Goal: Transaction & Acquisition: Purchase product/service

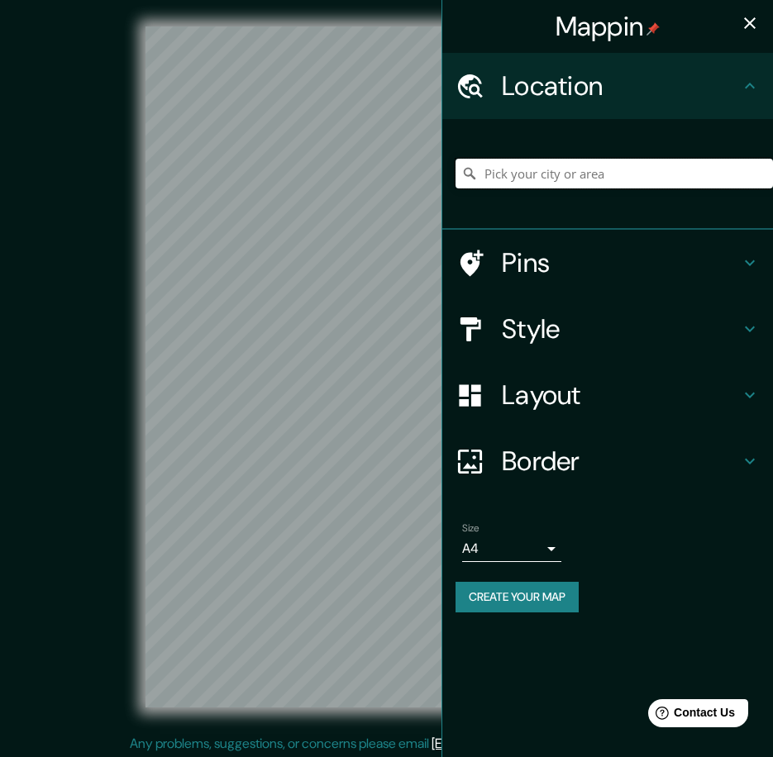
click at [559, 174] on input "Pick your city or area" at bounding box center [615, 174] width 318 height 30
paste input "[PERSON_NAME][GEOGRAPHIC_DATA]"
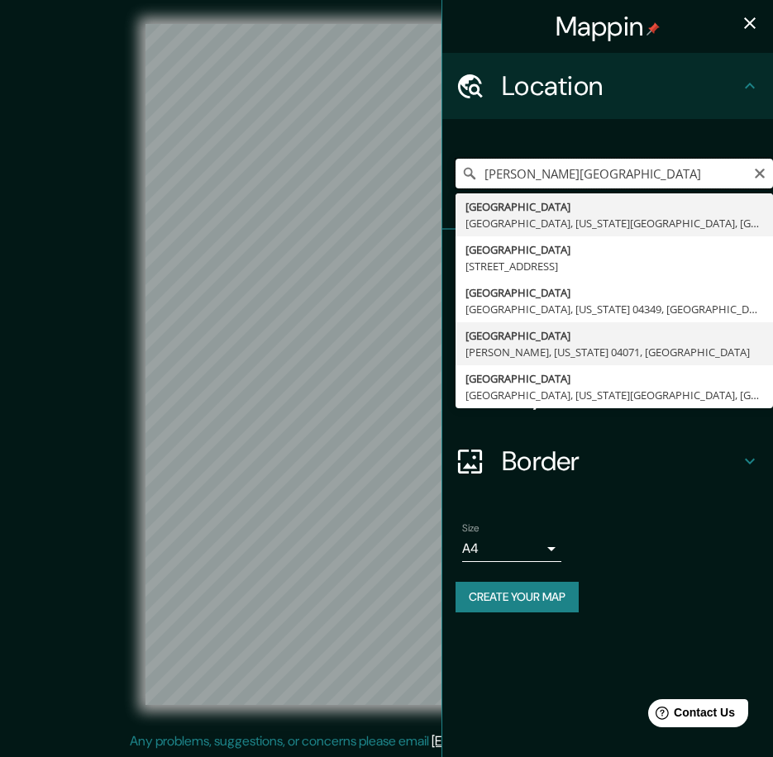
scroll to position [3, 0]
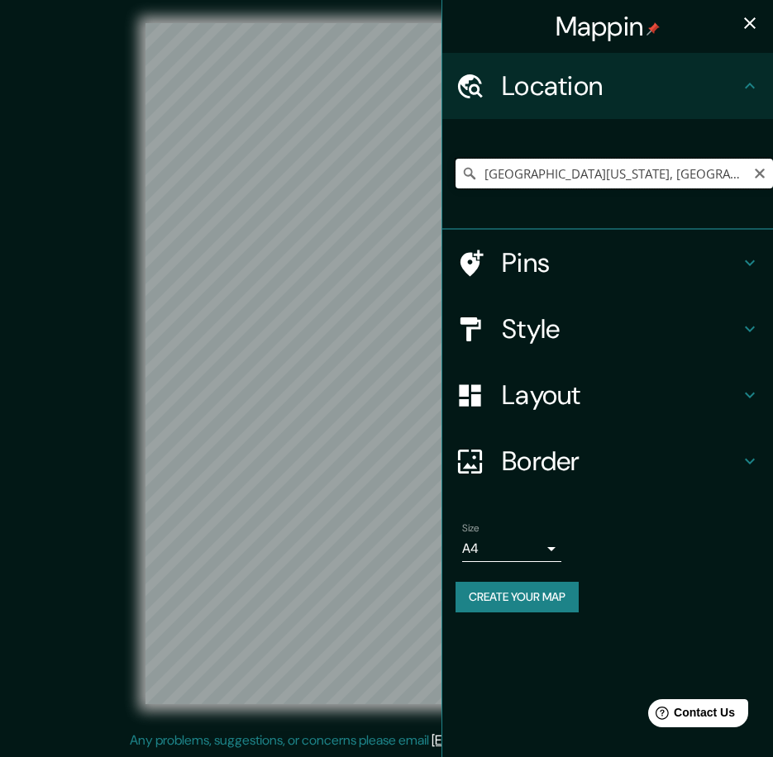
click at [557, 167] on input "[GEOGRAPHIC_DATA][US_STATE], [GEOGRAPHIC_DATA]" at bounding box center [615, 174] width 318 height 30
type input "[GEOGRAPHIC_DATA][US_STATE], [GEOGRAPHIC_DATA]"
click at [760, 171] on icon "Clear" at bounding box center [759, 173] width 13 height 13
type input "[GEOGRAPHIC_DATA]"
click at [601, 166] on input "[GEOGRAPHIC_DATA]" at bounding box center [615, 174] width 318 height 30
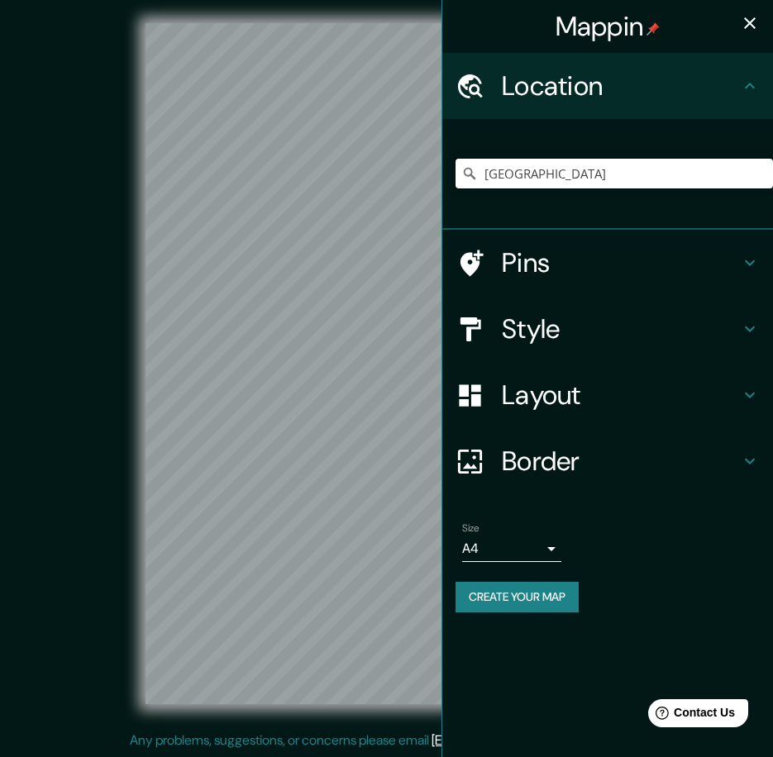
click at [596, 182] on input "INDIA" at bounding box center [615, 174] width 318 height 30
click at [560, 170] on input "INDIA" at bounding box center [615, 174] width 318 height 30
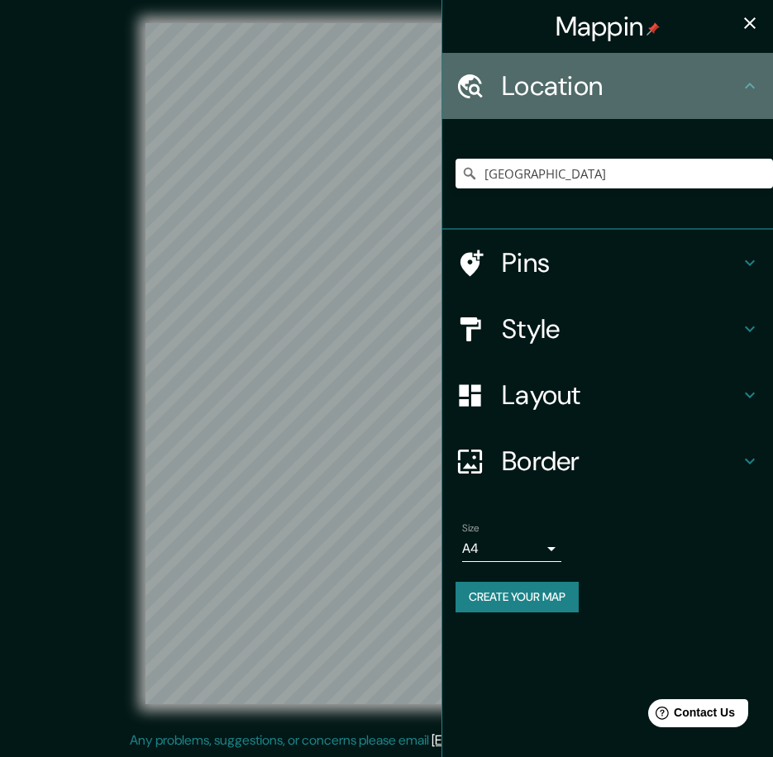
click at [746, 75] on div "Location" at bounding box center [607, 86] width 331 height 66
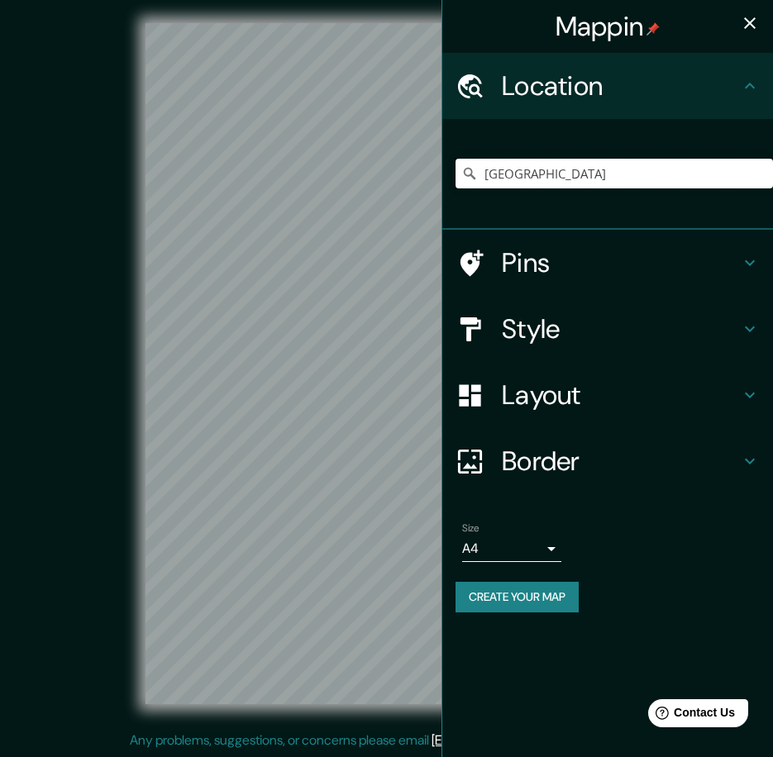
click at [544, 183] on input "INDIA" at bounding box center [615, 174] width 318 height 30
click at [470, 170] on icon at bounding box center [469, 173] width 17 height 17
click at [357, 281] on div at bounding box center [357, 277] width 13 height 13
click at [754, 24] on icon "button" at bounding box center [750, 23] width 20 height 20
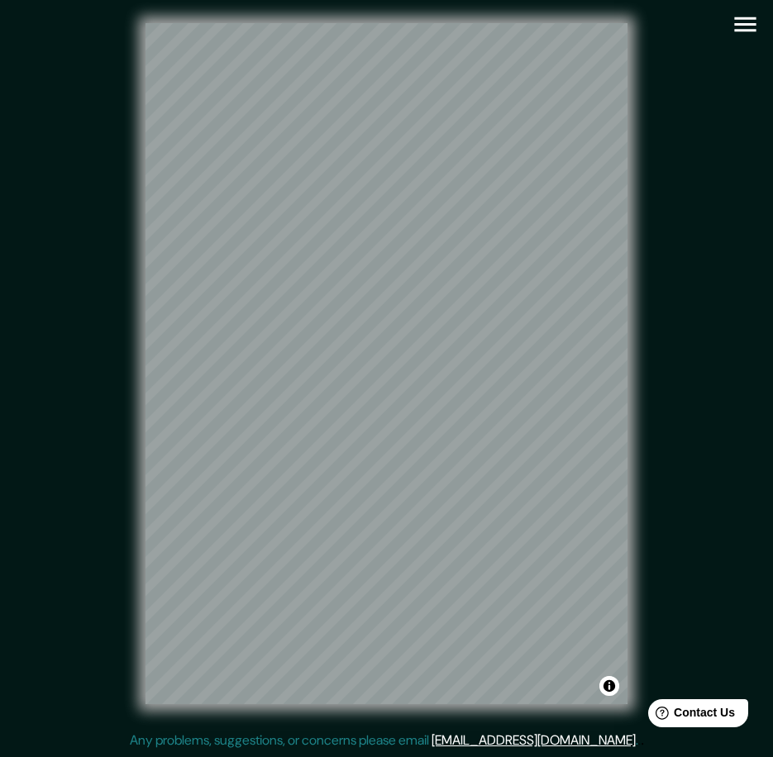
click at [752, 24] on icon "button" at bounding box center [744, 24] width 21 height 15
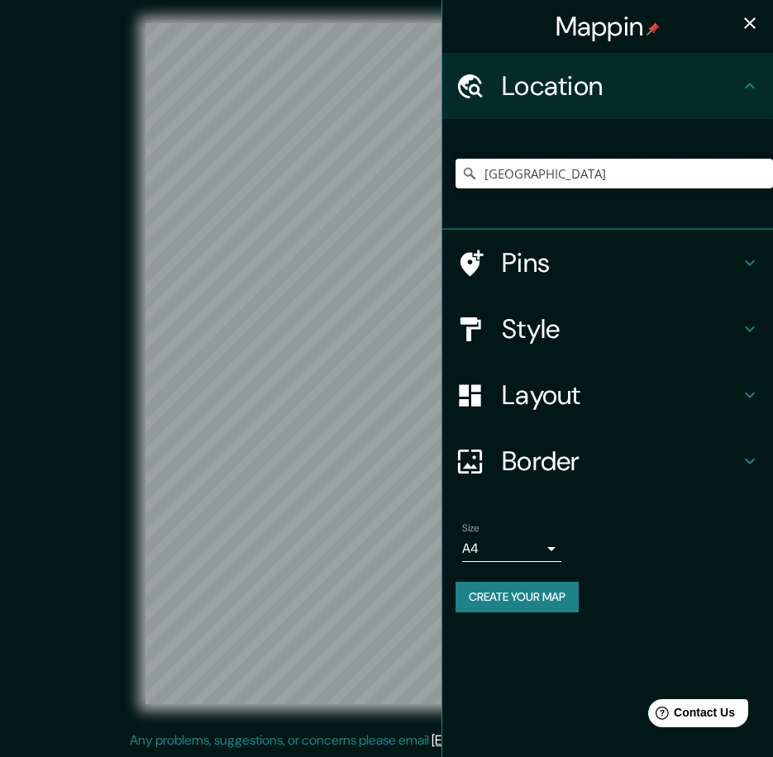
click at [595, 159] on input "INDIA" at bounding box center [615, 174] width 318 height 30
click at [425, 180] on div "Mappin Location INDIA Pins Style Layout Border Choose a border. Hint : you can …" at bounding box center [386, 377] width 773 height 761
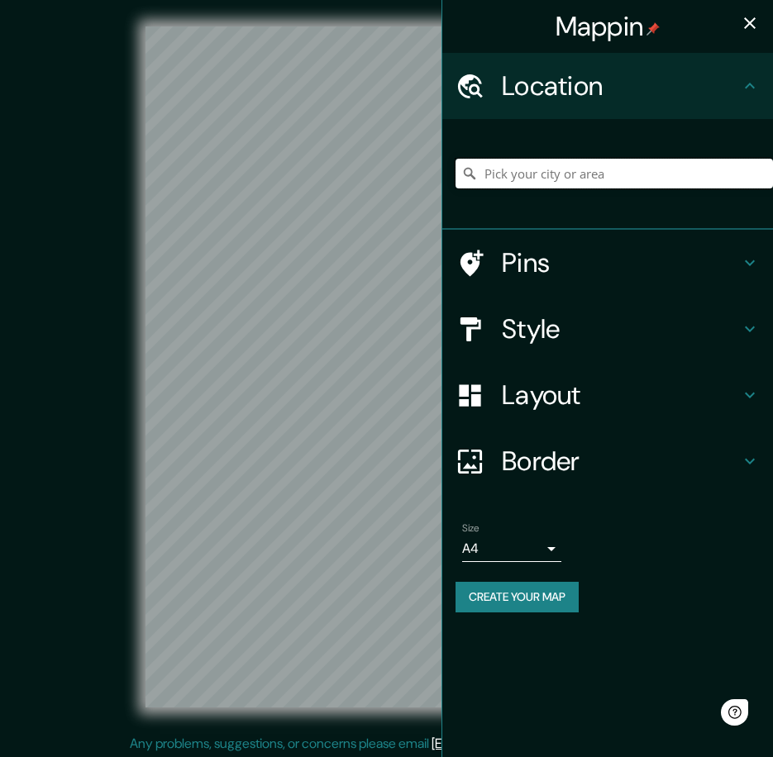
click at [523, 167] on input "Pick your city or area" at bounding box center [615, 174] width 318 height 30
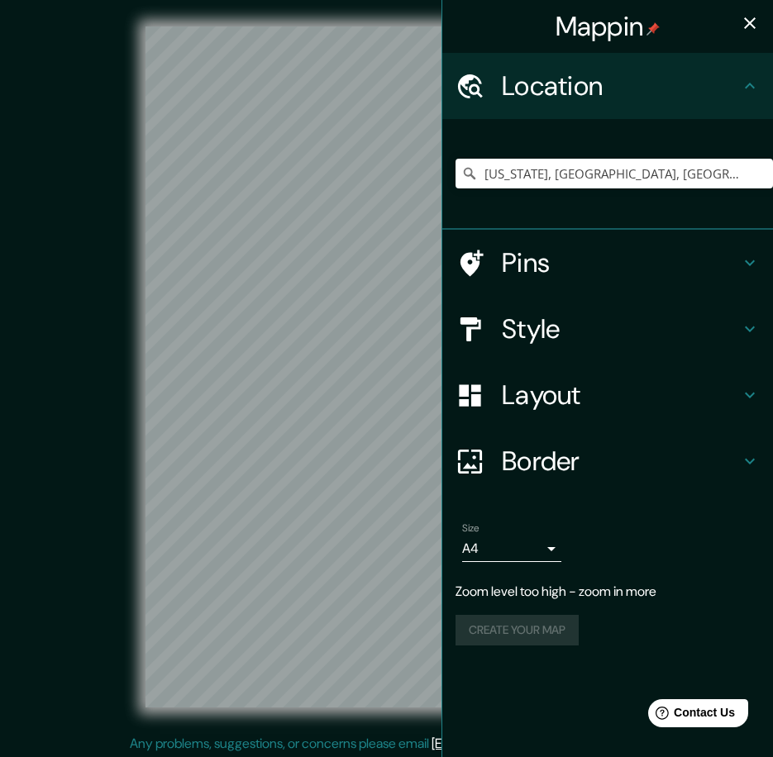
click at [588, 327] on h4 "Style" at bounding box center [621, 329] width 238 height 33
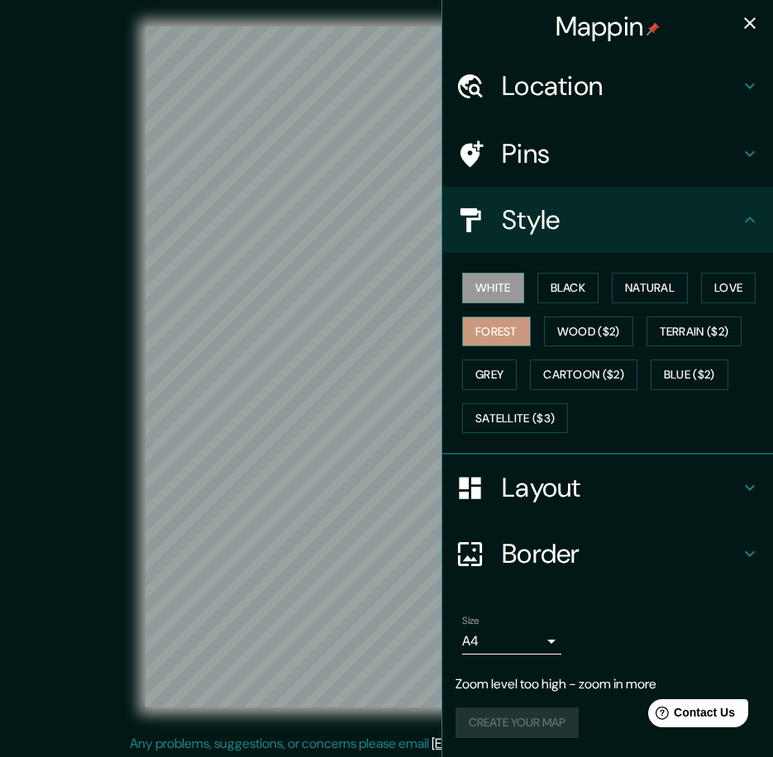
click at [498, 334] on button "Forest" at bounding box center [496, 332] width 69 height 31
click at [636, 292] on button "Natural" at bounding box center [650, 288] width 76 height 31
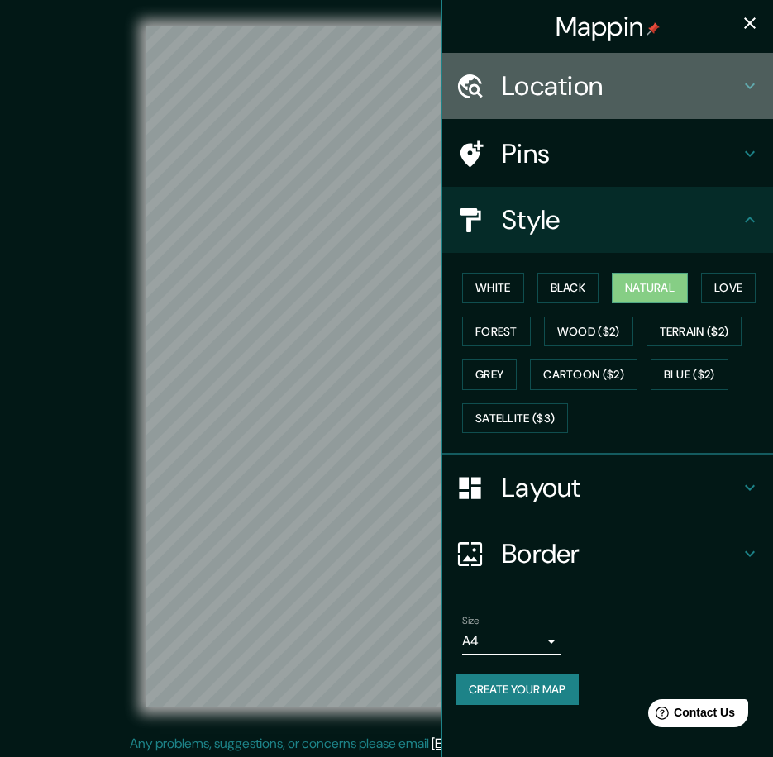
click at [607, 63] on div "Location" at bounding box center [607, 86] width 331 height 66
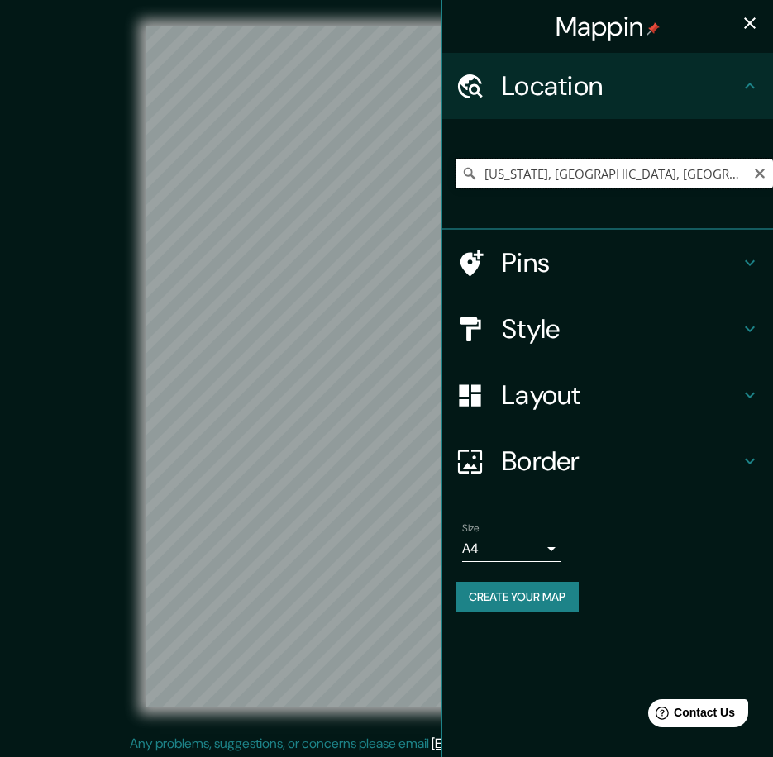
click at [598, 167] on input "Indiana, Pensilvania, Estados Unidos" at bounding box center [615, 174] width 318 height 30
drag, startPoint x: 722, startPoint y: 174, endPoint x: 516, endPoint y: 177, distance: 205.9
click at [516, 177] on input "Indiana, Pensilvania, Estados Unidos" at bounding box center [615, 174] width 318 height 30
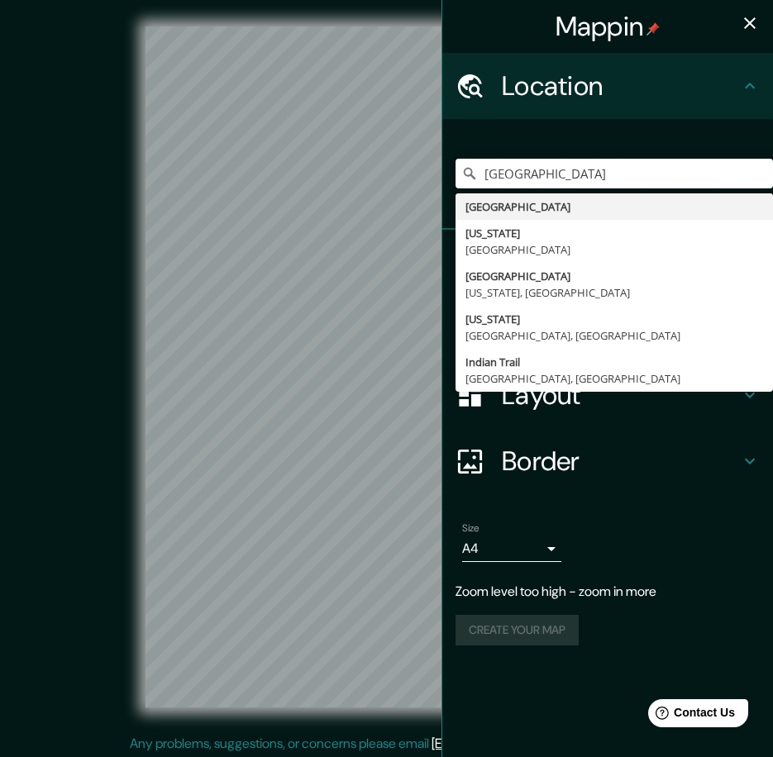
type input "India"
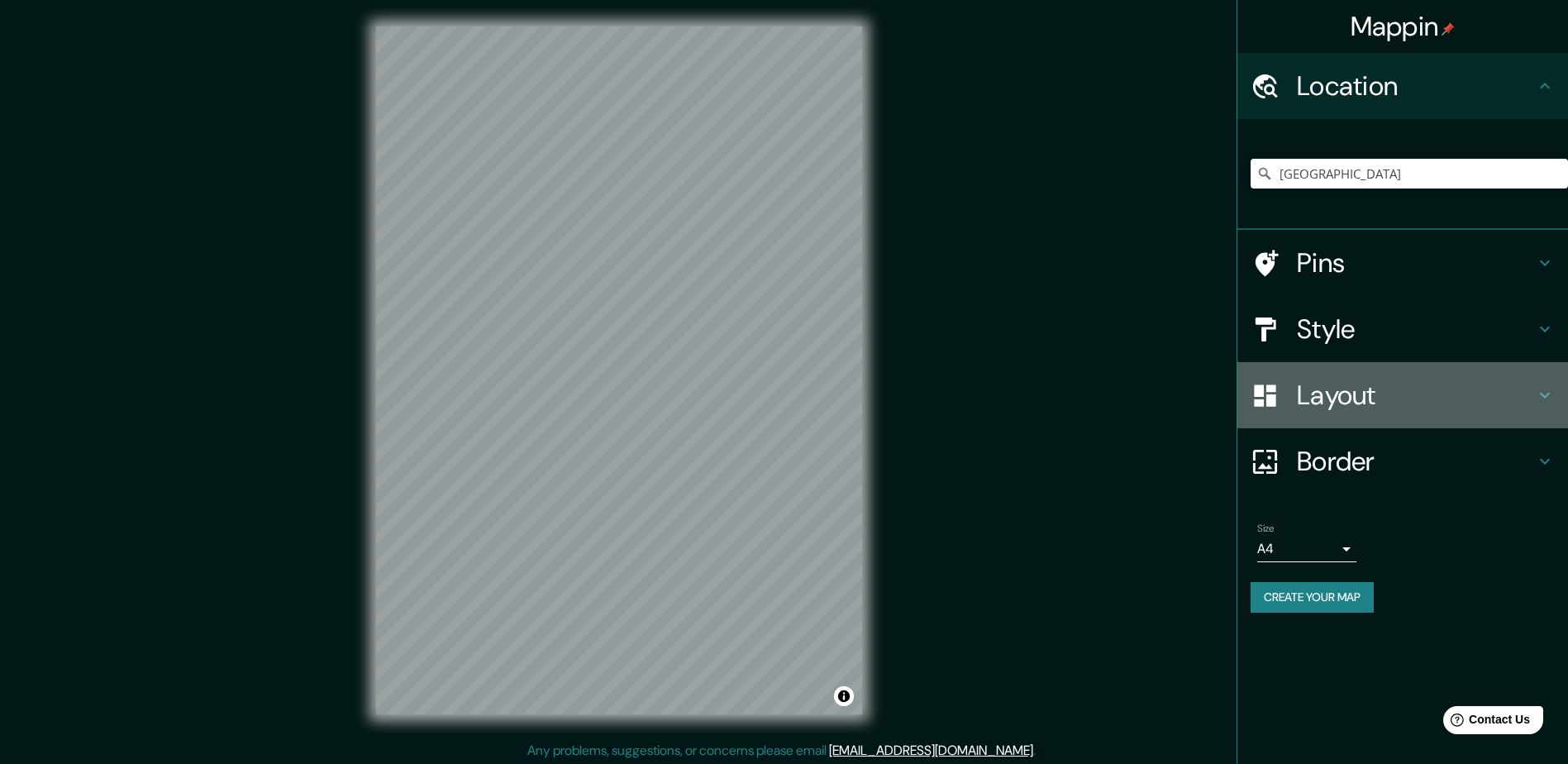
click at [784, 393] on h4 "Layout" at bounding box center [1415, 395] width 238 height 33
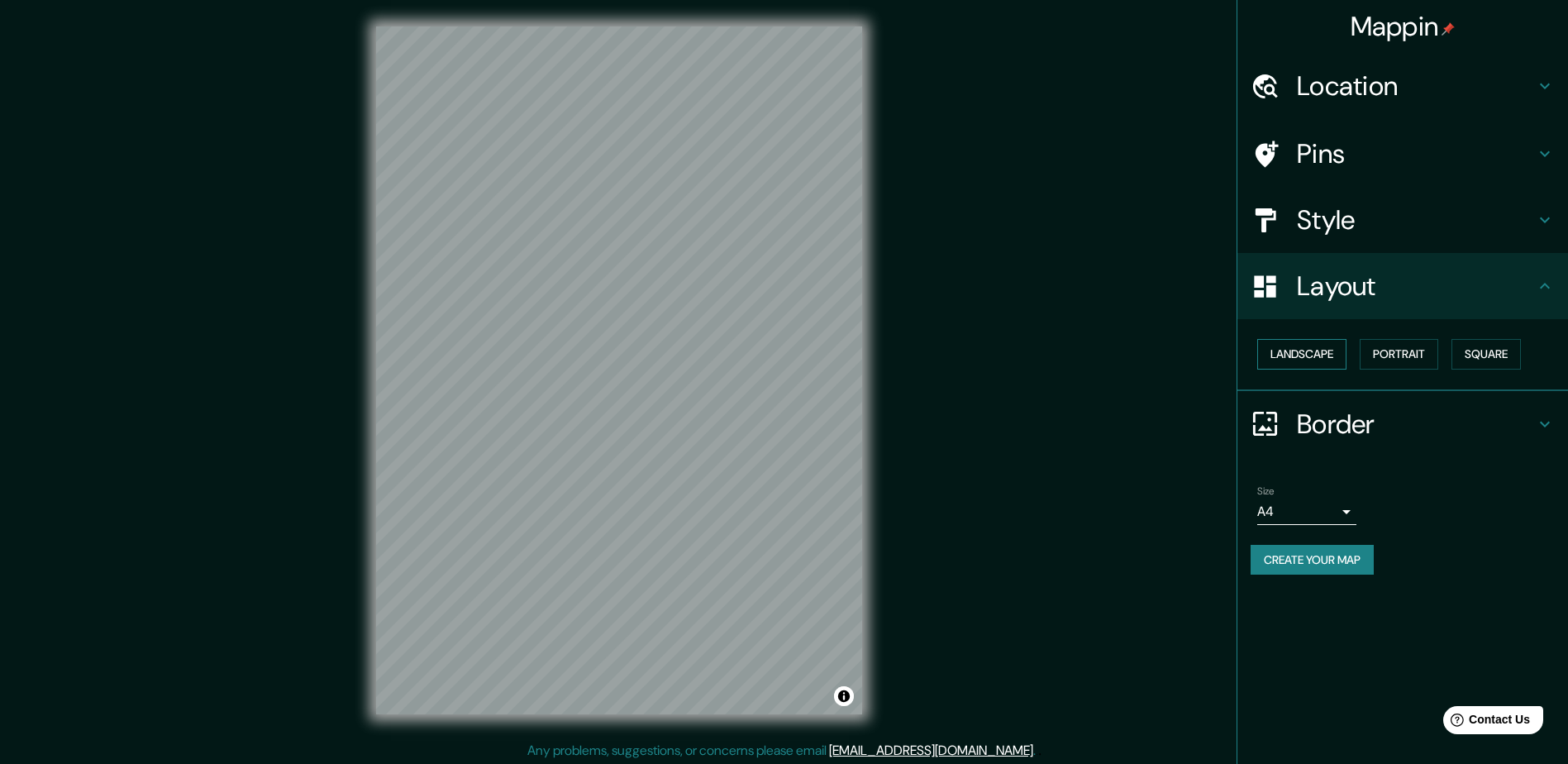
click at [784, 354] on button "Landscape" at bounding box center [1301, 354] width 89 height 31
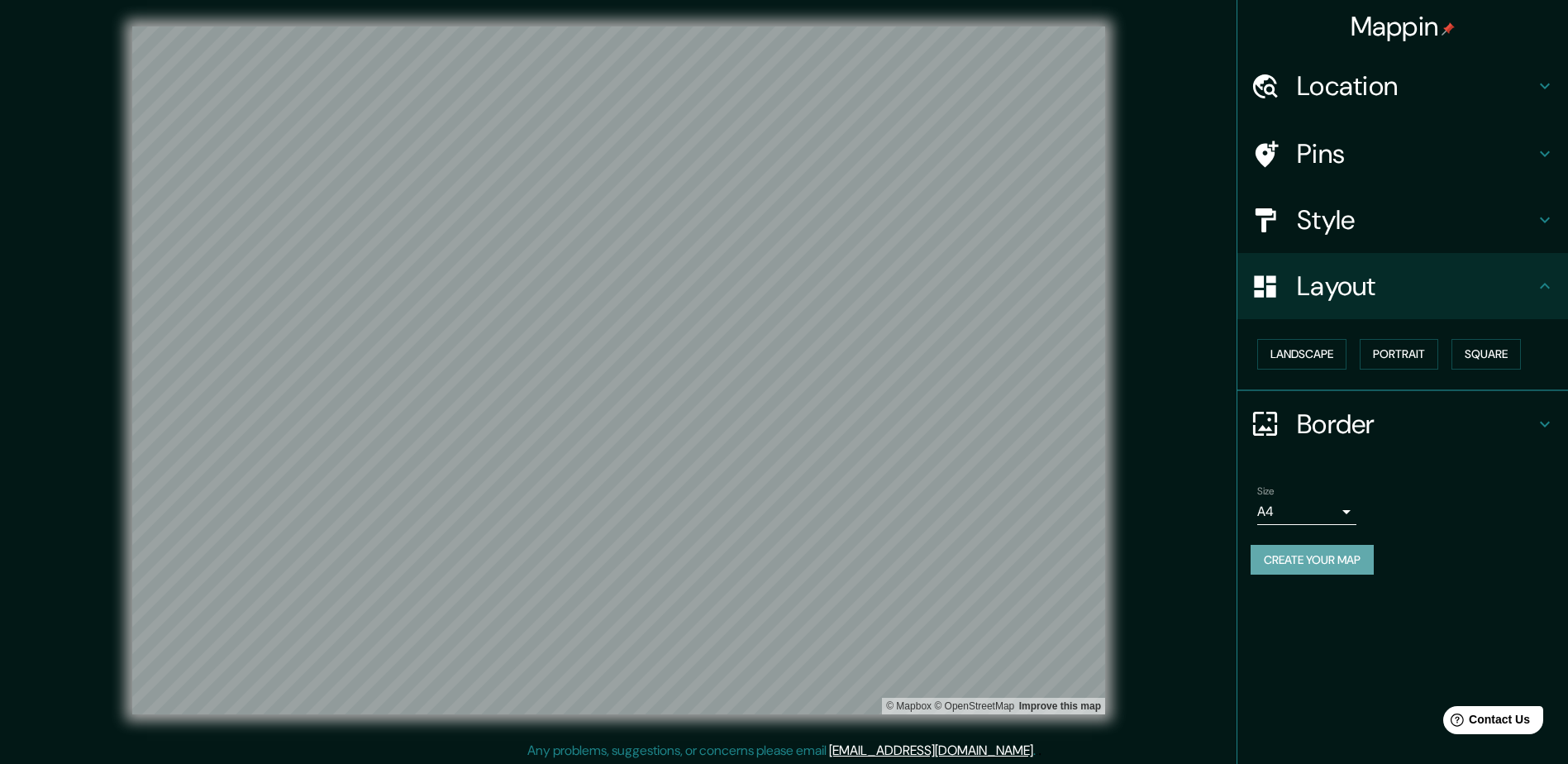
click at [784, 553] on button "Create your map" at bounding box center [1311, 560] width 123 height 31
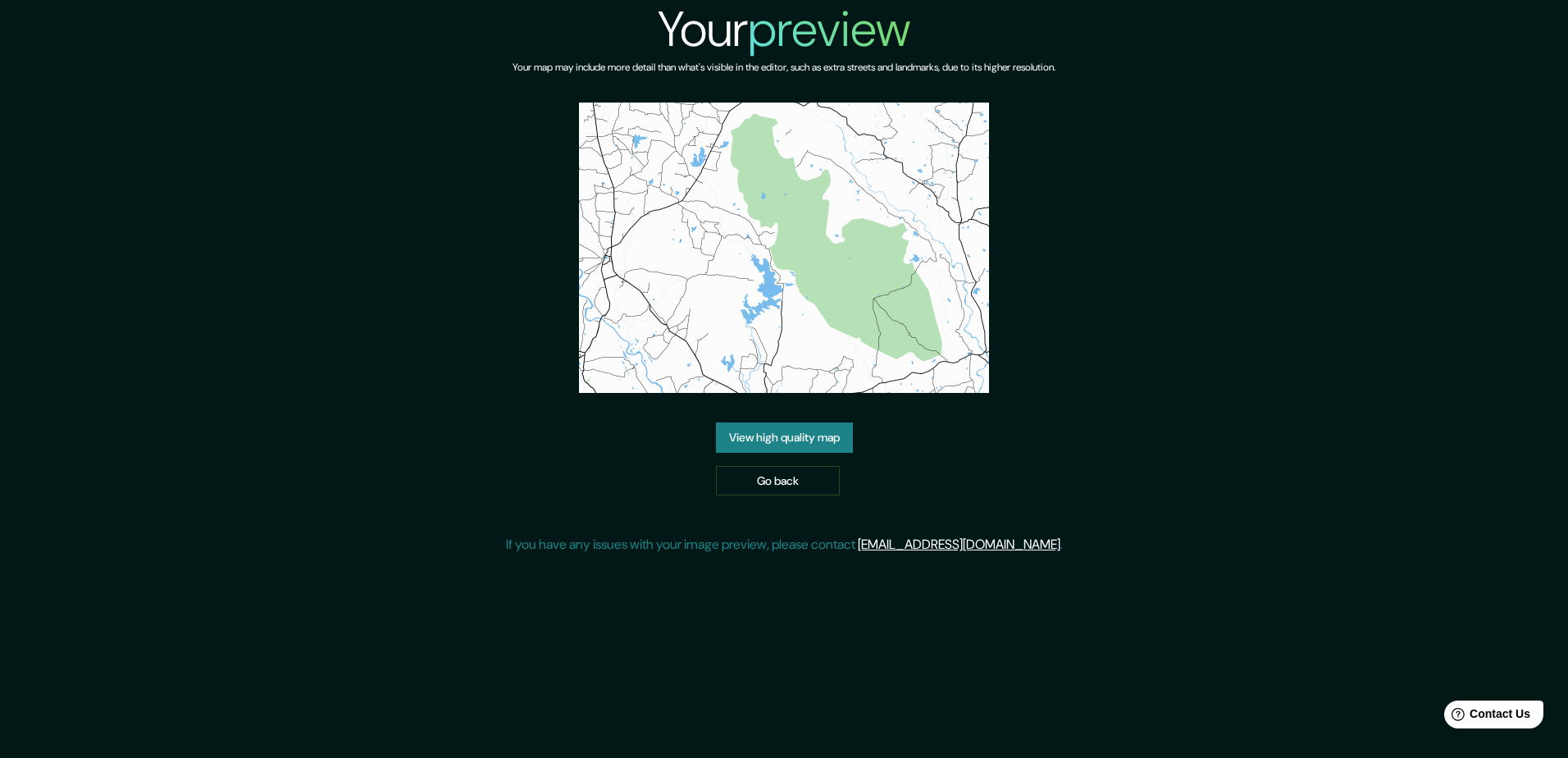
click at [821, 435] on link "View high quality map" at bounding box center [784, 438] width 137 height 31
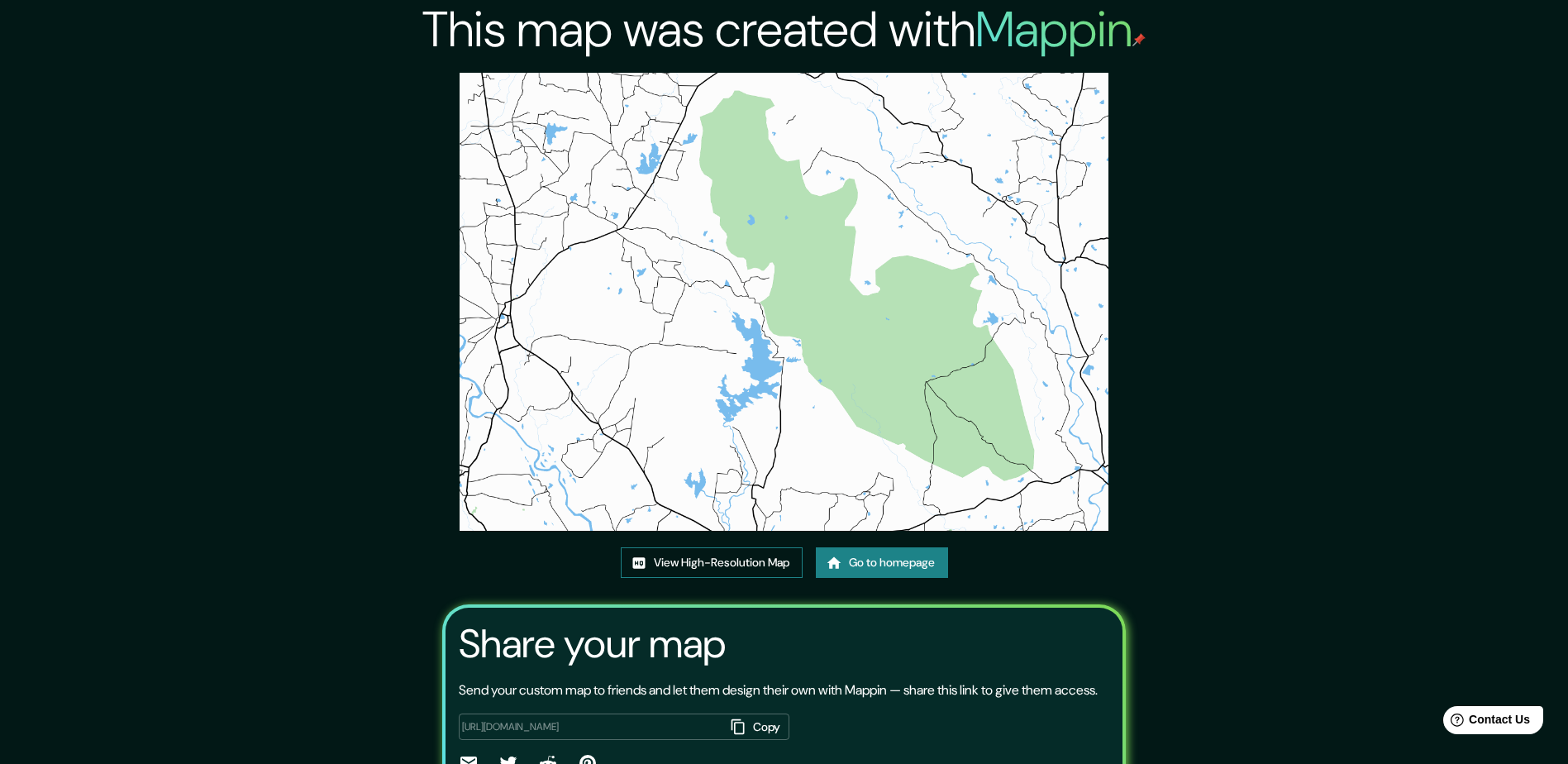
drag, startPoint x: 729, startPoint y: 225, endPoint x: 733, endPoint y: 552, distance: 327.0
click at [733, 552] on link "View High-Resolution Map" at bounding box center [712, 562] width 182 height 31
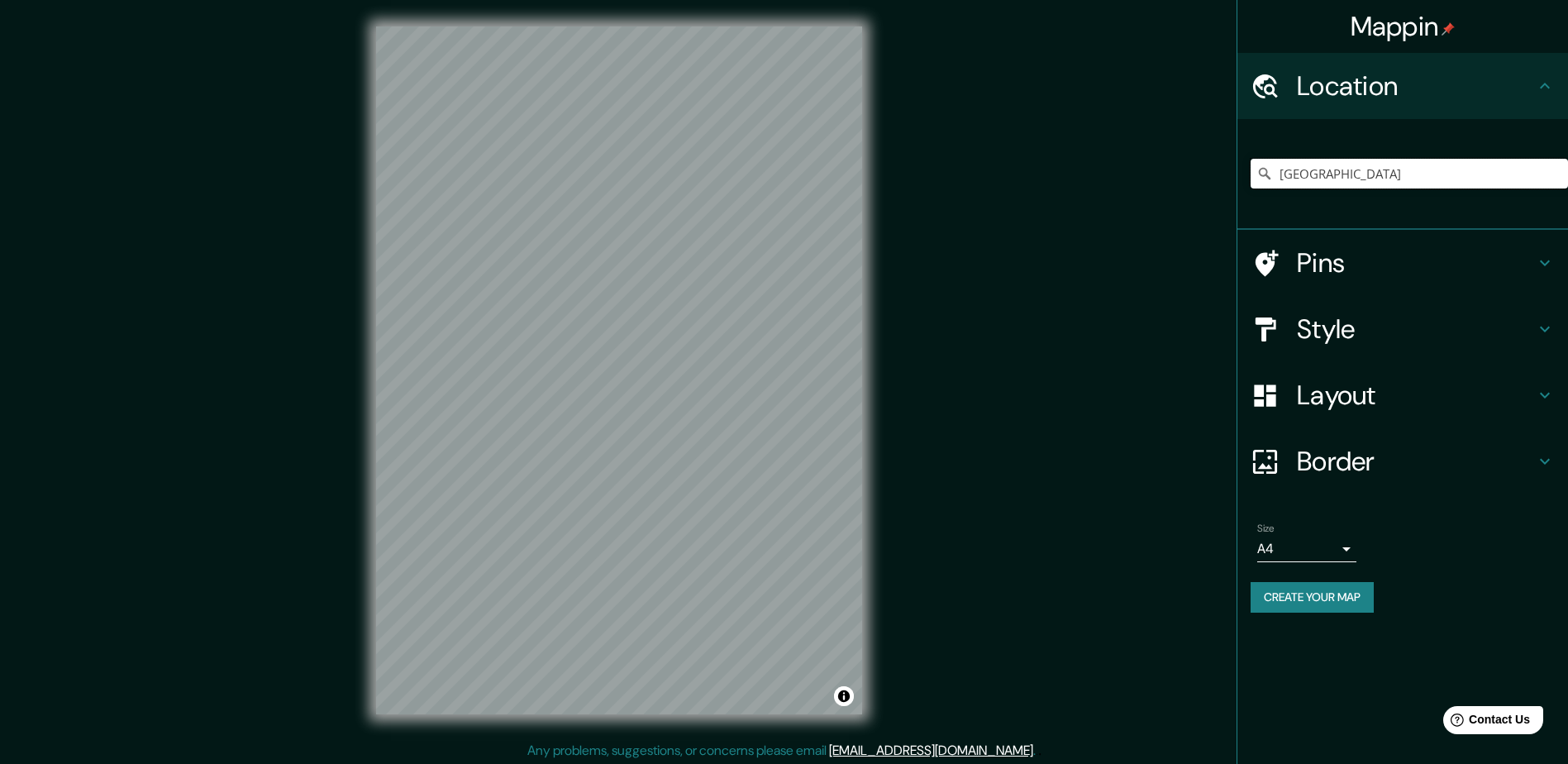
click at [1342, 174] on input "India" at bounding box center [1409, 174] width 318 height 30
drag, startPoint x: 1387, startPoint y: 155, endPoint x: 1385, endPoint y: 170, distance: 15.1
click at [1387, 155] on div at bounding box center [1409, 173] width 318 height 83
click at [1385, 170] on input "Pick your city or area" at bounding box center [1409, 174] width 318 height 30
type input "India"
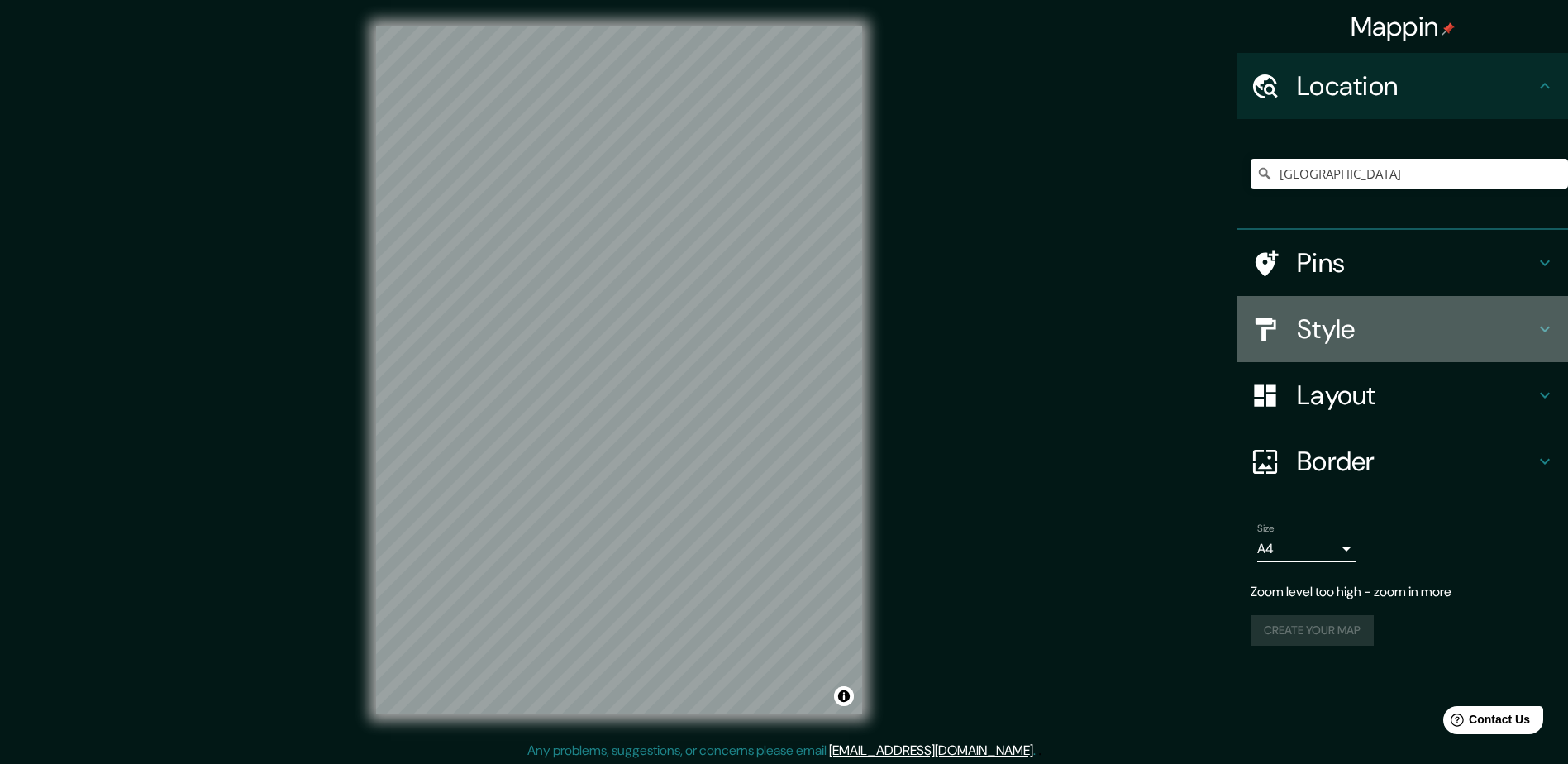
click at [1369, 336] on h4 "Style" at bounding box center [1415, 329] width 238 height 33
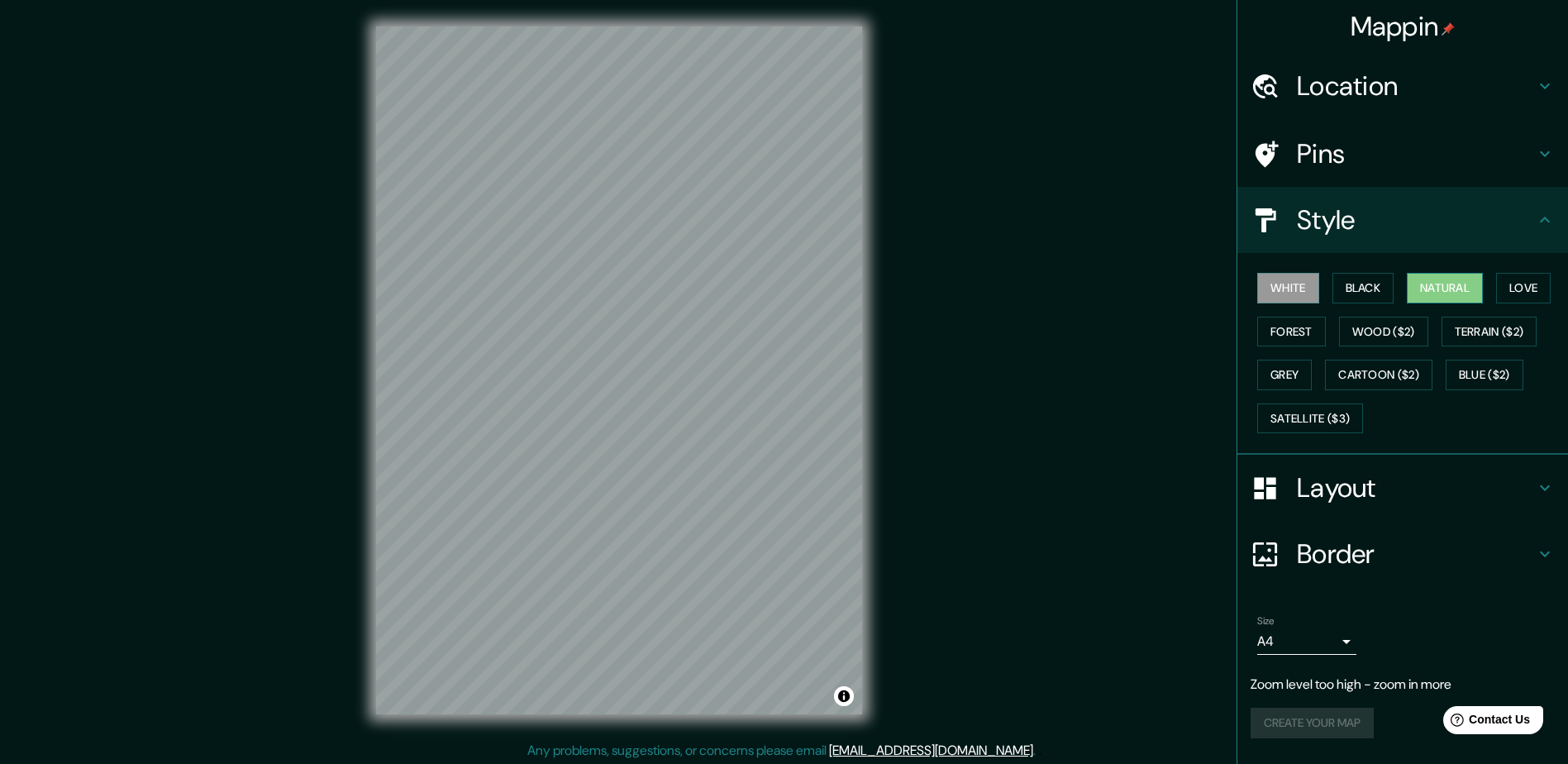
click at [1454, 291] on button "Natural" at bounding box center [1444, 288] width 76 height 31
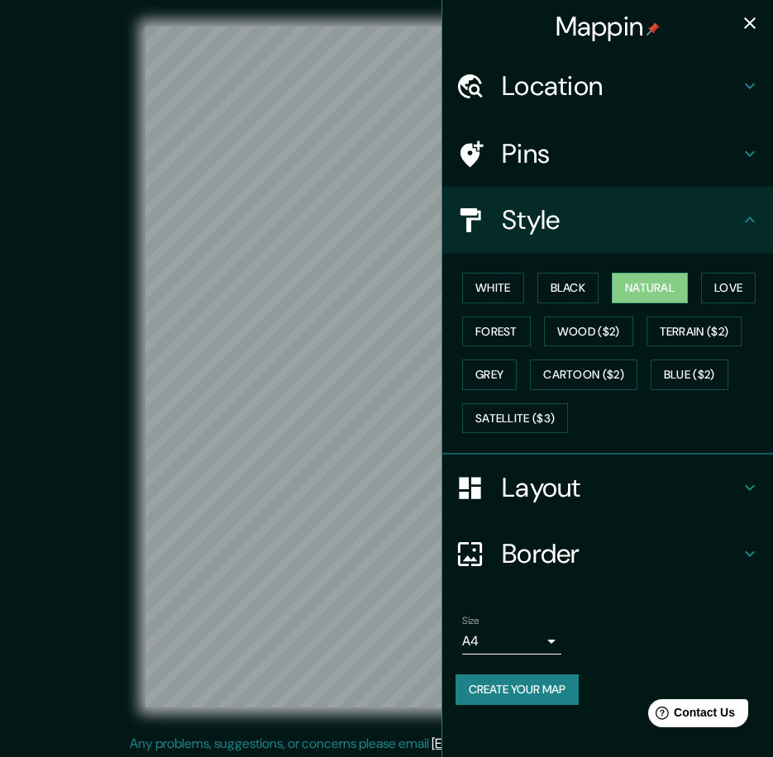
click at [754, 21] on icon "button" at bounding box center [750, 23] width 20 height 20
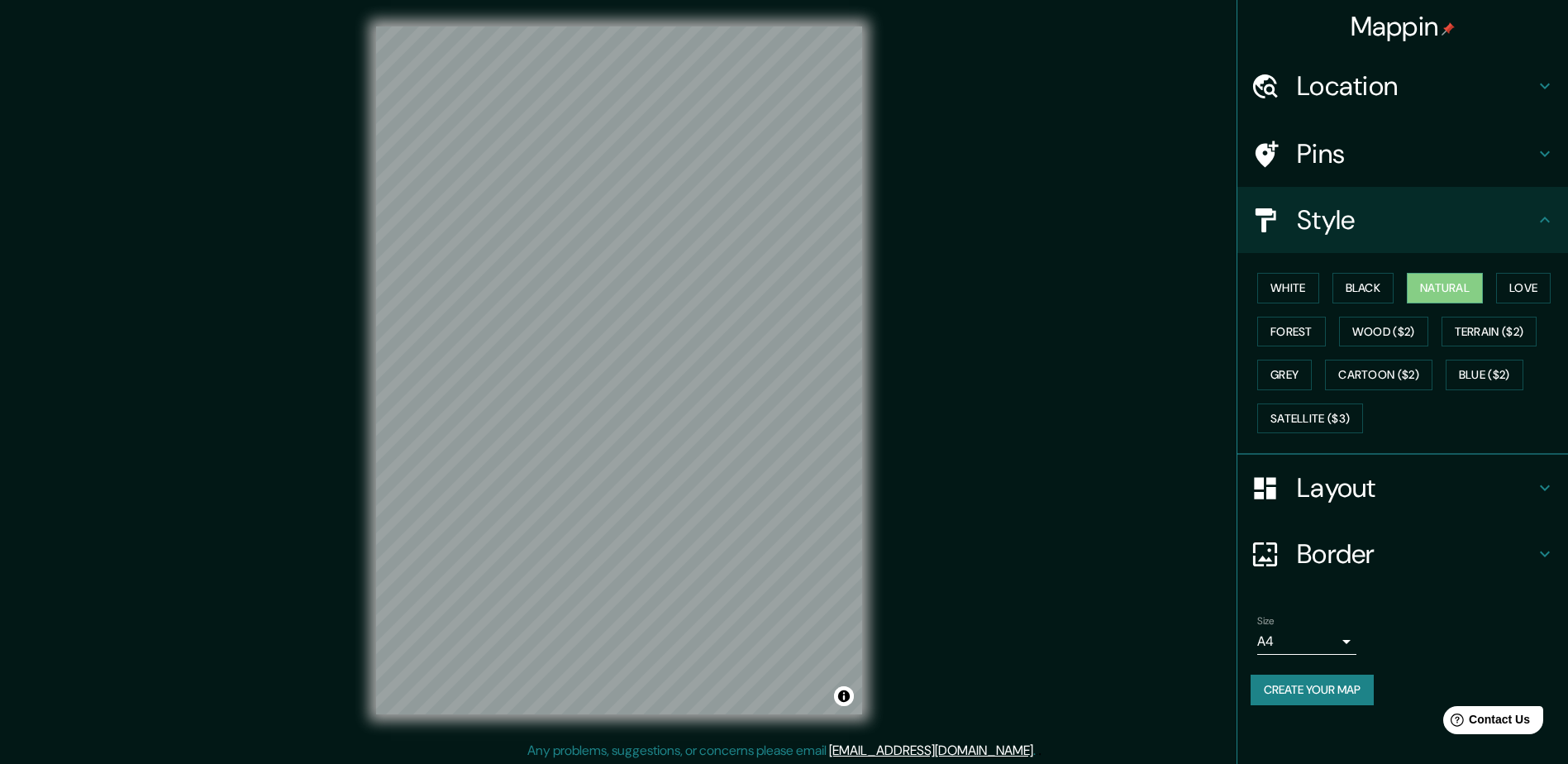
click at [1358, 483] on h4 "Layout" at bounding box center [1415, 487] width 238 height 33
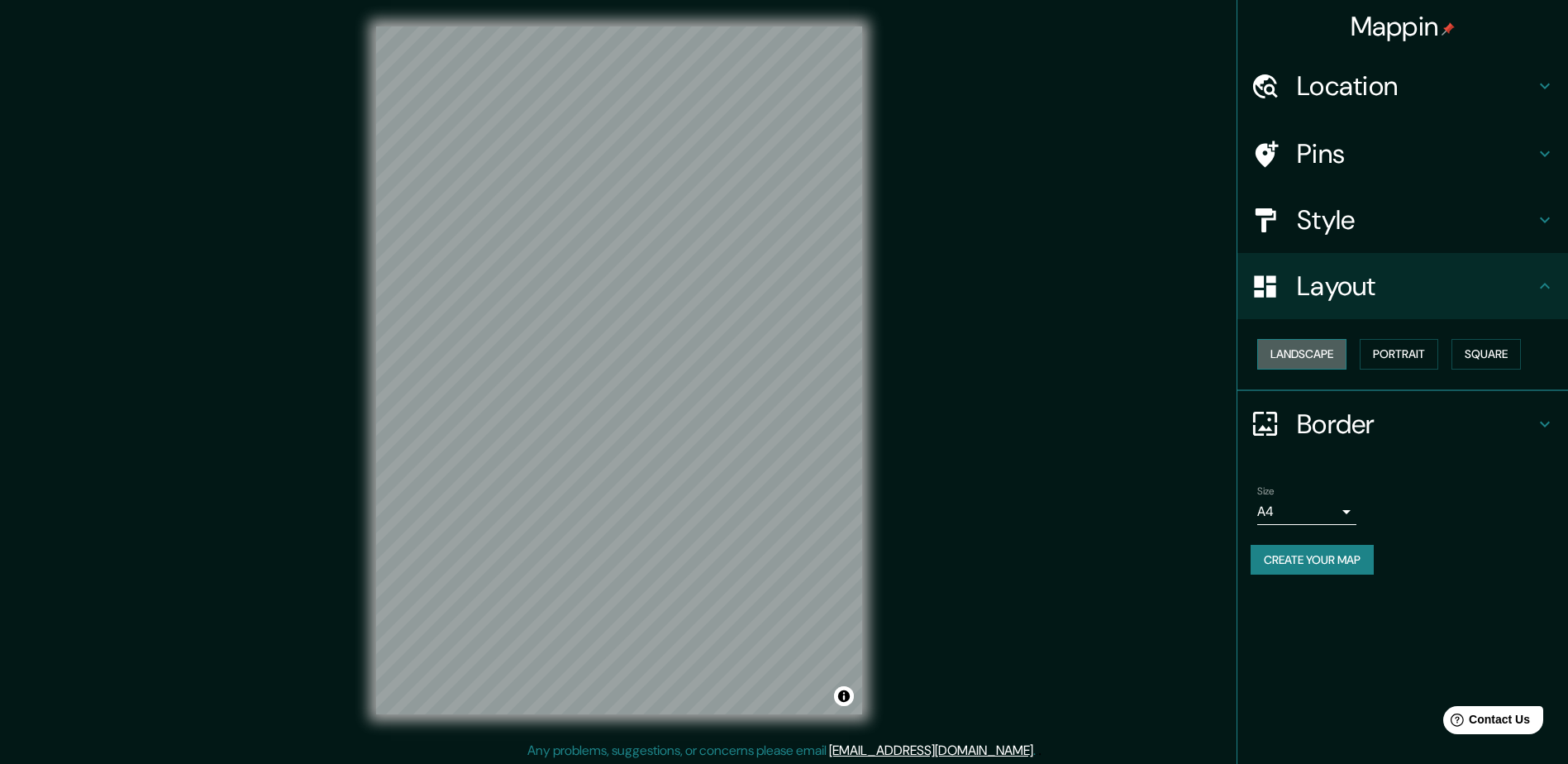
click at [1313, 351] on button "Landscape" at bounding box center [1301, 354] width 89 height 31
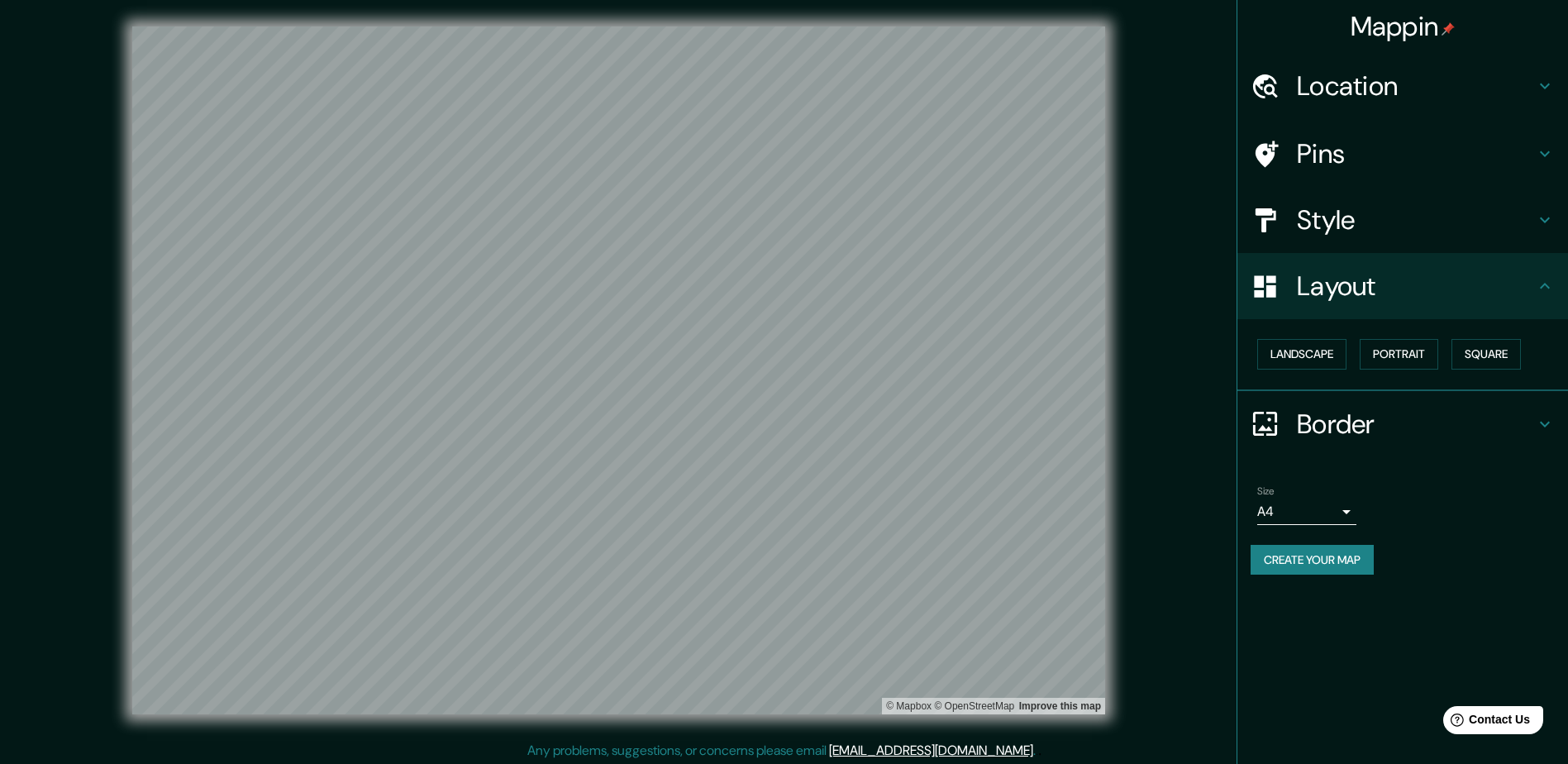
click at [1311, 548] on button "Create your map" at bounding box center [1311, 560] width 123 height 31
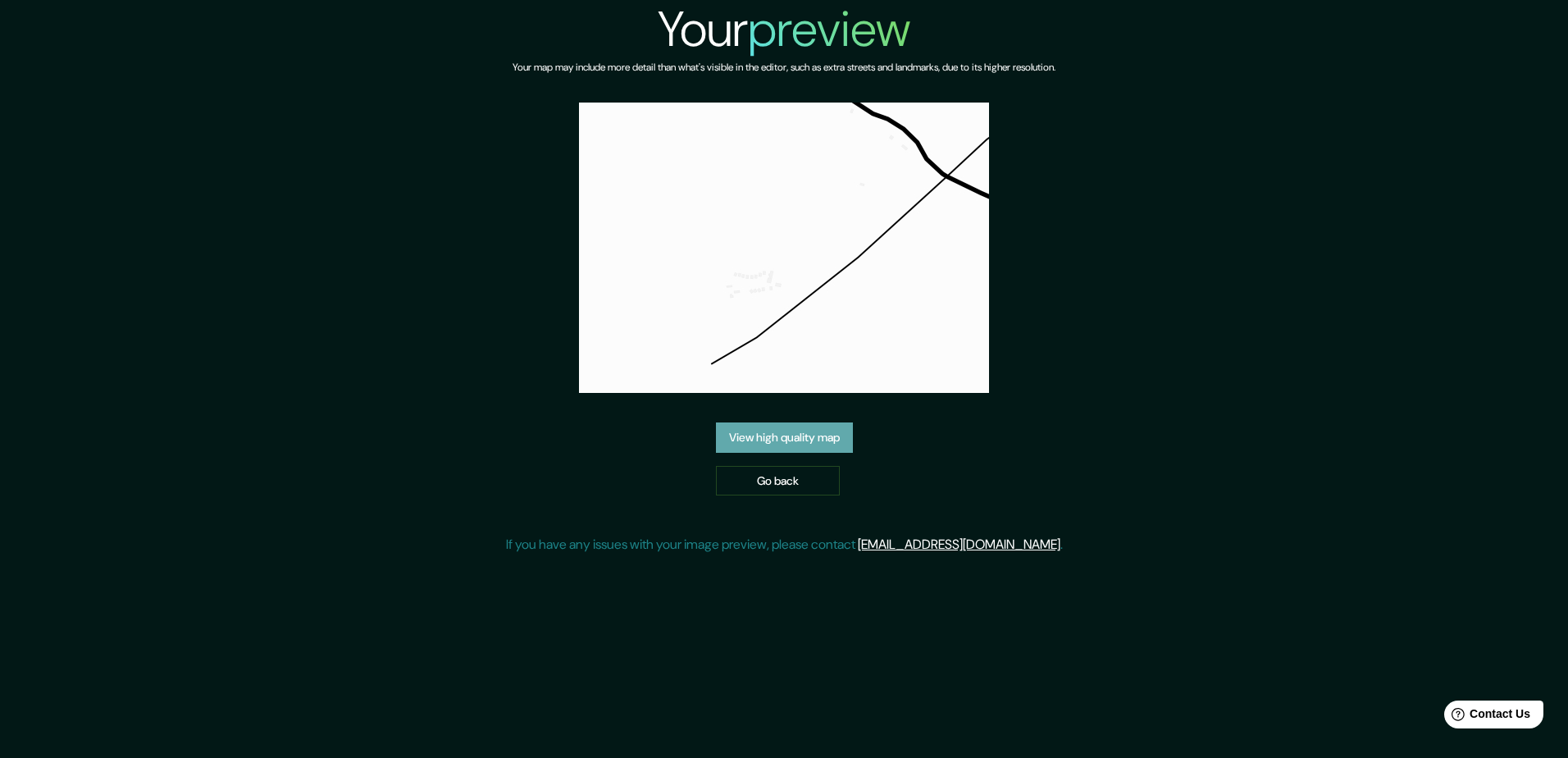
click at [804, 438] on link "View high quality map" at bounding box center [784, 438] width 137 height 31
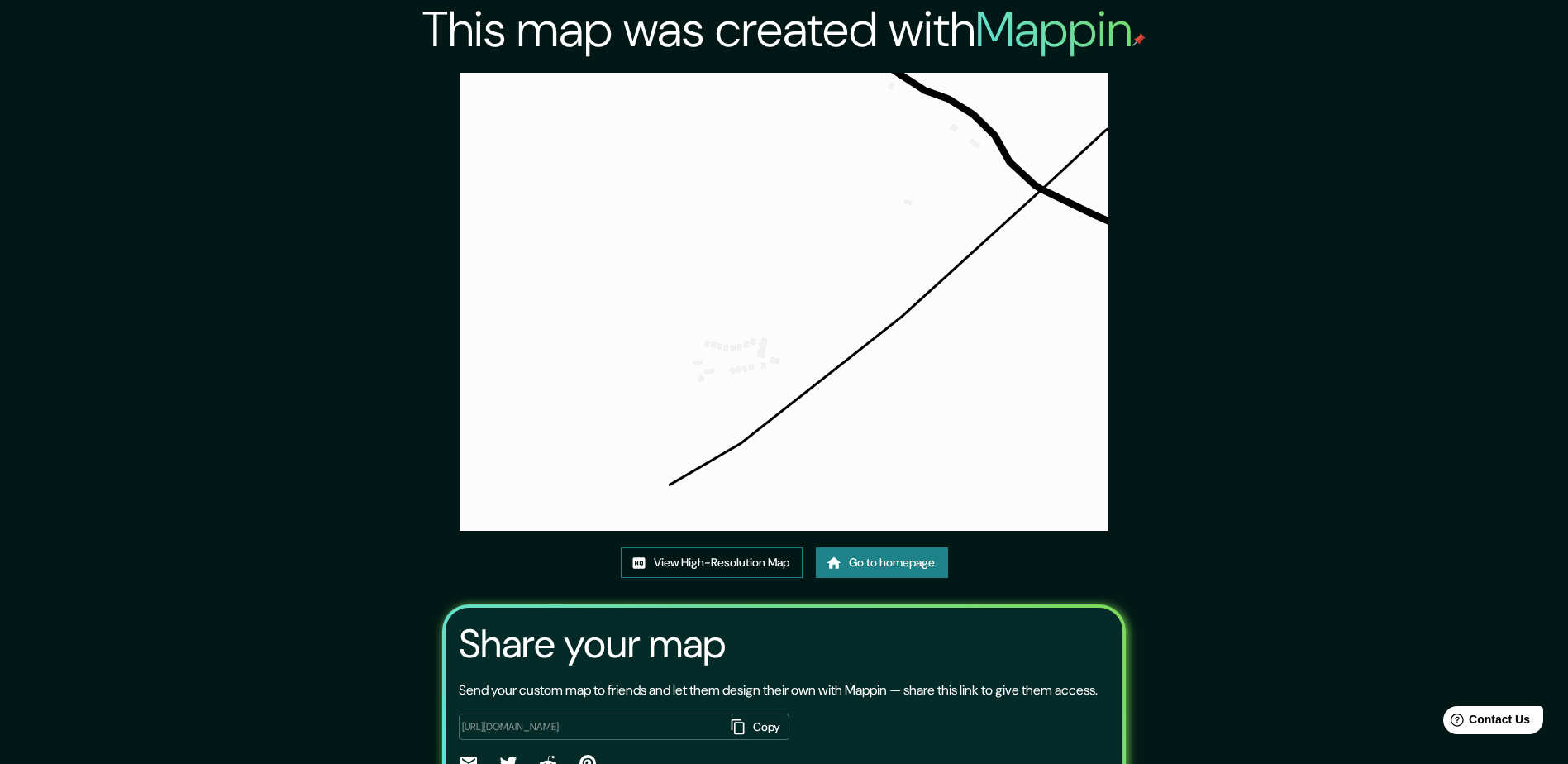
drag, startPoint x: 731, startPoint y: 248, endPoint x: 723, endPoint y: 563, distance: 315.1
click at [723, 563] on link "View High-Resolution Map" at bounding box center [712, 562] width 182 height 31
click at [882, 562] on link "Go to homepage" at bounding box center [881, 562] width 132 height 31
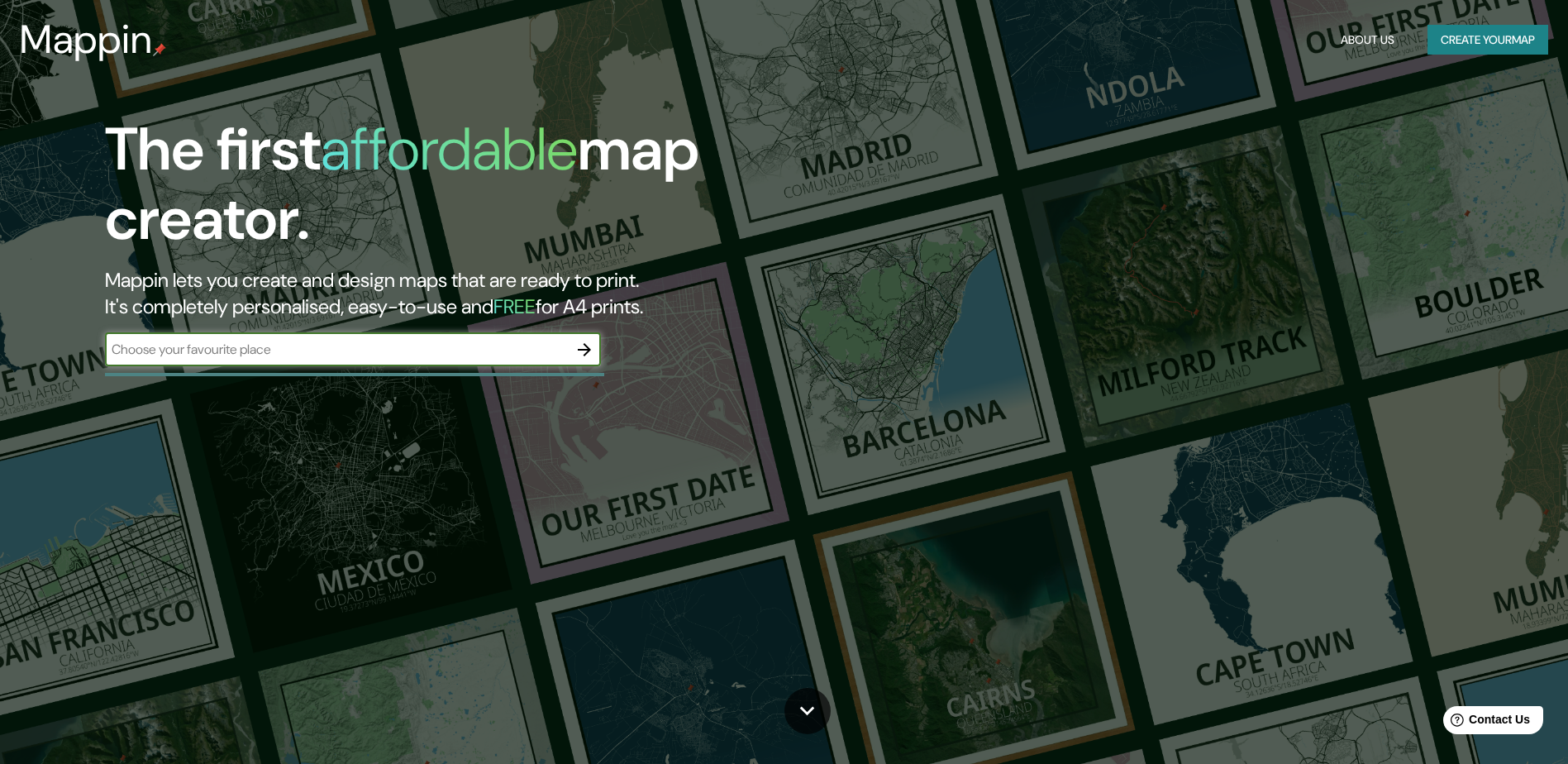
click at [515, 356] on input "text" at bounding box center [336, 349] width 463 height 19
type input "india"
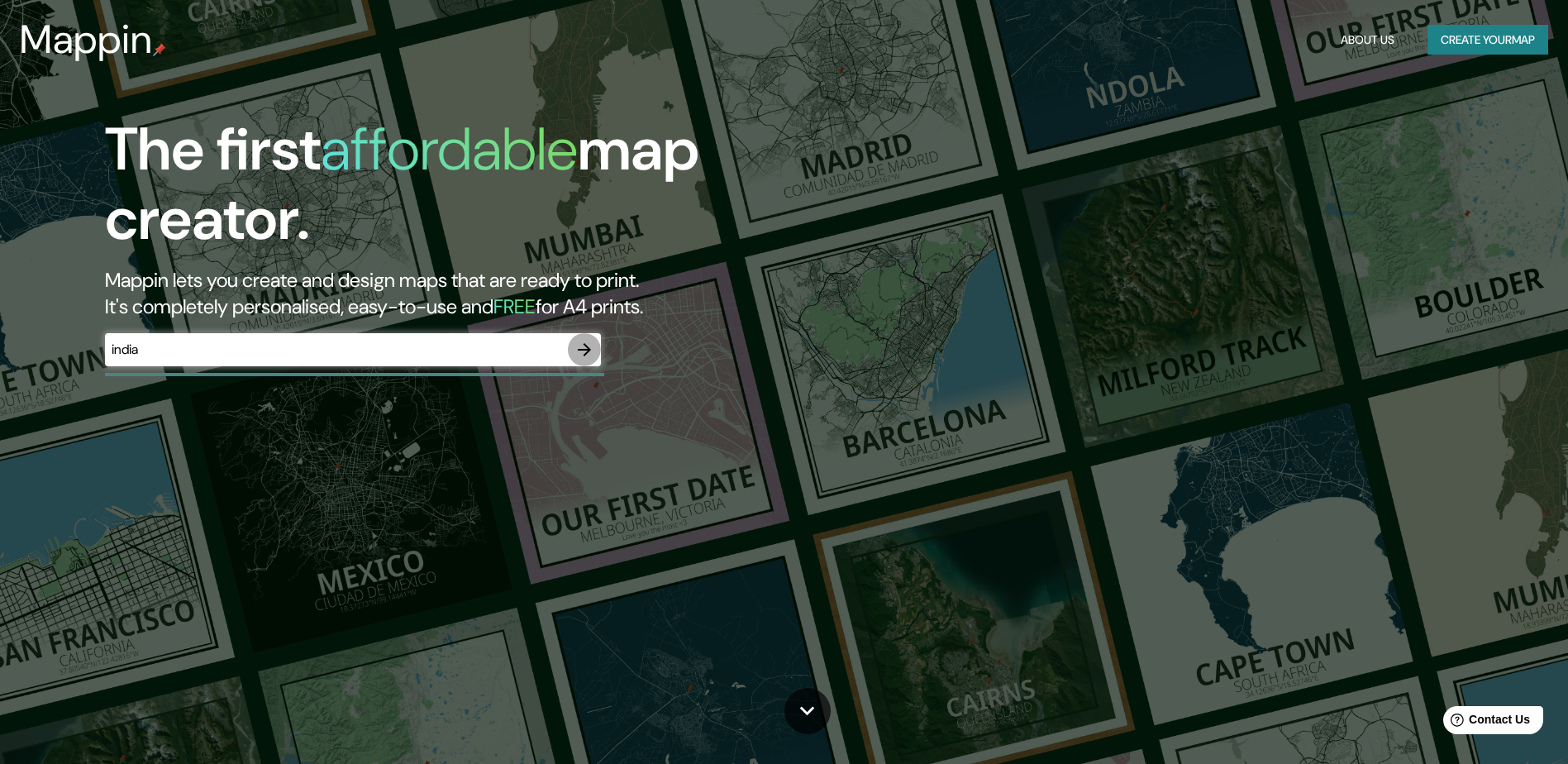
click at [590, 350] on icon "button" at bounding box center [584, 349] width 13 height 13
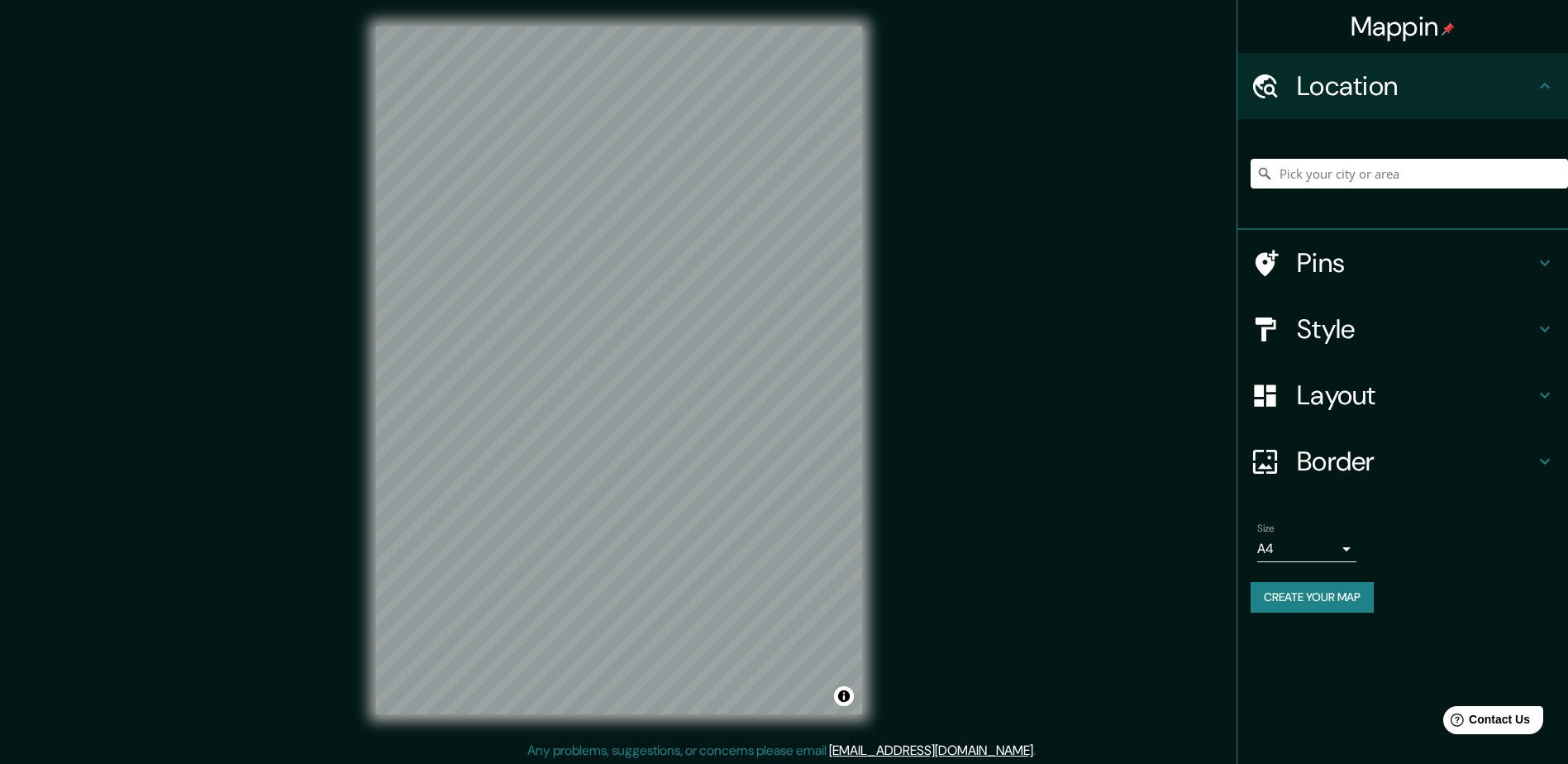
click at [1376, 171] on input "Pick your city or area" at bounding box center [1409, 174] width 318 height 30
type input "India"
click at [1408, 405] on h4 "Layout" at bounding box center [1415, 395] width 238 height 33
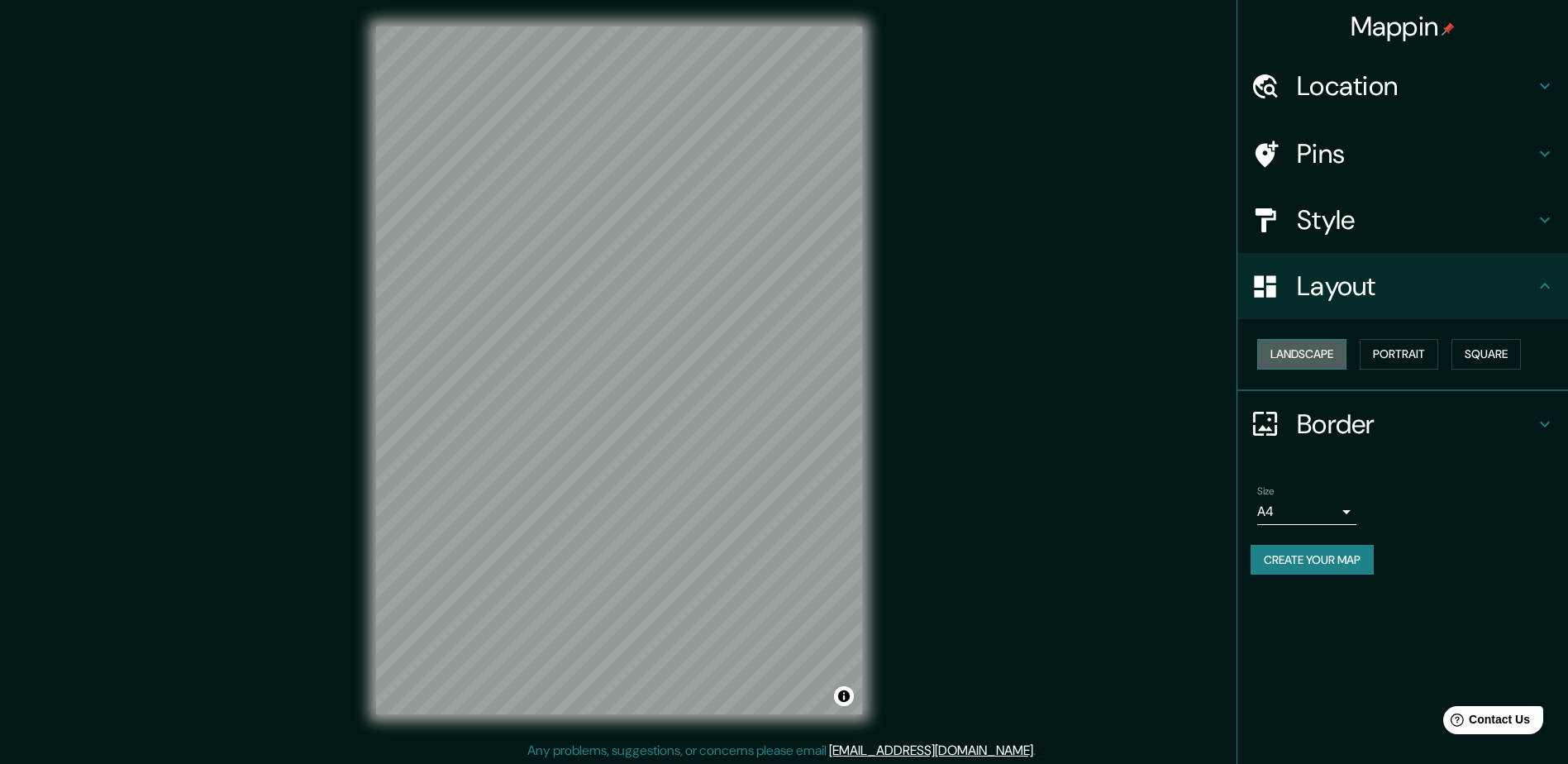
click at [1318, 339] on button "Landscape" at bounding box center [1301, 354] width 89 height 31
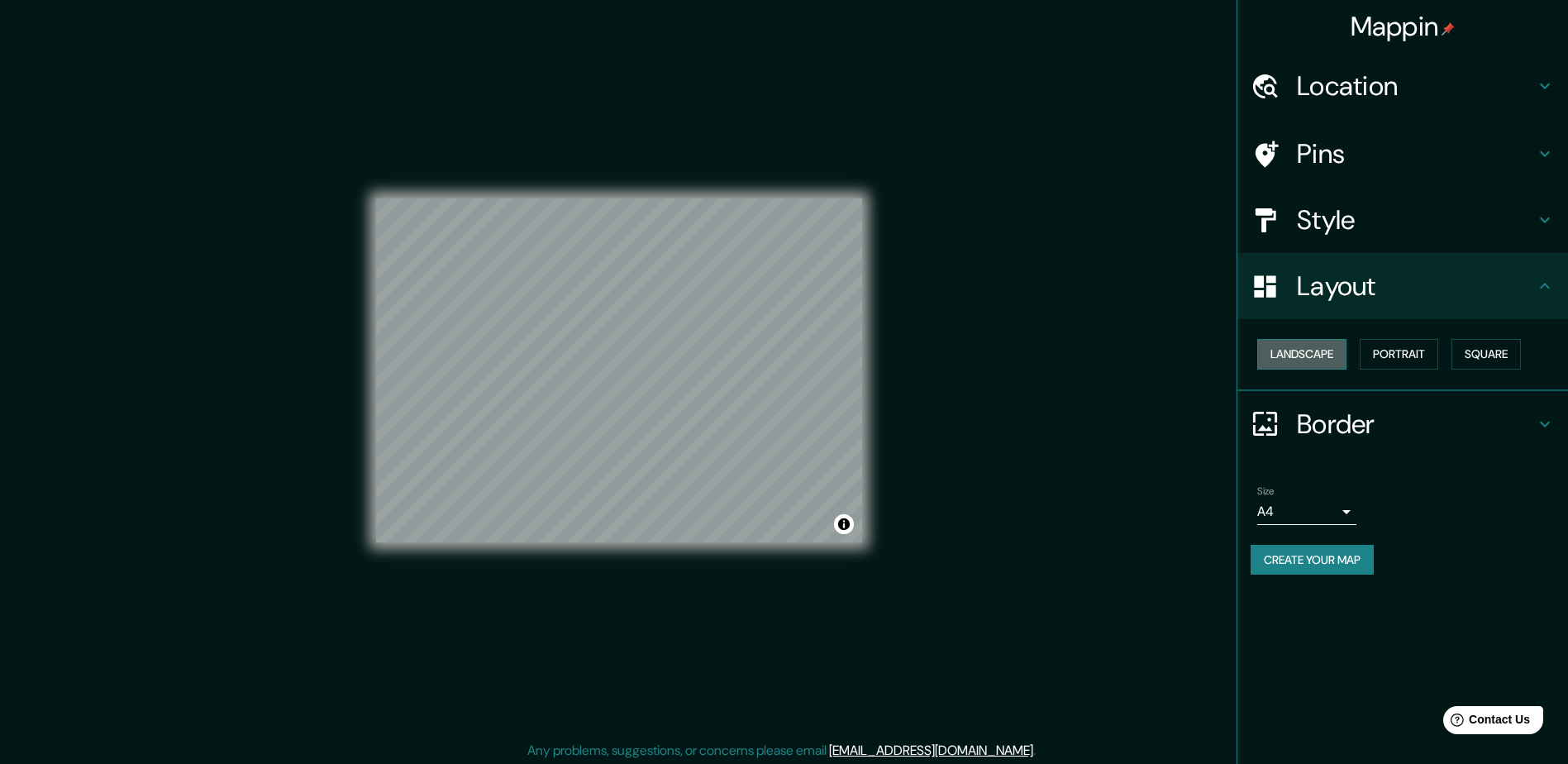
click at [1312, 345] on button "Landscape" at bounding box center [1301, 354] width 89 height 31
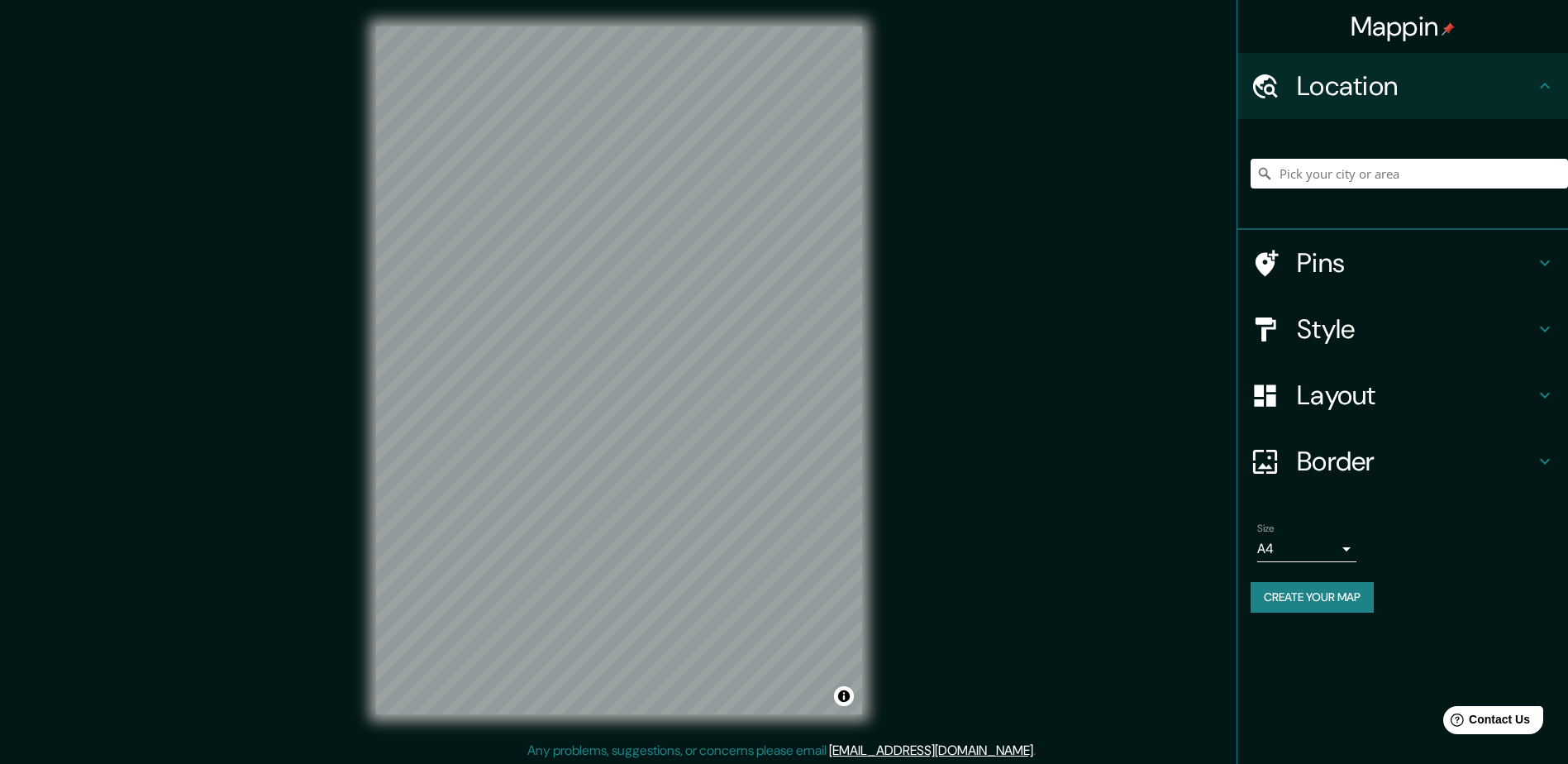
click at [1338, 397] on h4 "Layout" at bounding box center [1415, 395] width 238 height 33
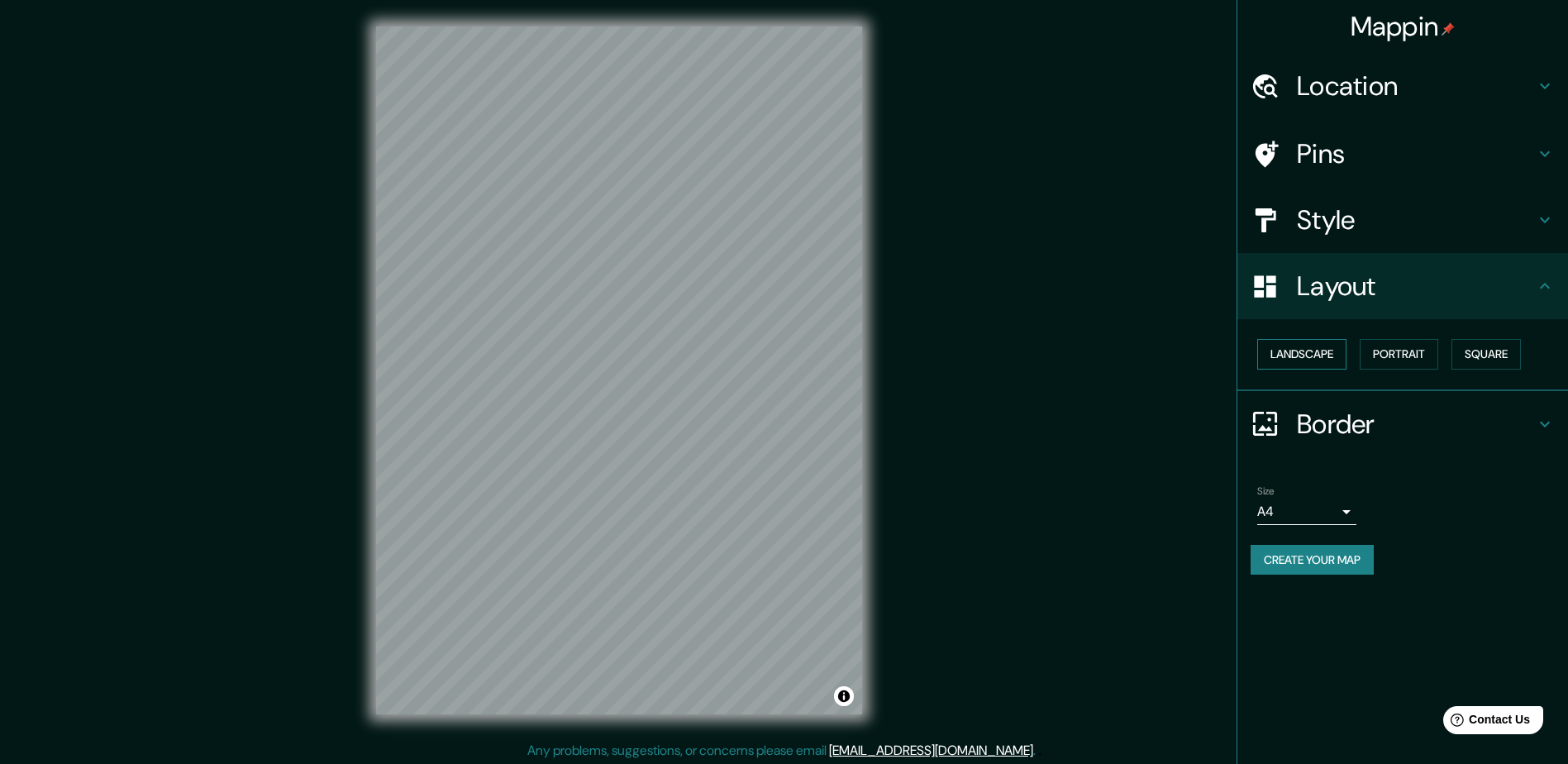
click at [1304, 353] on button "Landscape" at bounding box center [1301, 354] width 89 height 31
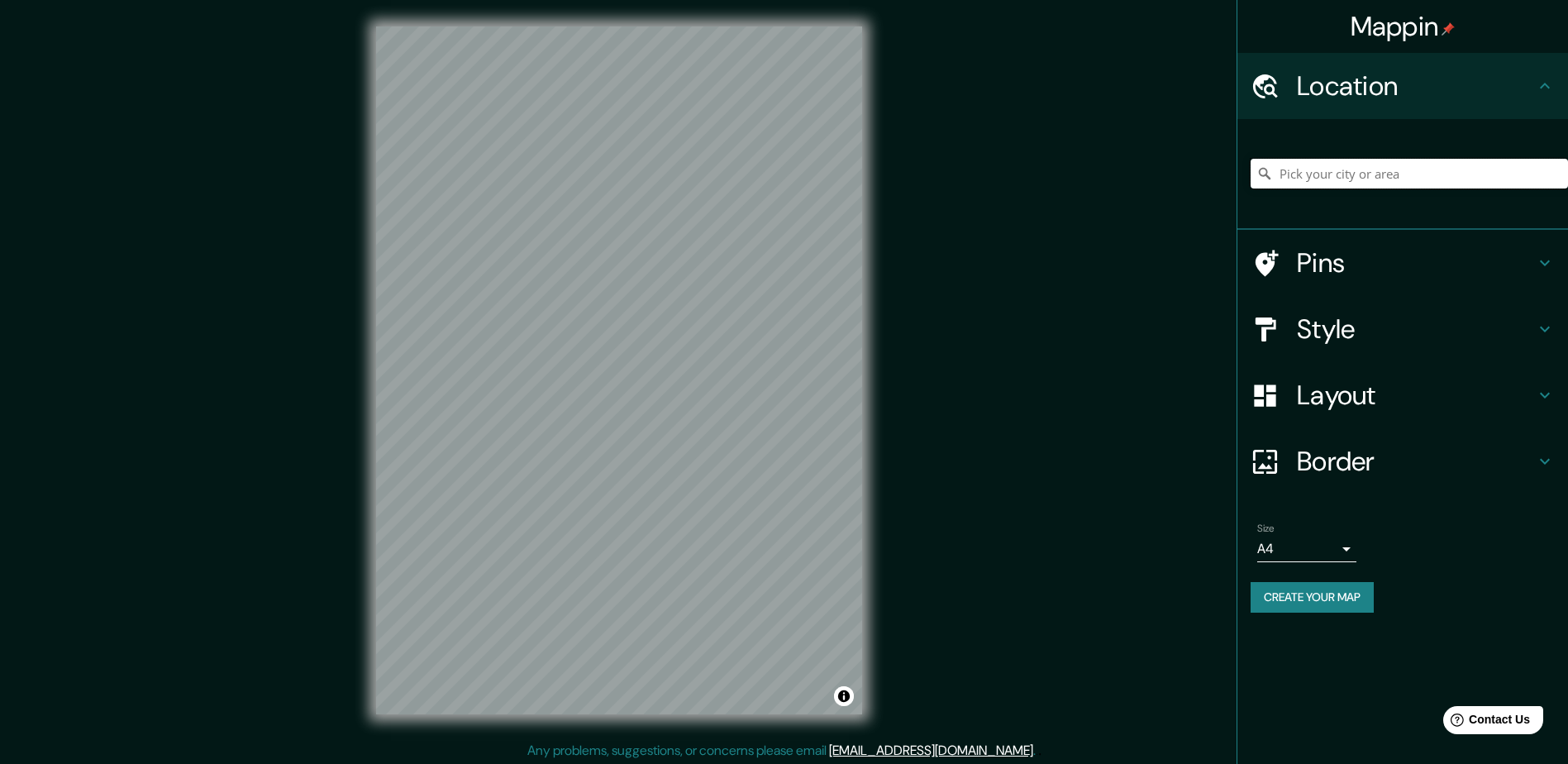
click at [1362, 166] on input "Pick your city or area" at bounding box center [1409, 174] width 318 height 30
click at [1351, 177] on input "india" at bounding box center [1409, 174] width 318 height 30
drag, startPoint x: 1336, startPoint y: 177, endPoint x: 1213, endPoint y: 175, distance: 123.0
click at [1213, 176] on div "Mappin Location india Pins Style Layout Border Choose a border. Hint : you can …" at bounding box center [784, 383] width 1568 height 767
type input "india"
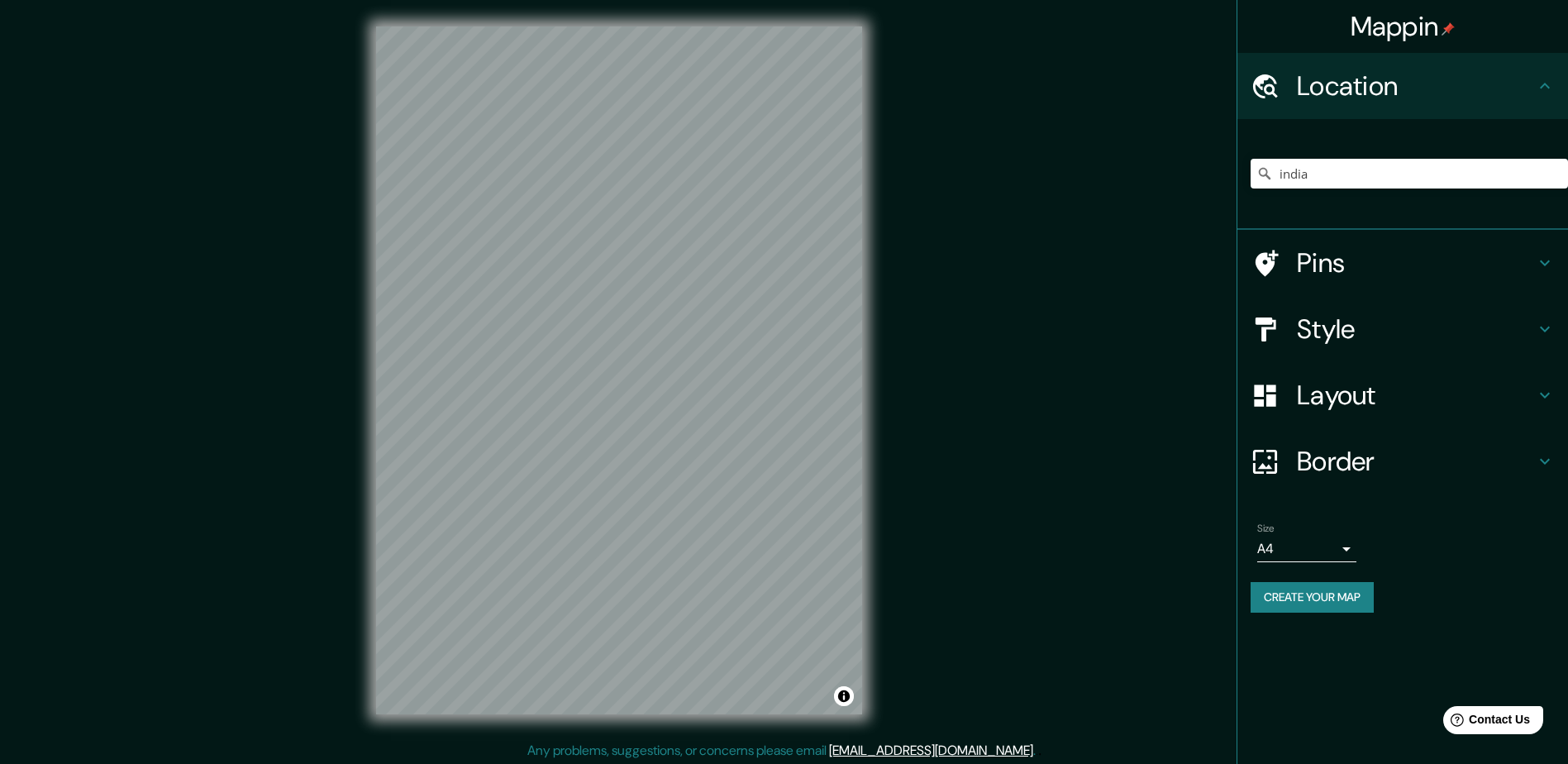
click at [1348, 396] on h4 "Layout" at bounding box center [1415, 395] width 238 height 33
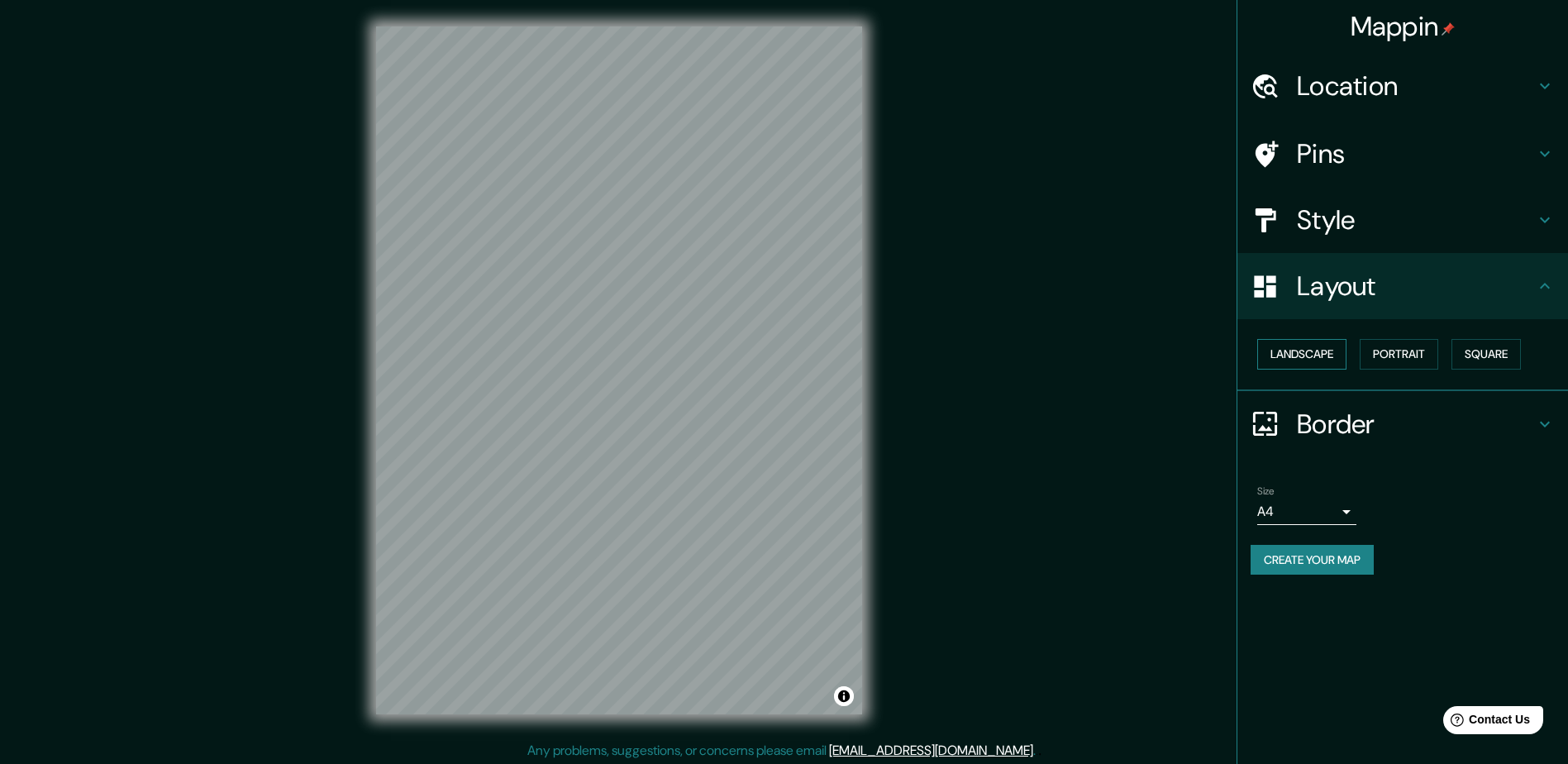
click at [1314, 351] on button "Landscape" at bounding box center [1301, 354] width 89 height 31
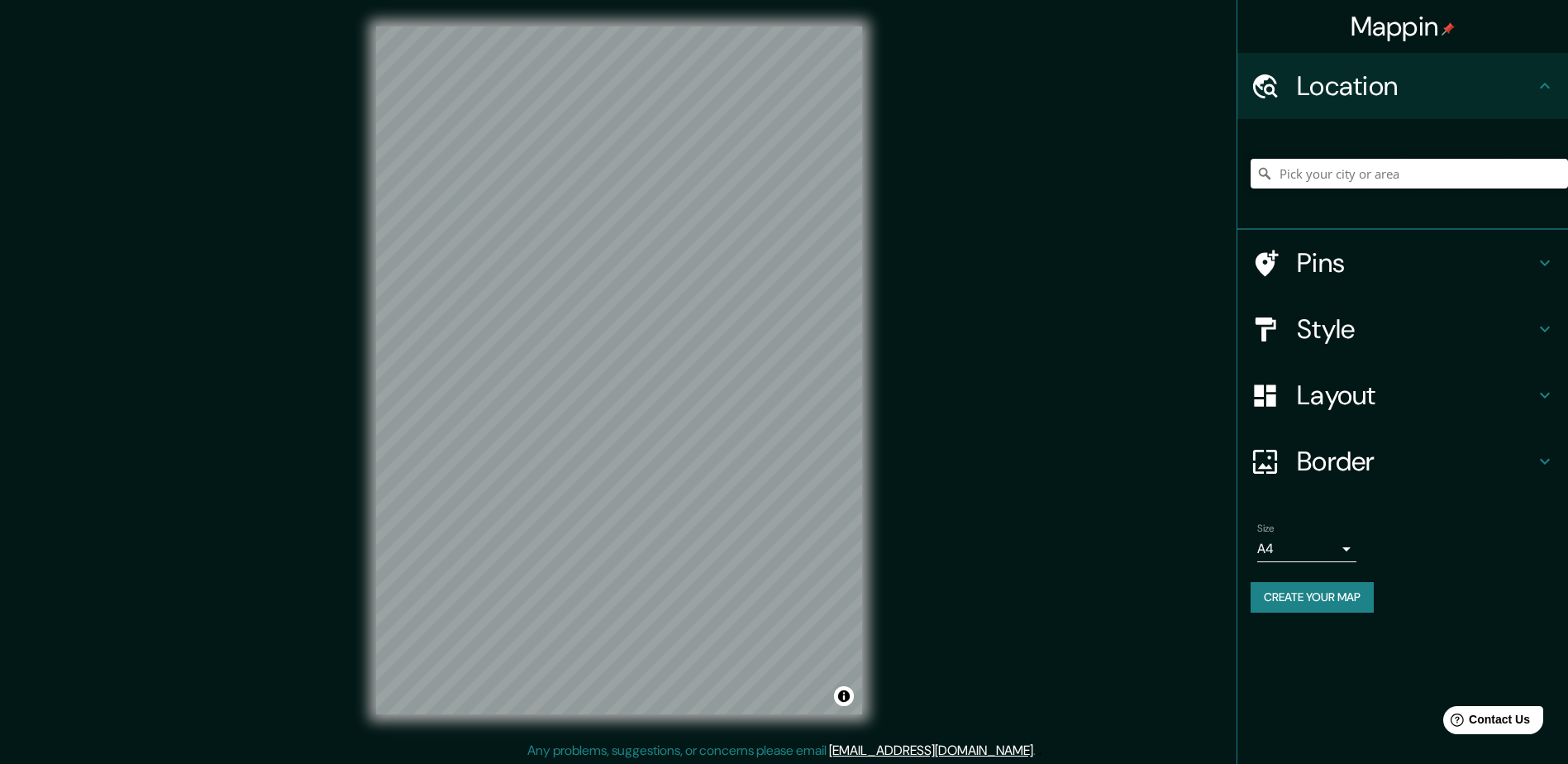
click at [1316, 180] on input "Pick your city or area" at bounding box center [1409, 174] width 318 height 30
type input "india"
click at [1378, 186] on input "Pick your city or area" at bounding box center [1409, 174] width 318 height 30
type input "india"
click at [1353, 167] on input "Elige tu ciudad o área" at bounding box center [1409, 174] width 318 height 30
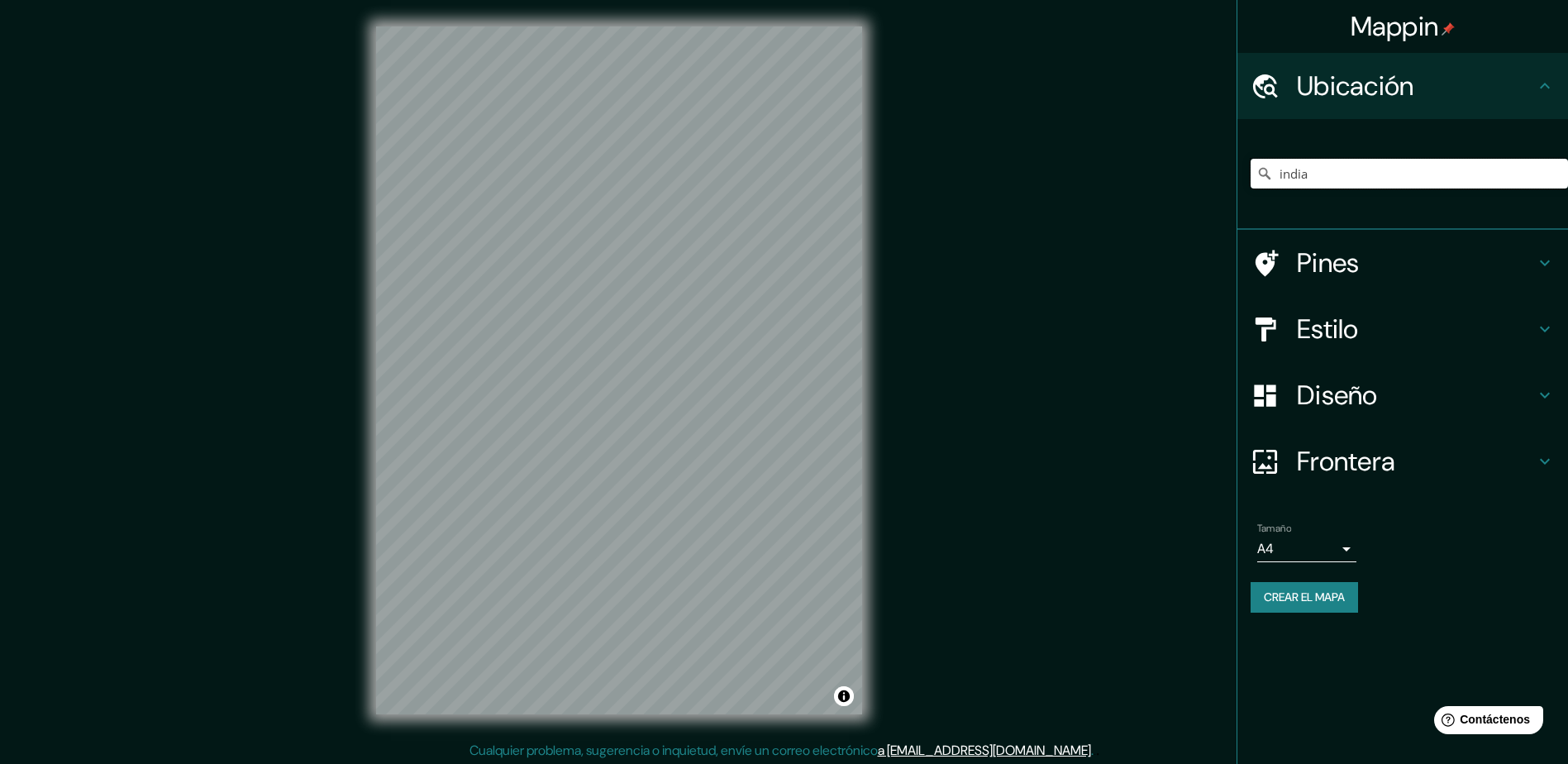
type input "india"
click at [1375, 112] on div "Ubicación" at bounding box center [1402, 86] width 331 height 66
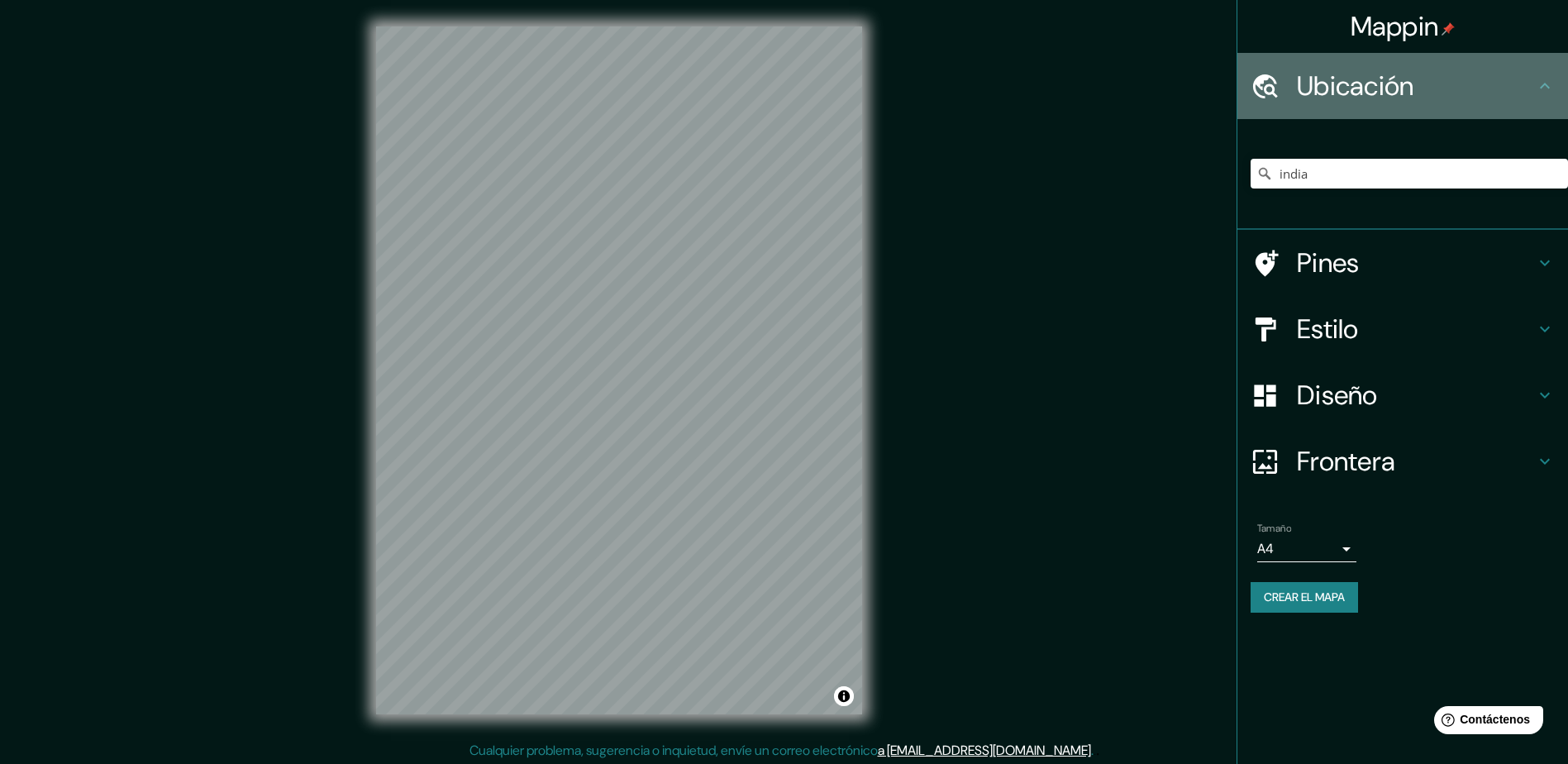
click at [1383, 98] on h4 "Ubicación" at bounding box center [1415, 85] width 238 height 33
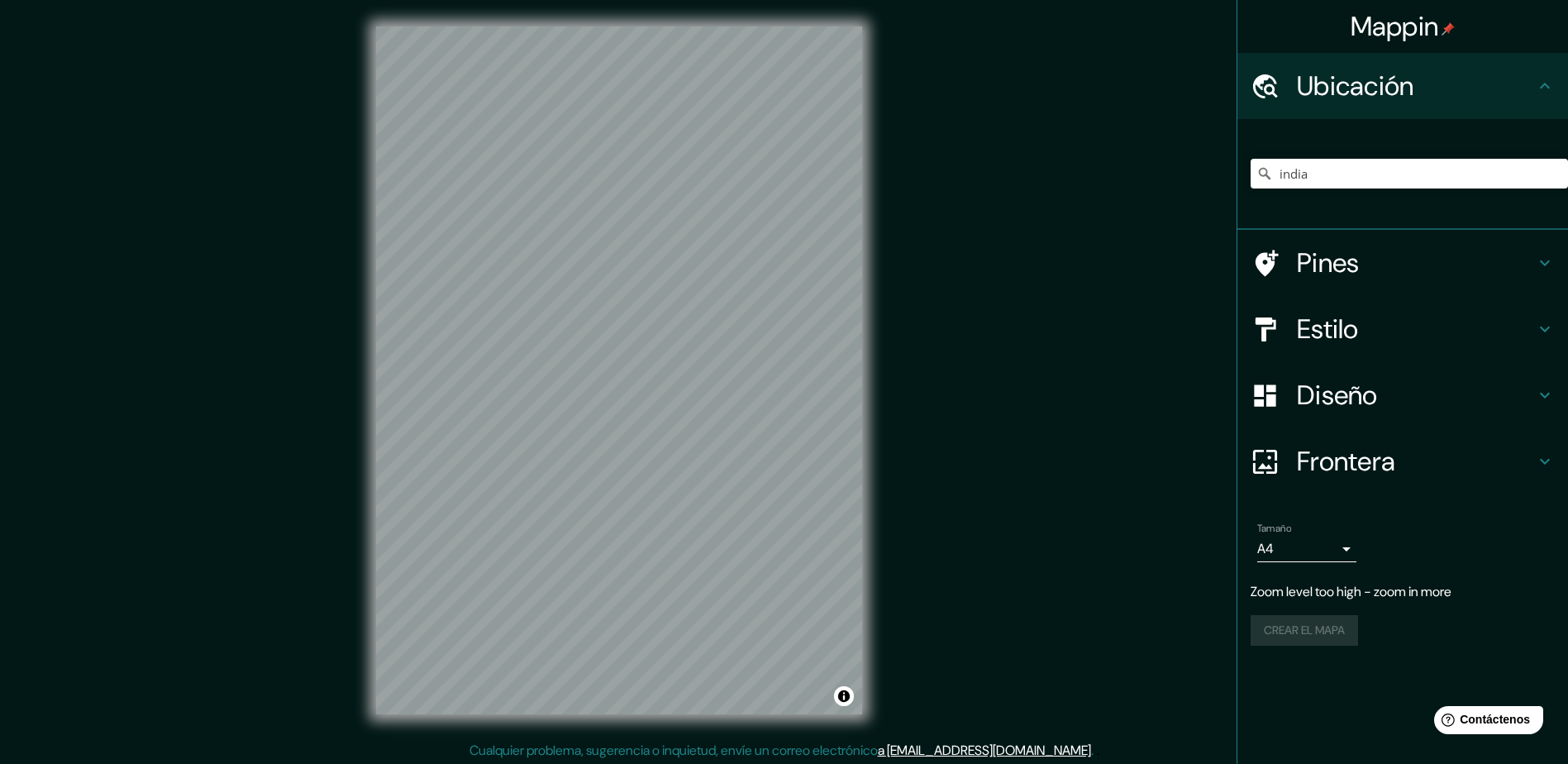
click at [940, 356] on div "Mappin Ubicación india Pines Estilo Diseño Frontera Elige un borde. Sugerencia …" at bounding box center [784, 383] width 1568 height 767
click at [1373, 179] on input "india" at bounding box center [1409, 174] width 318 height 30
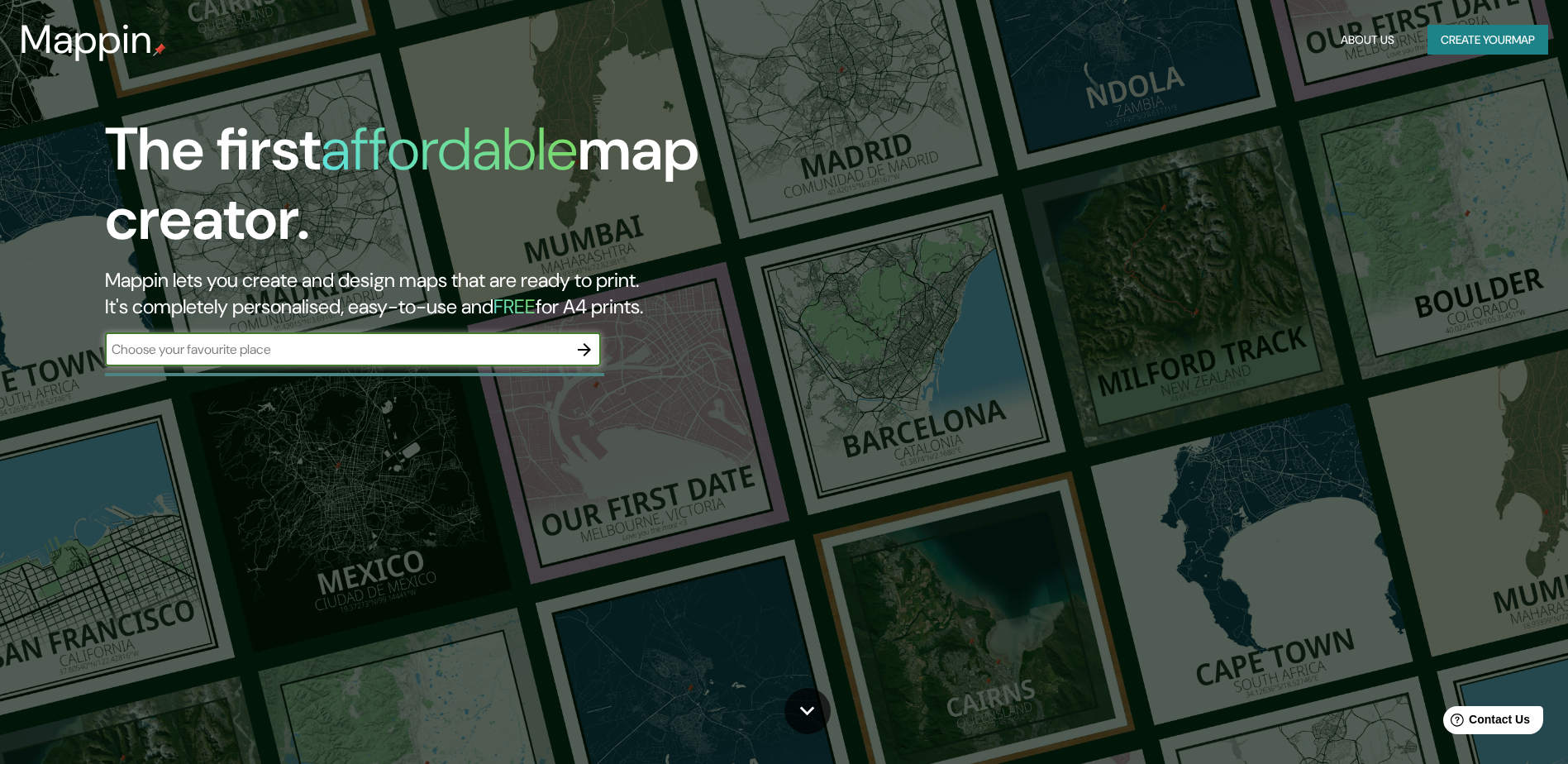
click at [404, 343] on input "text" at bounding box center [336, 349] width 463 height 19
click at [421, 346] on input "text" at bounding box center [336, 349] width 463 height 19
type input "india"
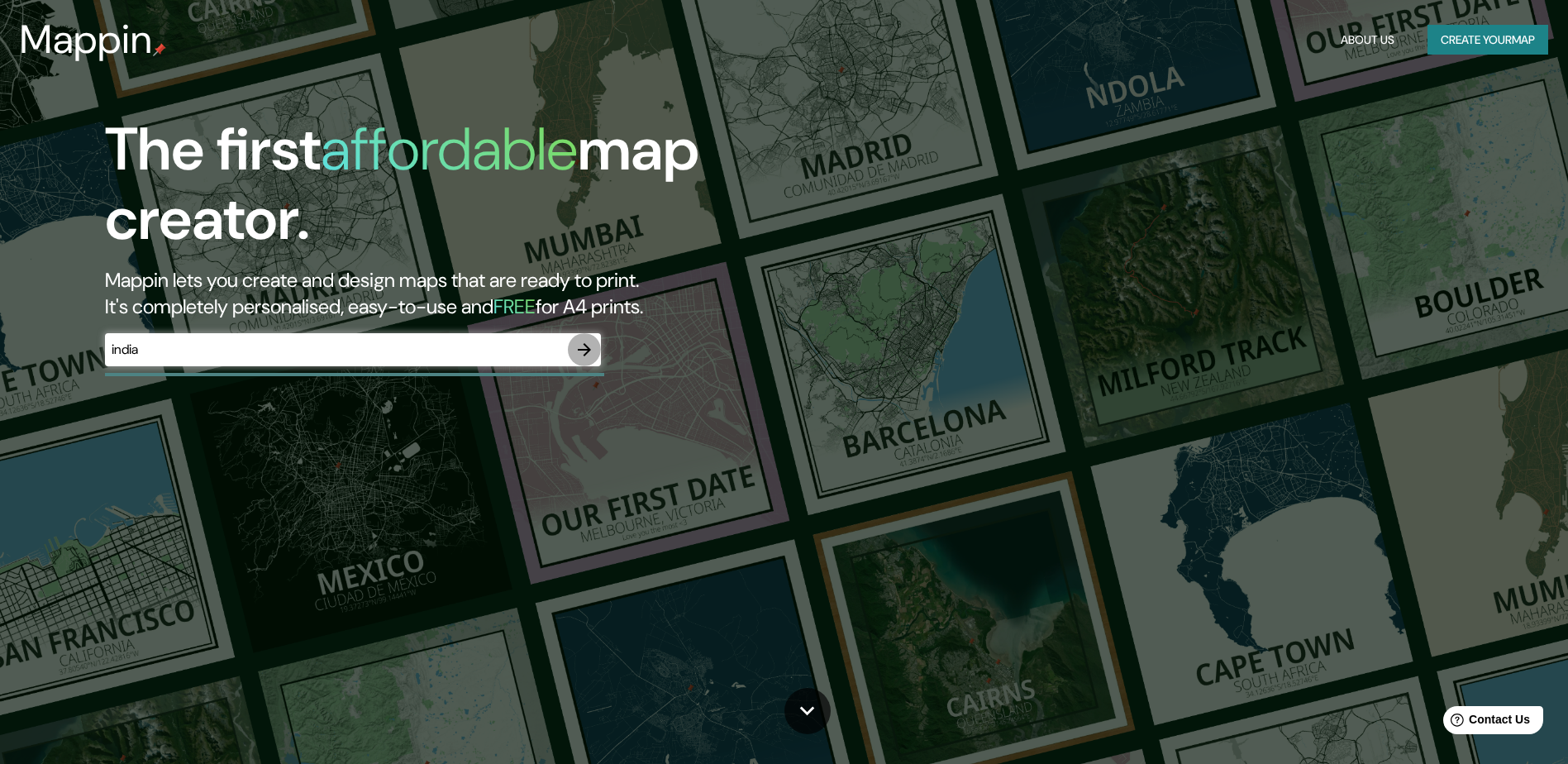
click at [584, 352] on icon "button" at bounding box center [585, 350] width 20 height 20
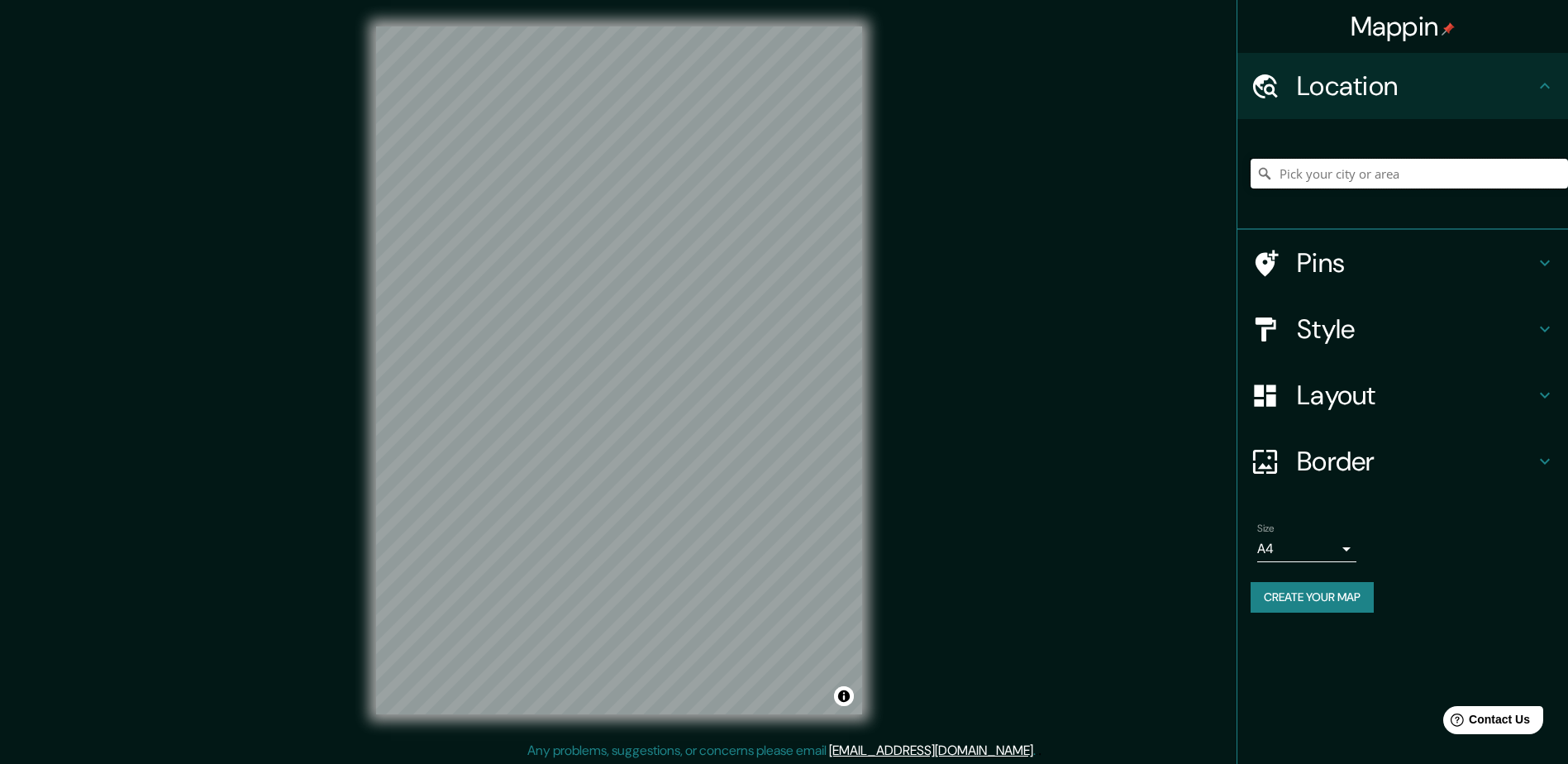
click at [1380, 182] on input "Pick your city or area" at bounding box center [1409, 174] width 318 height 30
type input "india"
click at [1363, 279] on div "Pins" at bounding box center [1402, 263] width 331 height 66
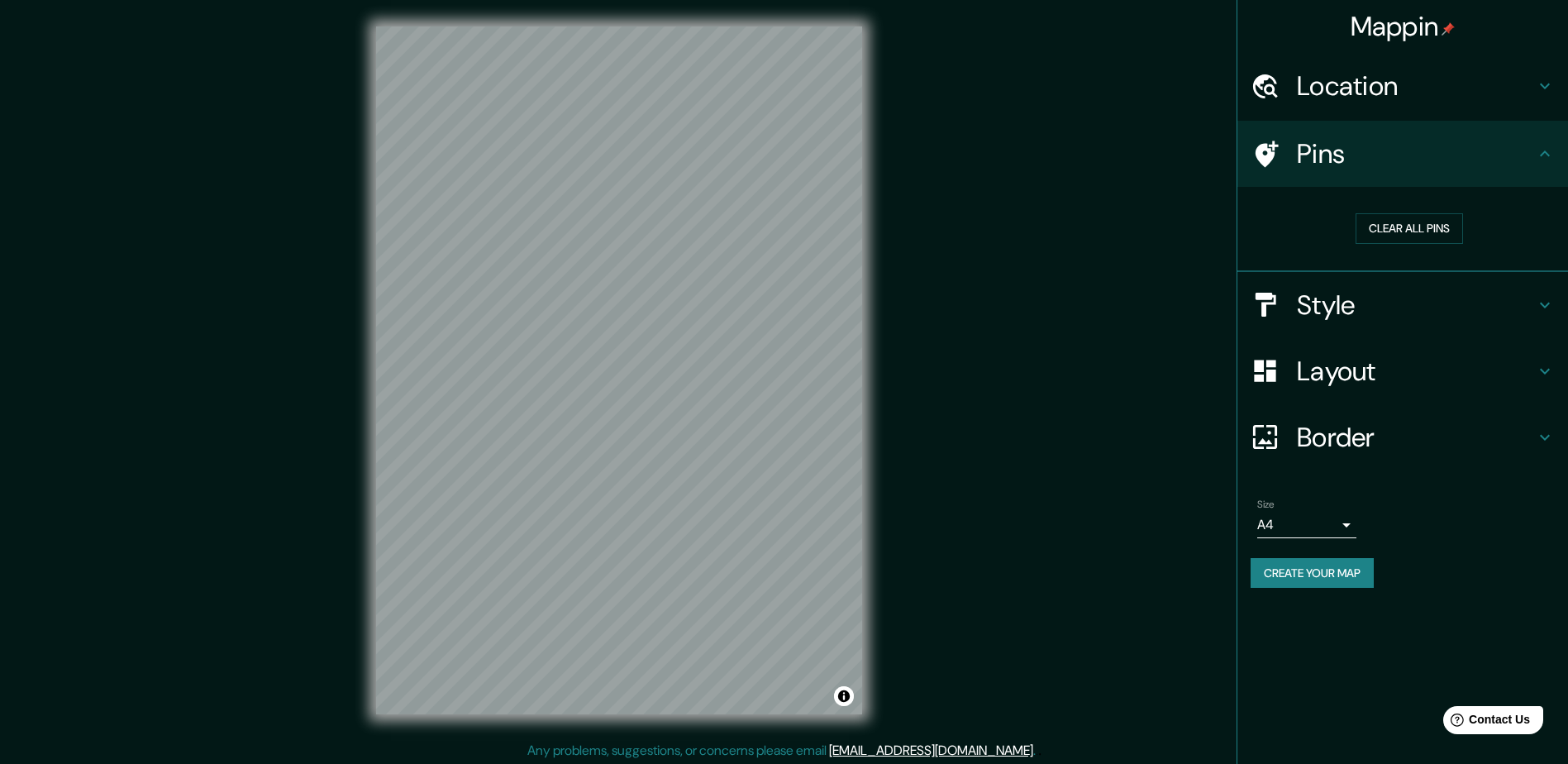
click at [1411, 183] on div "Pins" at bounding box center [1402, 154] width 331 height 66
click at [1411, 218] on button "Clear all pins" at bounding box center [1408, 228] width 107 height 31
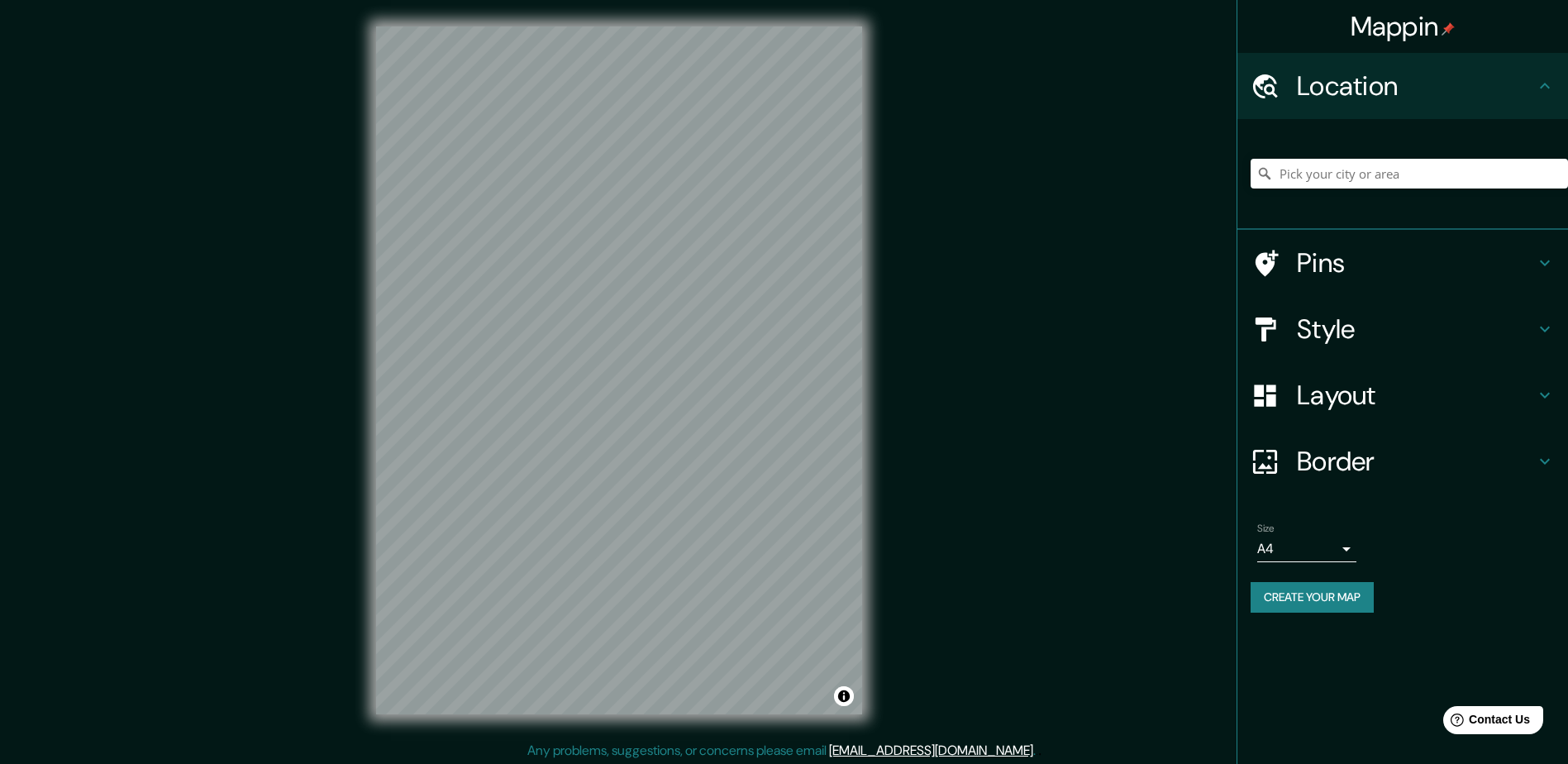
click at [1375, 330] on h4 "Style" at bounding box center [1415, 329] width 238 height 33
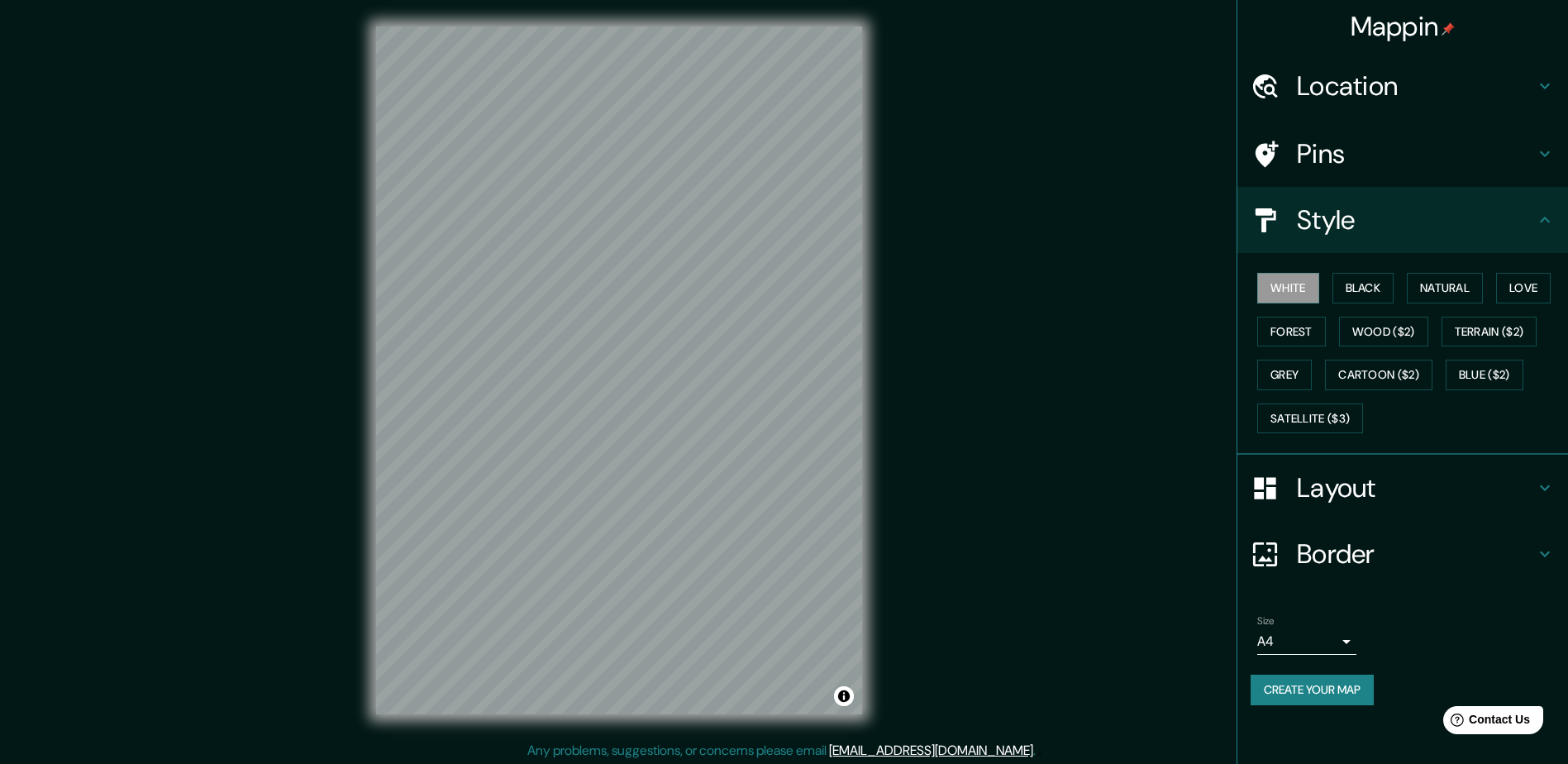
click at [1324, 484] on h4 "Layout" at bounding box center [1415, 487] width 238 height 33
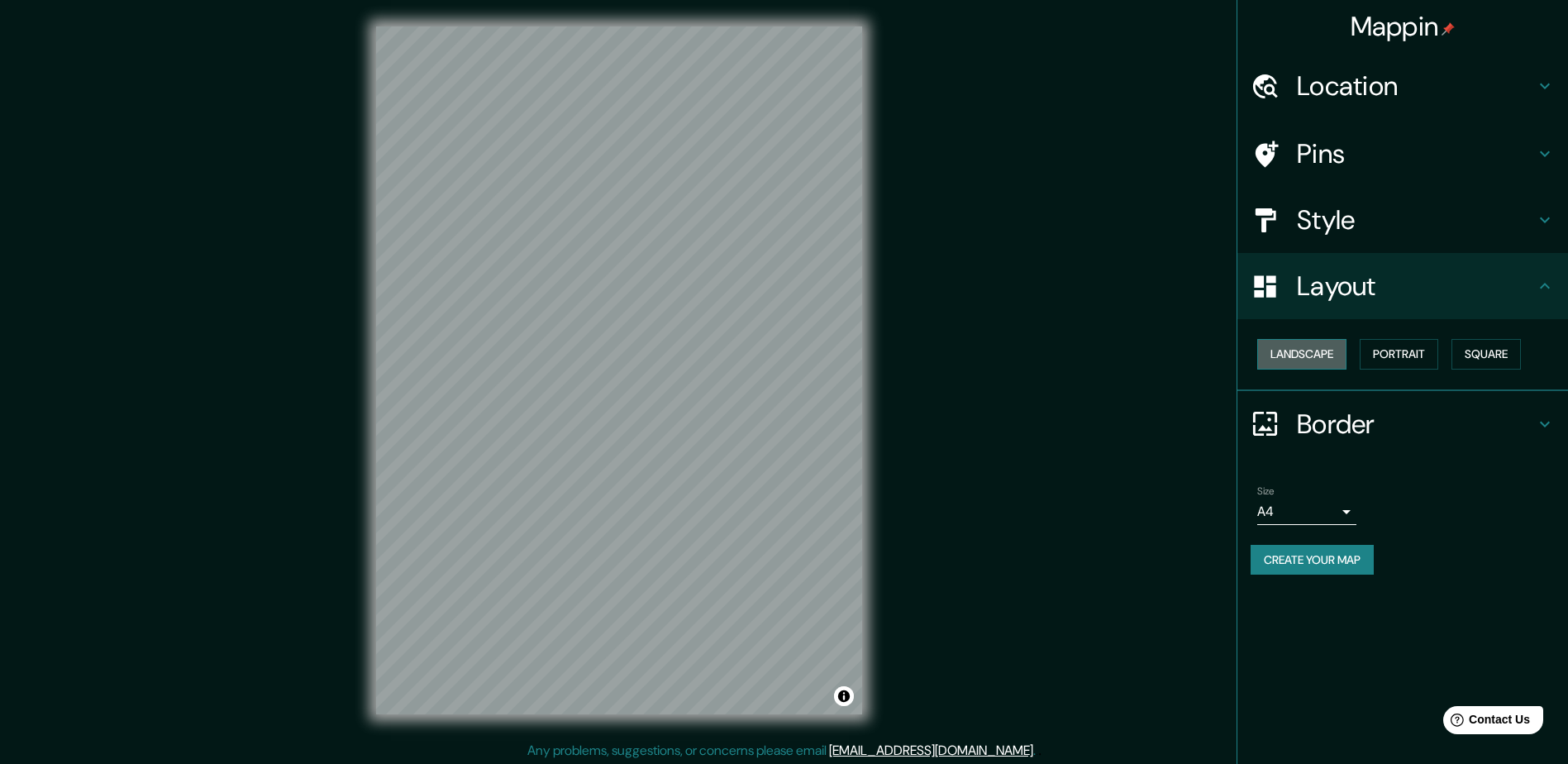
click at [1320, 342] on button "Landscape" at bounding box center [1301, 354] width 89 height 31
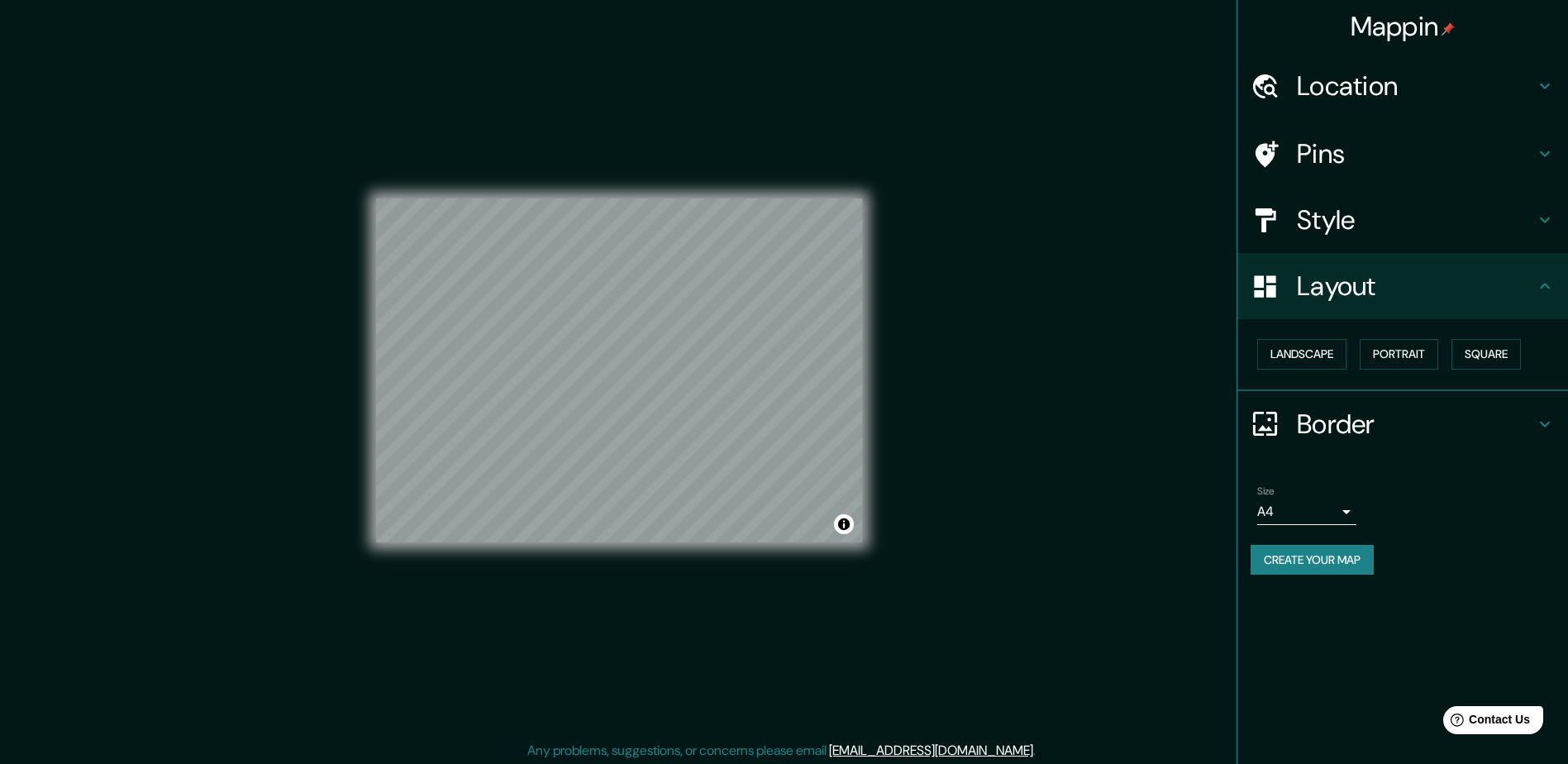
click at [1344, 297] on h4 "Layout" at bounding box center [1415, 286] width 238 height 33
click at [850, 528] on button "Toggle attribution" at bounding box center [843, 524] width 20 height 20
click at [818, 526] on link "Improve this map" at bounding box center [788, 524] width 82 height 12
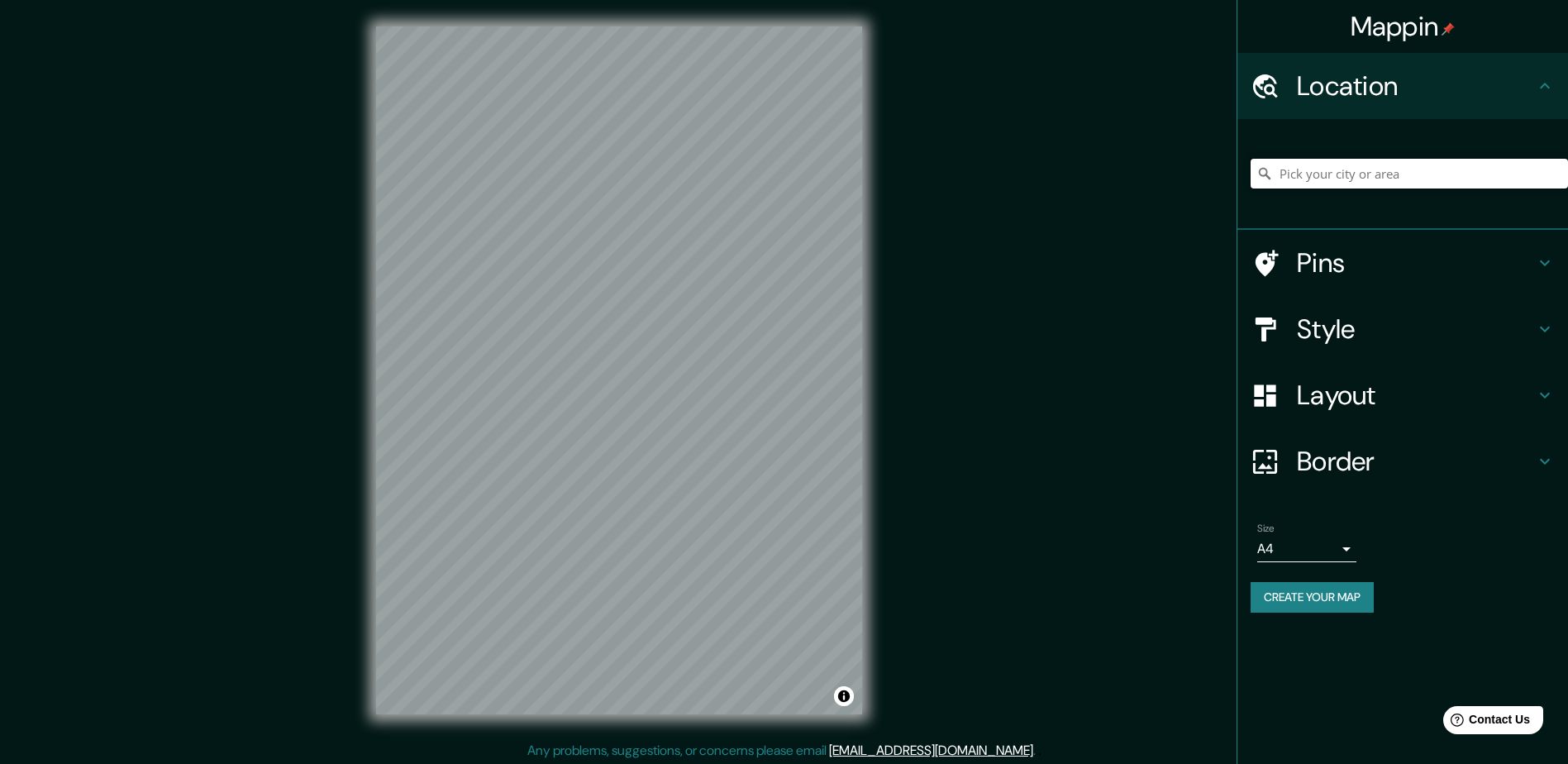
click at [1335, 171] on input "Pick your city or area" at bounding box center [1409, 174] width 318 height 30
type input "india"
click at [1325, 601] on button "Create your map" at bounding box center [1311, 597] width 123 height 31
click at [1311, 176] on input "india" at bounding box center [1409, 174] width 318 height 30
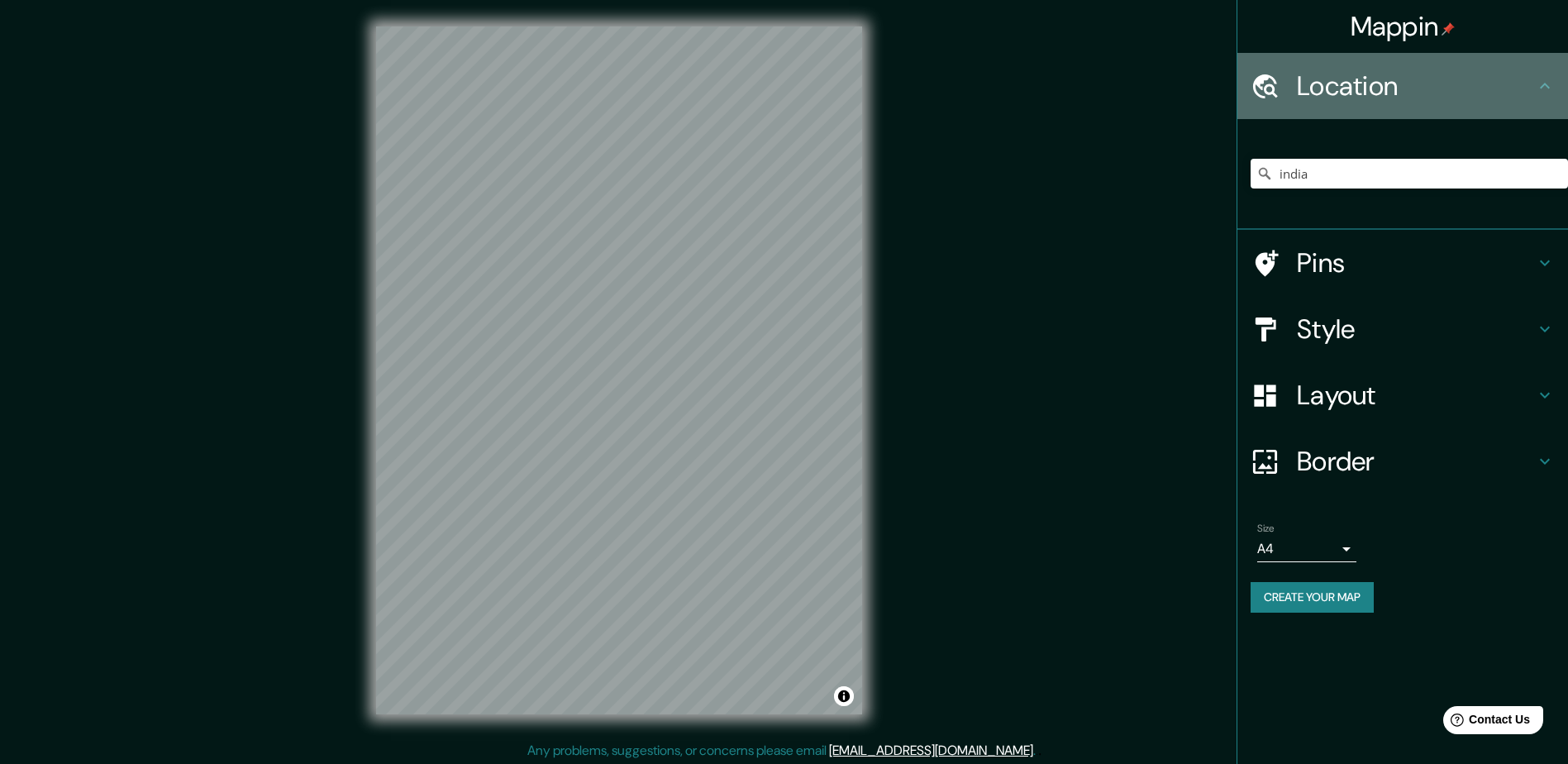
click at [1376, 98] on h4 "Location" at bounding box center [1415, 85] width 238 height 33
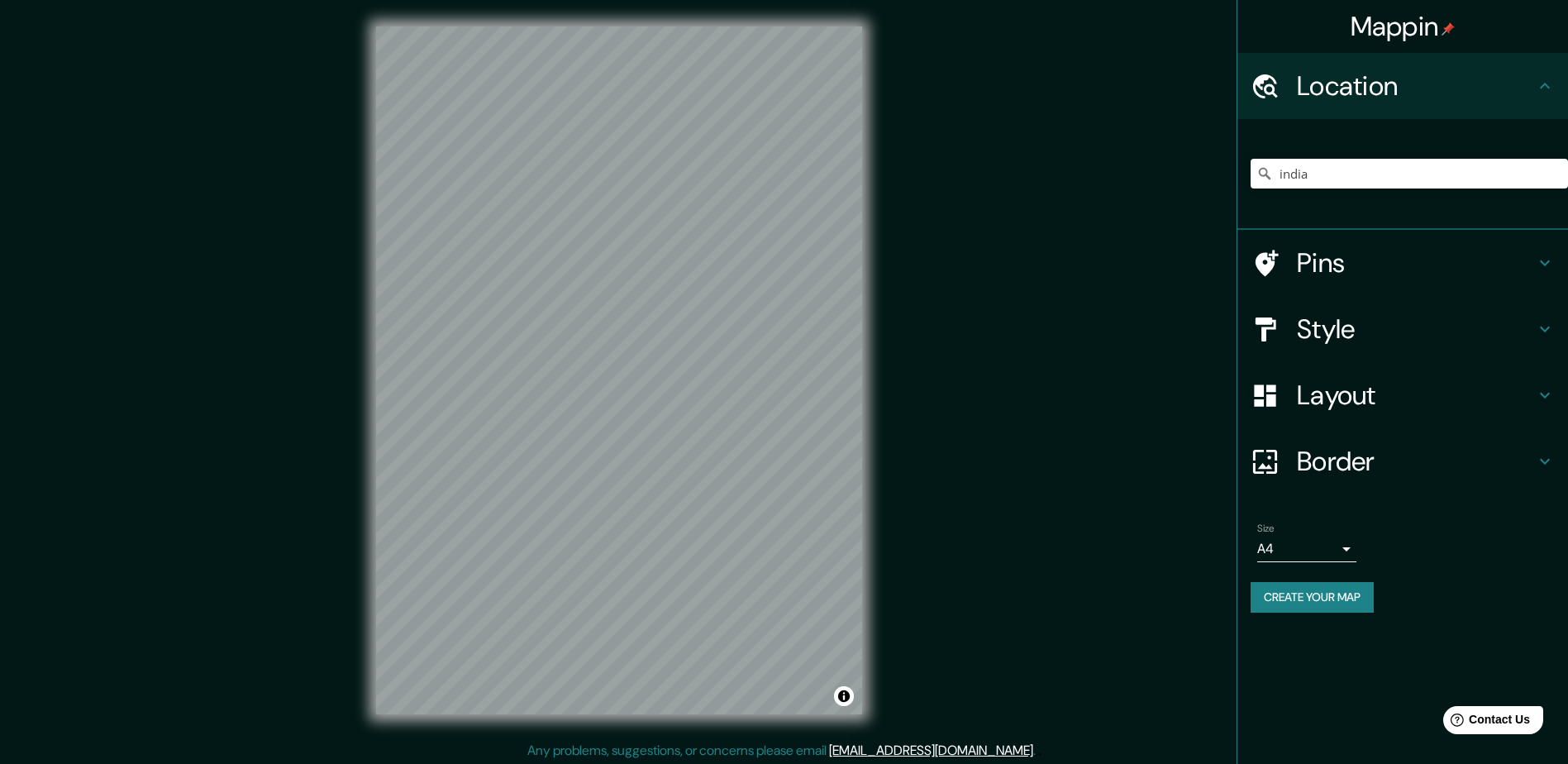
click at [1376, 98] on h4 "Location" at bounding box center [1415, 85] width 238 height 33
click at [1366, 174] on input "india" at bounding box center [1409, 174] width 318 height 30
drag, startPoint x: 1335, startPoint y: 172, endPoint x: 1202, endPoint y: 174, distance: 133.0
click at [1202, 174] on div "Mappin Location india Pins Style Layout Border Choose a border. Hint : you can …" at bounding box center [784, 383] width 1568 height 767
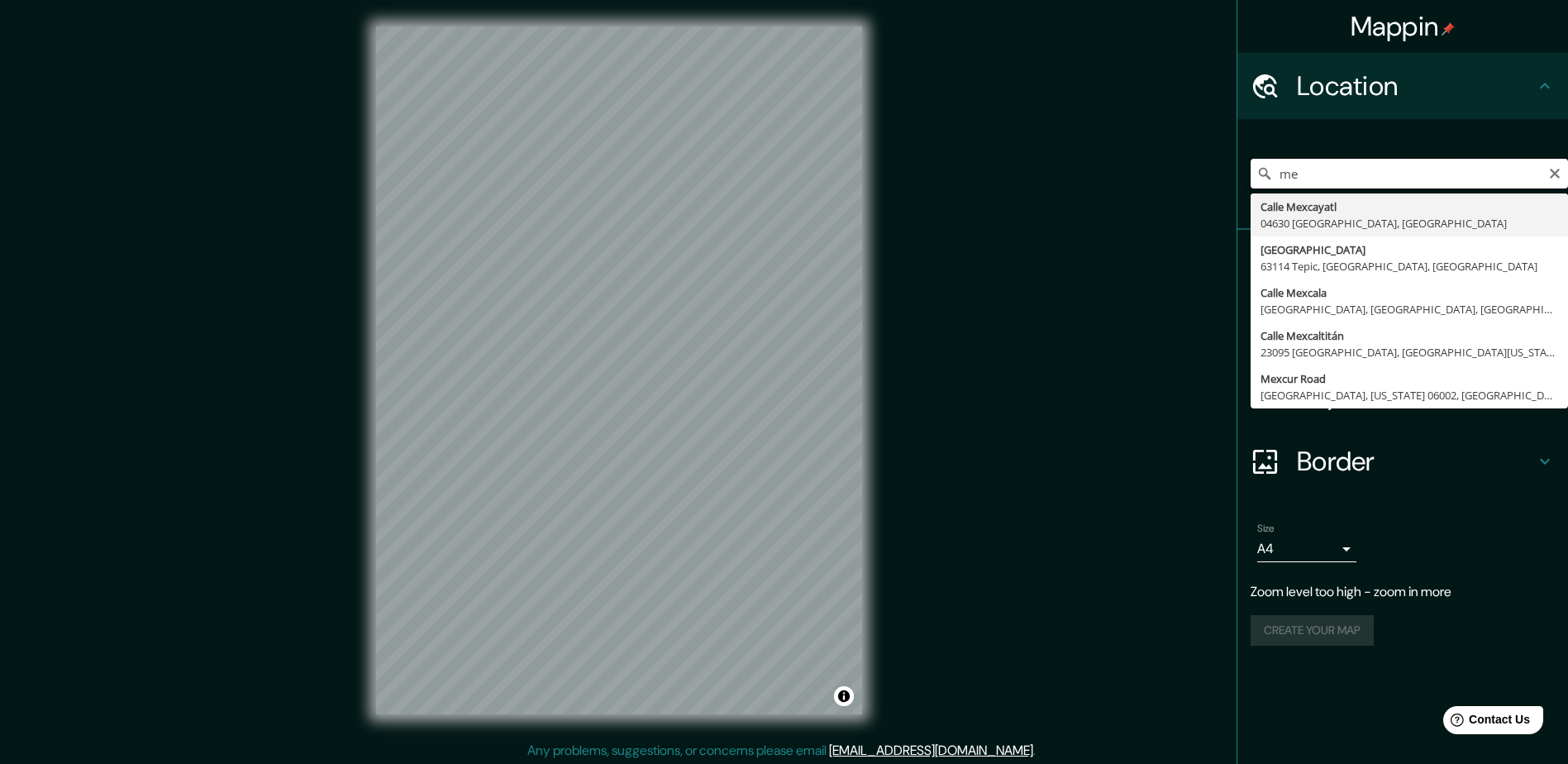
type input "m"
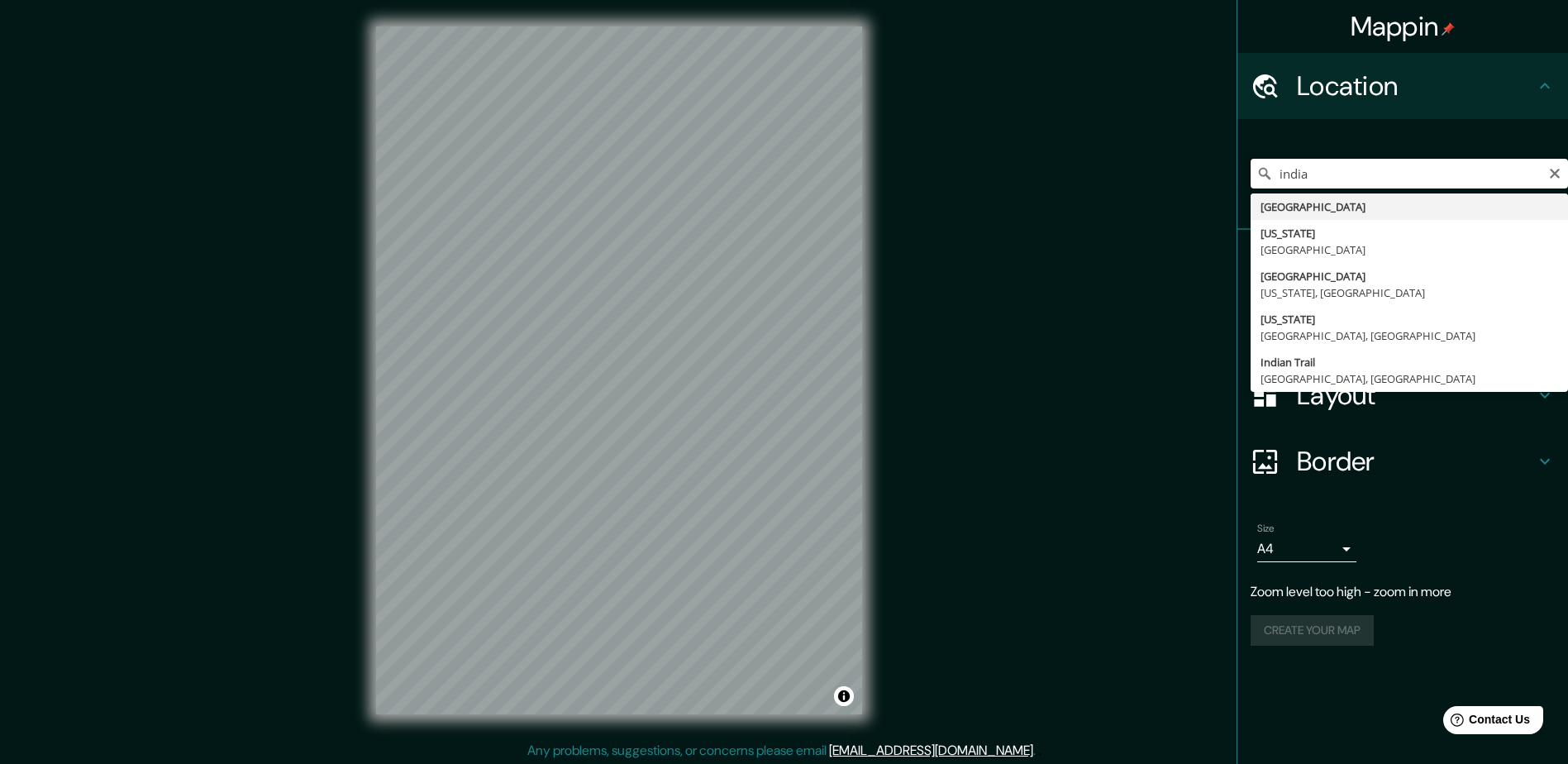
type input "[GEOGRAPHIC_DATA]"
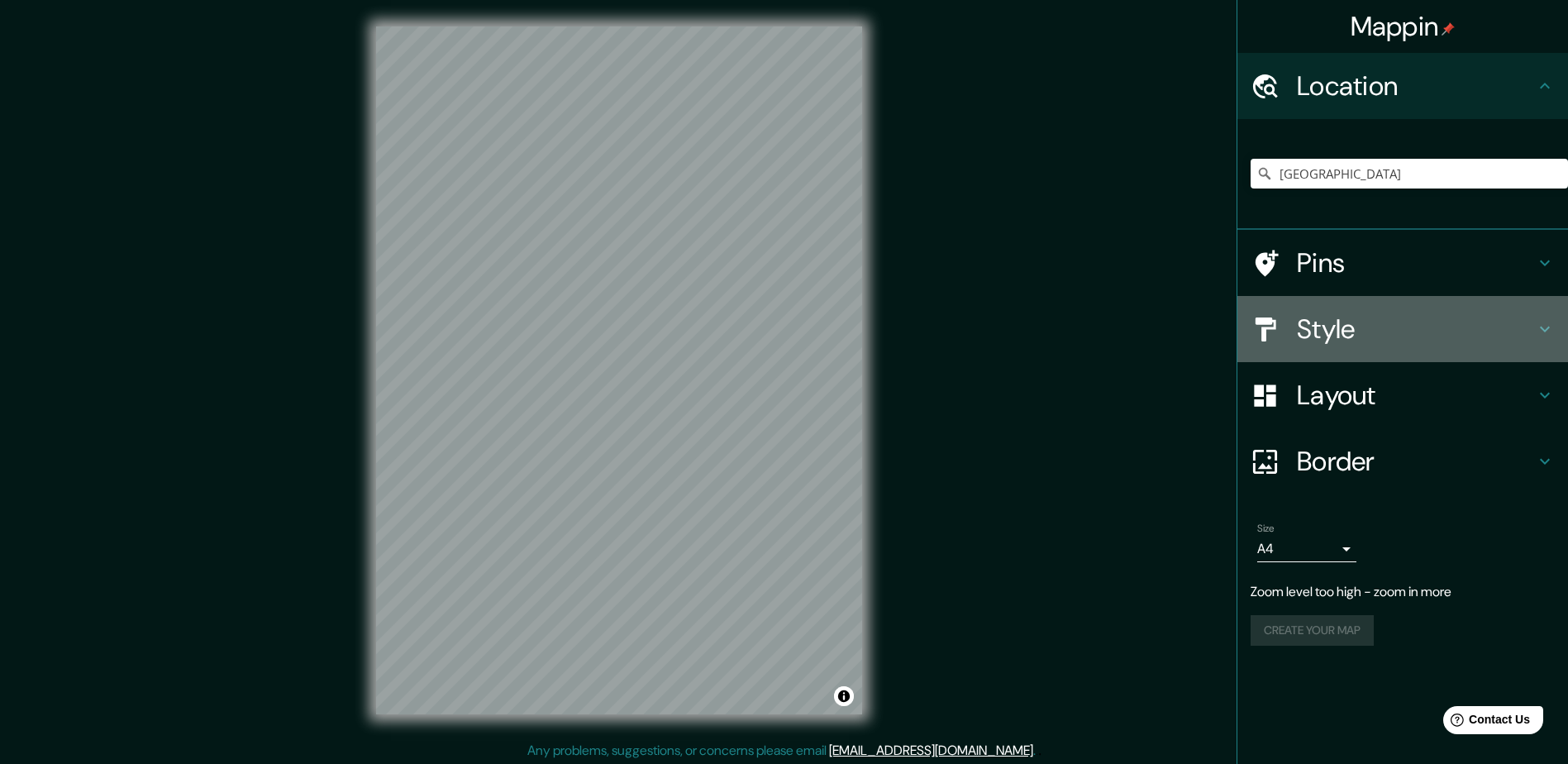
click at [1360, 313] on h4 "Style" at bounding box center [1415, 329] width 238 height 33
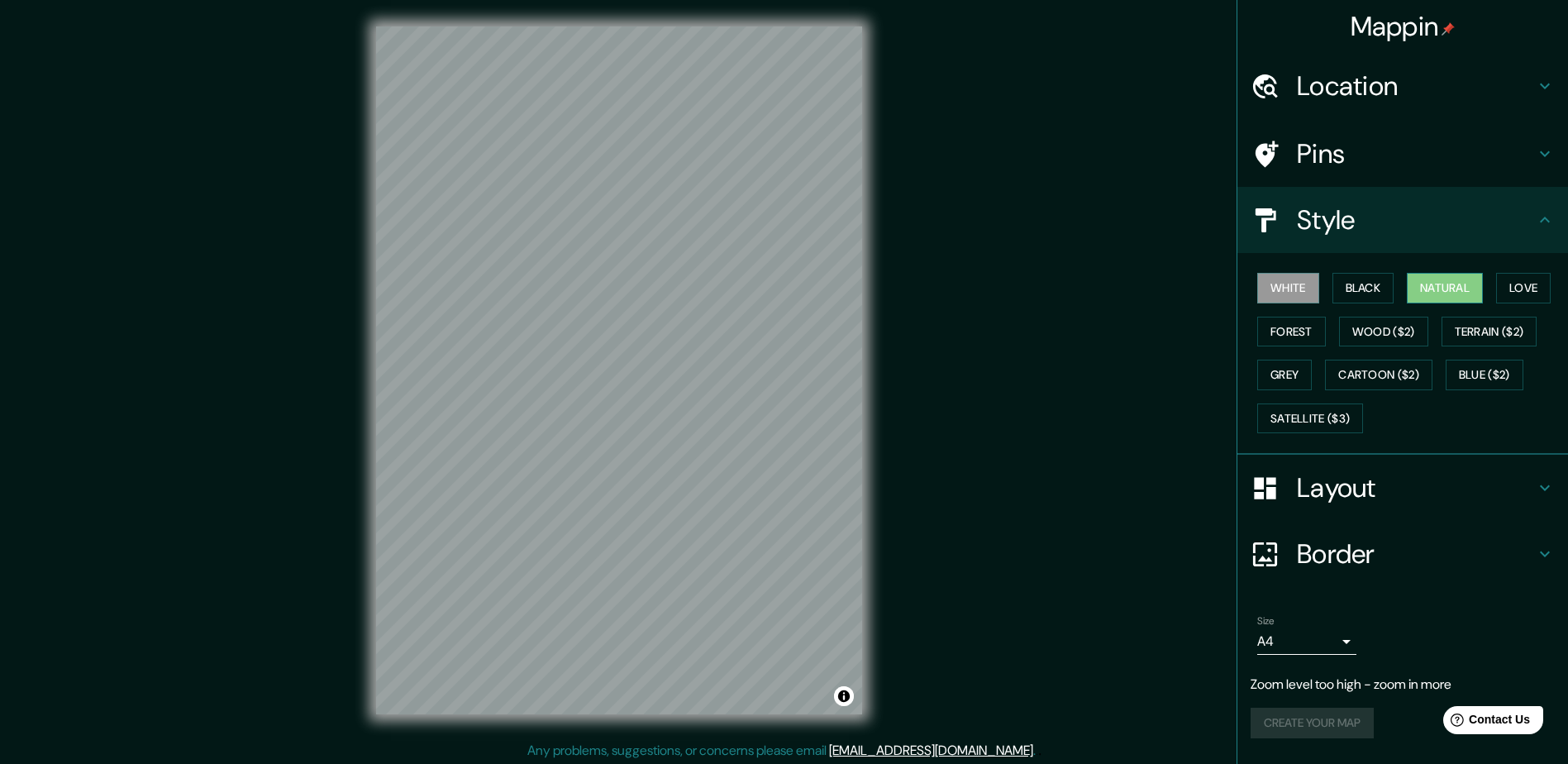
click at [1451, 290] on button "Natural" at bounding box center [1444, 288] width 76 height 31
click at [1331, 476] on h4 "Layout" at bounding box center [1415, 487] width 238 height 33
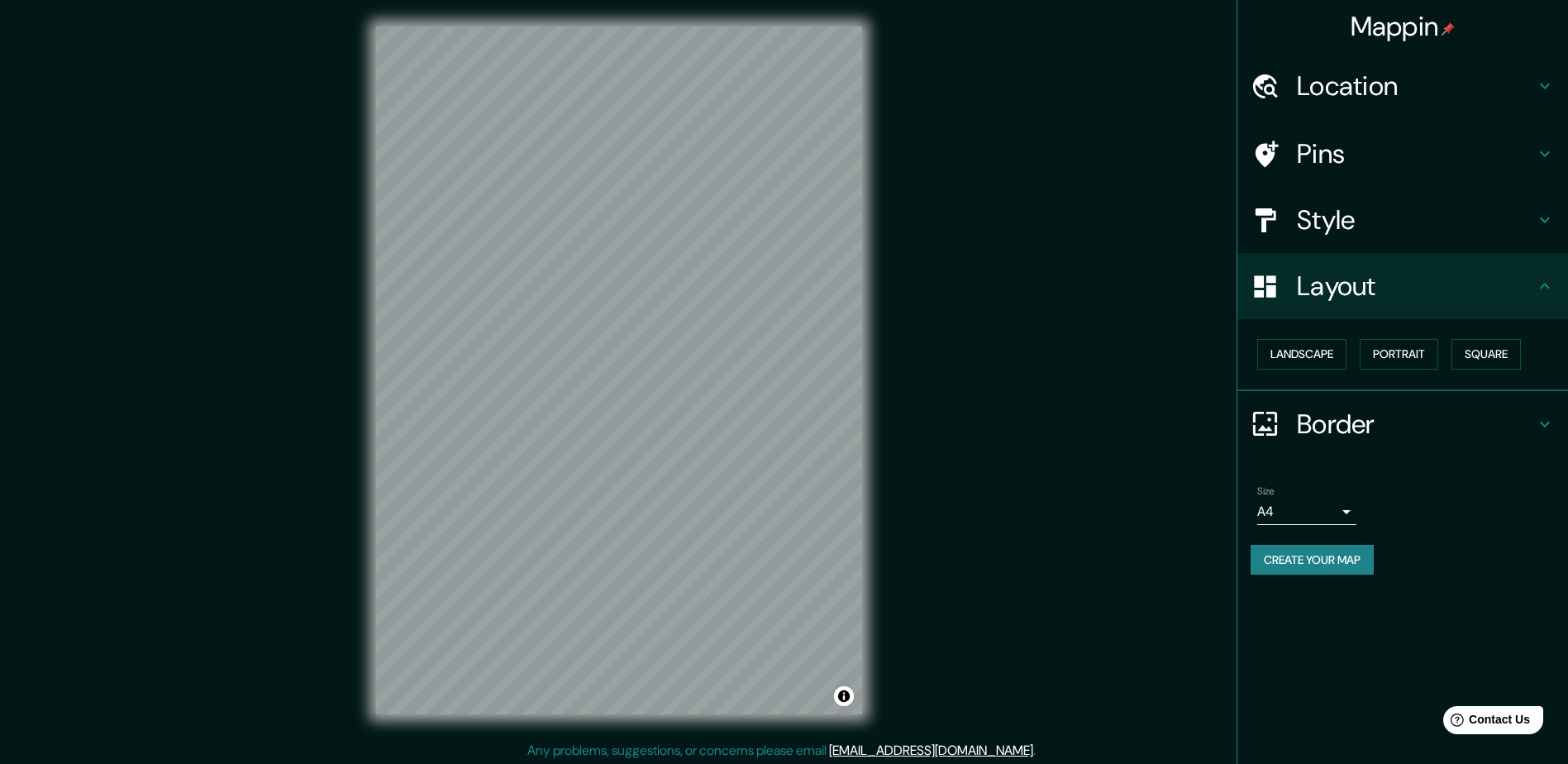
click at [1310, 331] on div "Landscape [GEOGRAPHIC_DATA]" at bounding box center [1402, 355] width 331 height 72
click at [1304, 348] on button "Landscape" at bounding box center [1301, 354] width 89 height 31
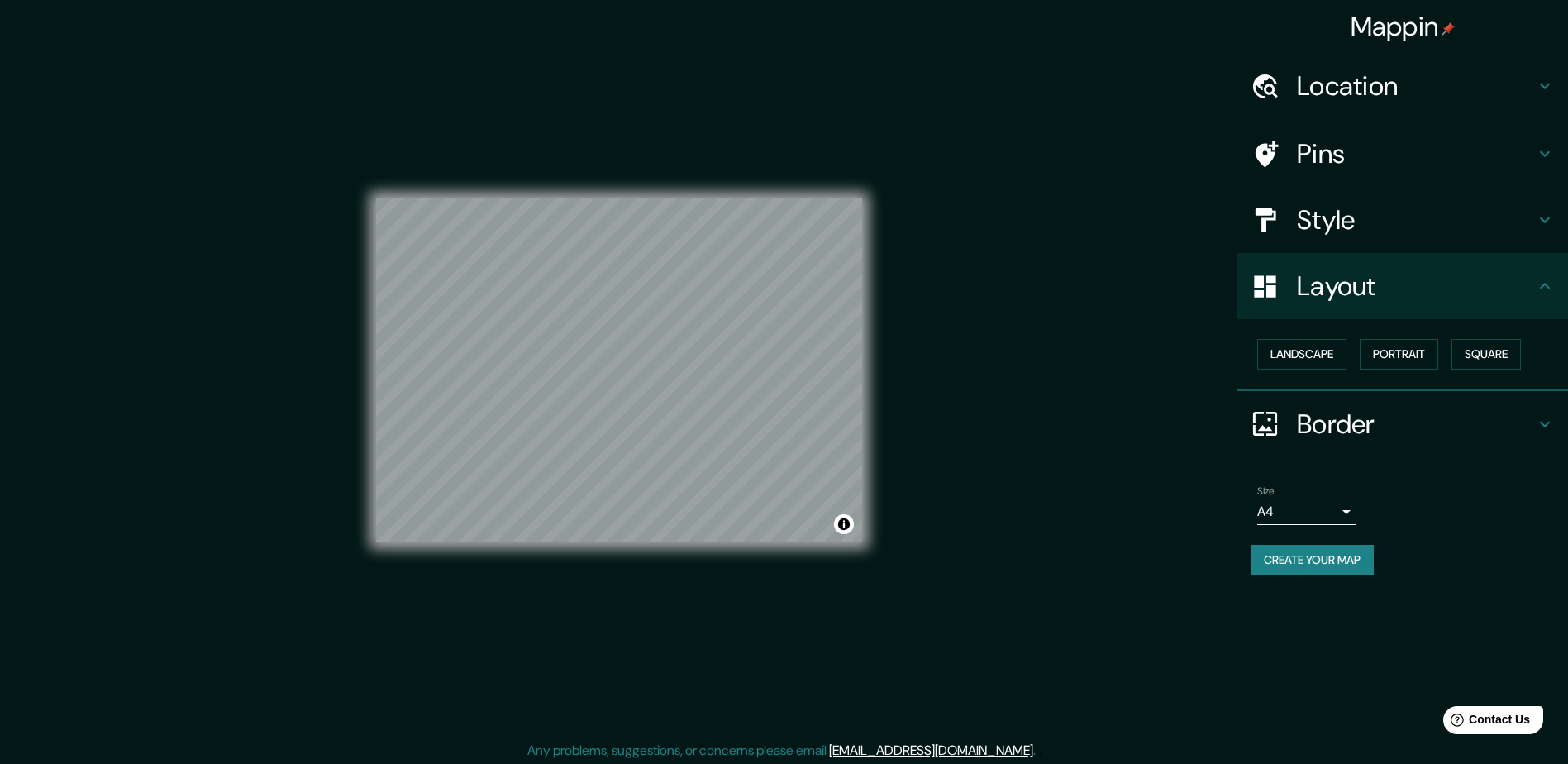
click at [1334, 561] on button "Create your map" at bounding box center [1311, 560] width 123 height 31
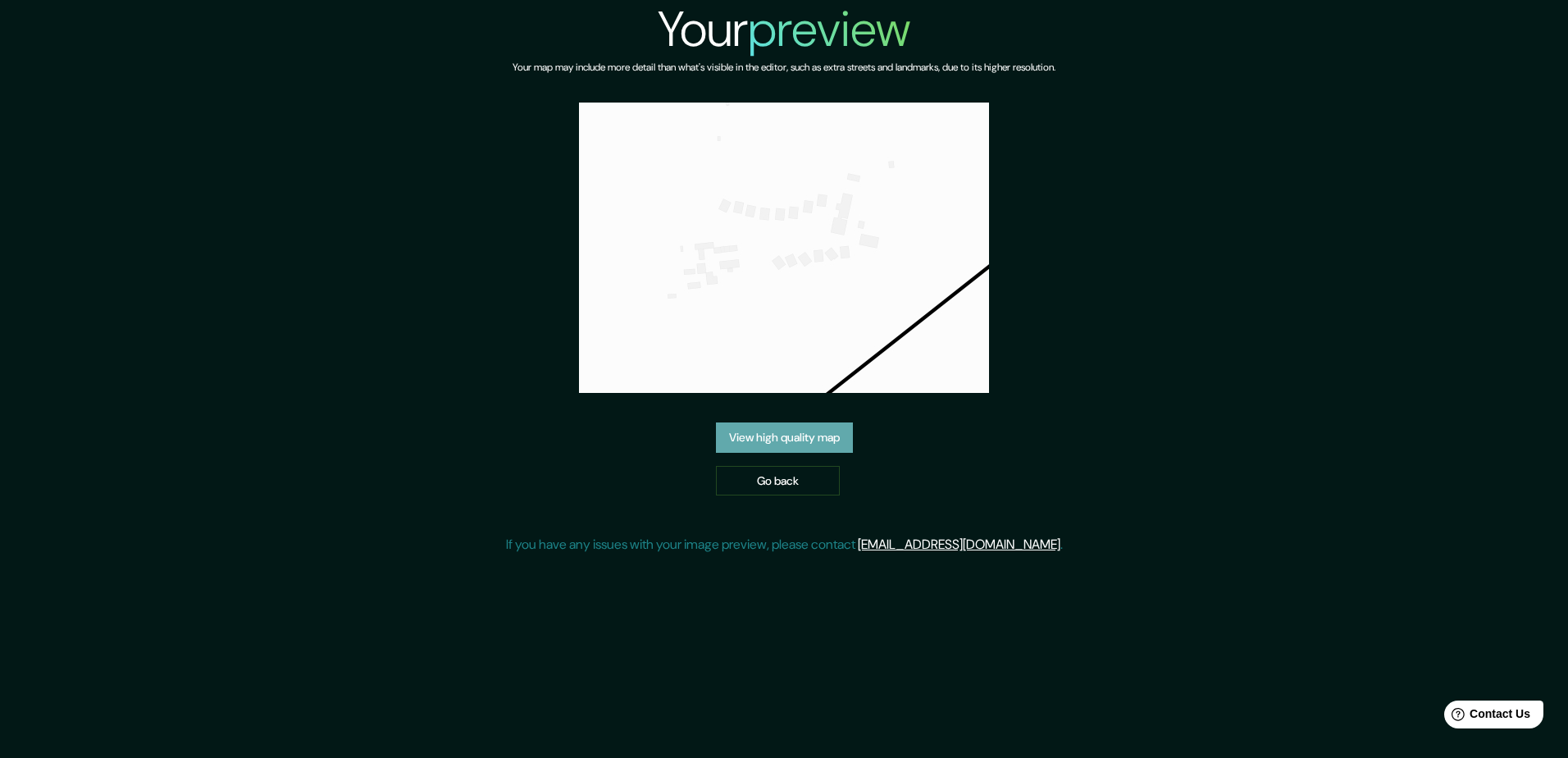
click at [796, 435] on link "View high quality map" at bounding box center [784, 438] width 137 height 31
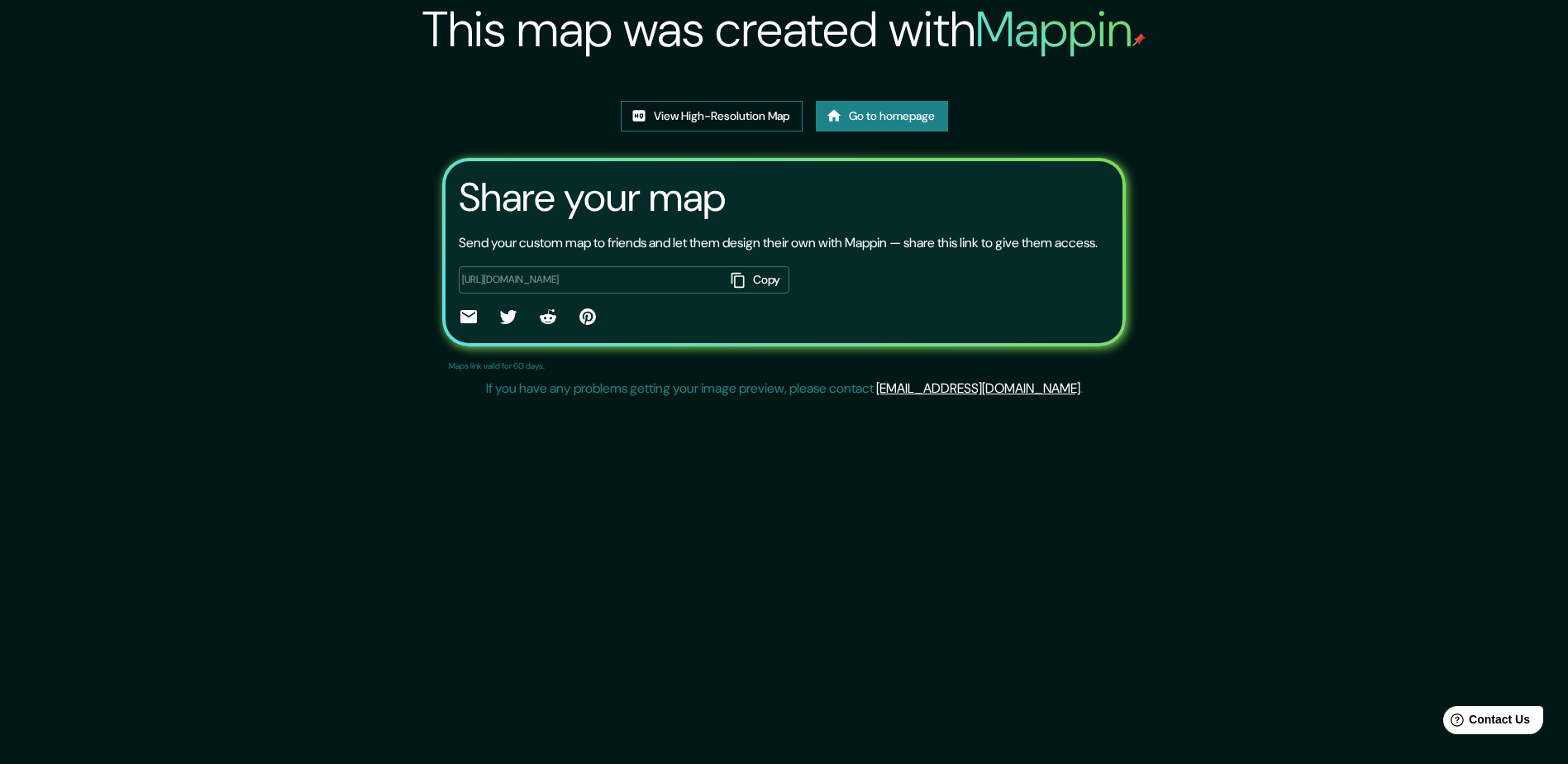
click at [718, 131] on link "View High-Resolution Map" at bounding box center [712, 116] width 182 height 31
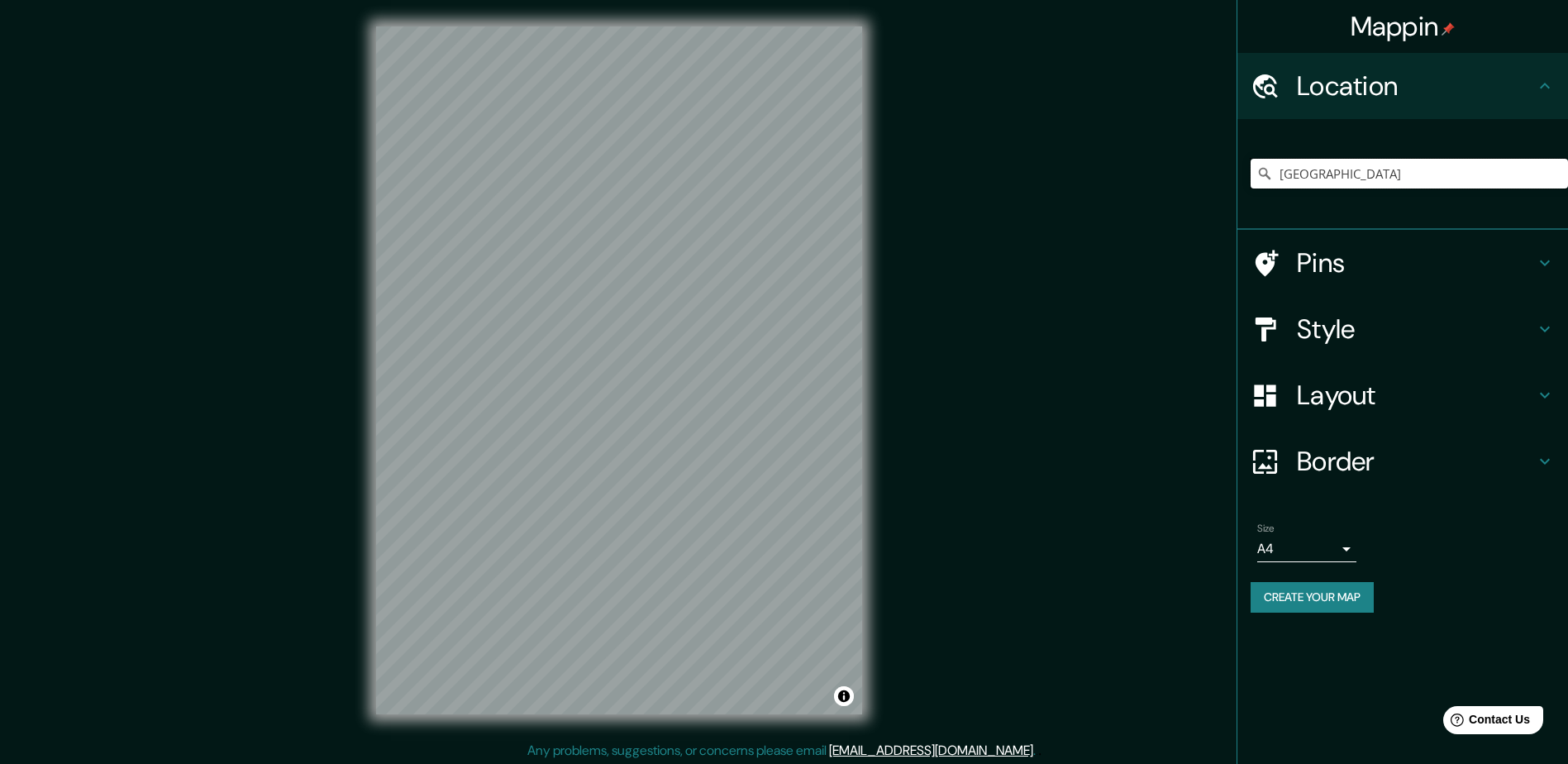
click at [1349, 182] on input "[GEOGRAPHIC_DATA]" at bounding box center [1409, 174] width 318 height 30
drag, startPoint x: 1315, startPoint y: 175, endPoint x: 1262, endPoint y: 171, distance: 53.2
click at [1259, 170] on div "[GEOGRAPHIC_DATA]" at bounding box center [1409, 174] width 318 height 30
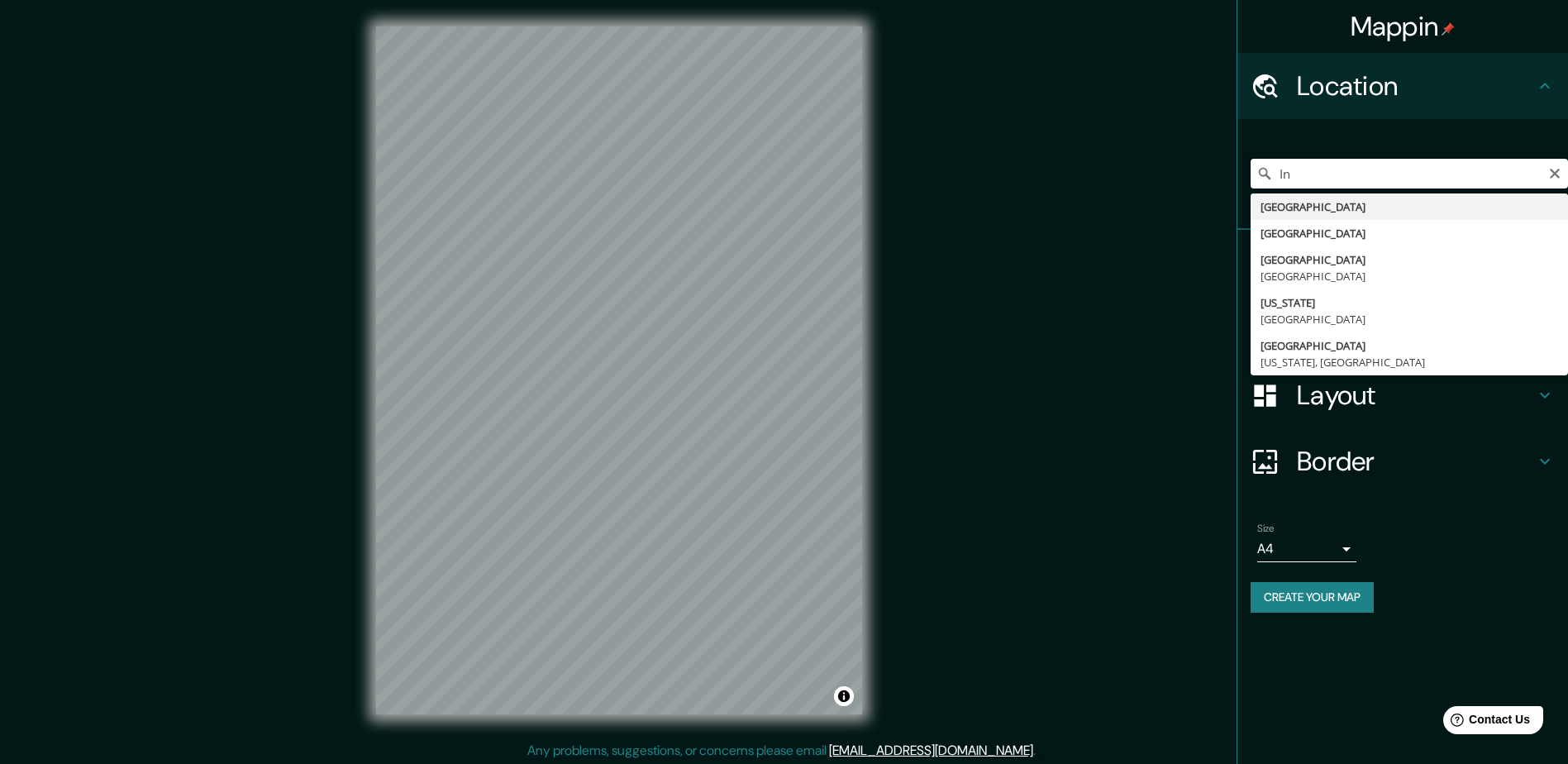
type input "[GEOGRAPHIC_DATA]"
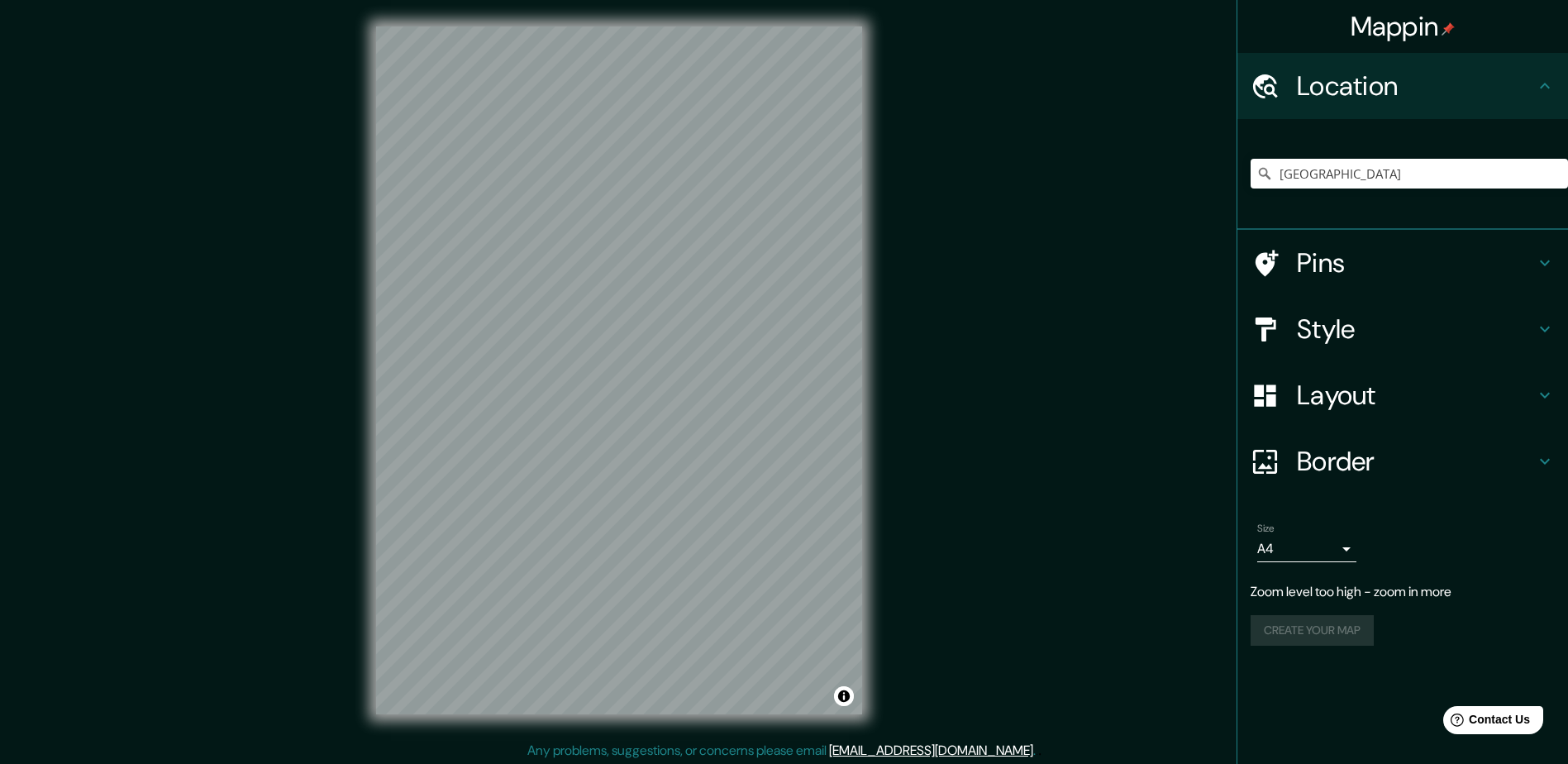
click at [1401, 355] on div "Style" at bounding box center [1402, 329] width 331 height 66
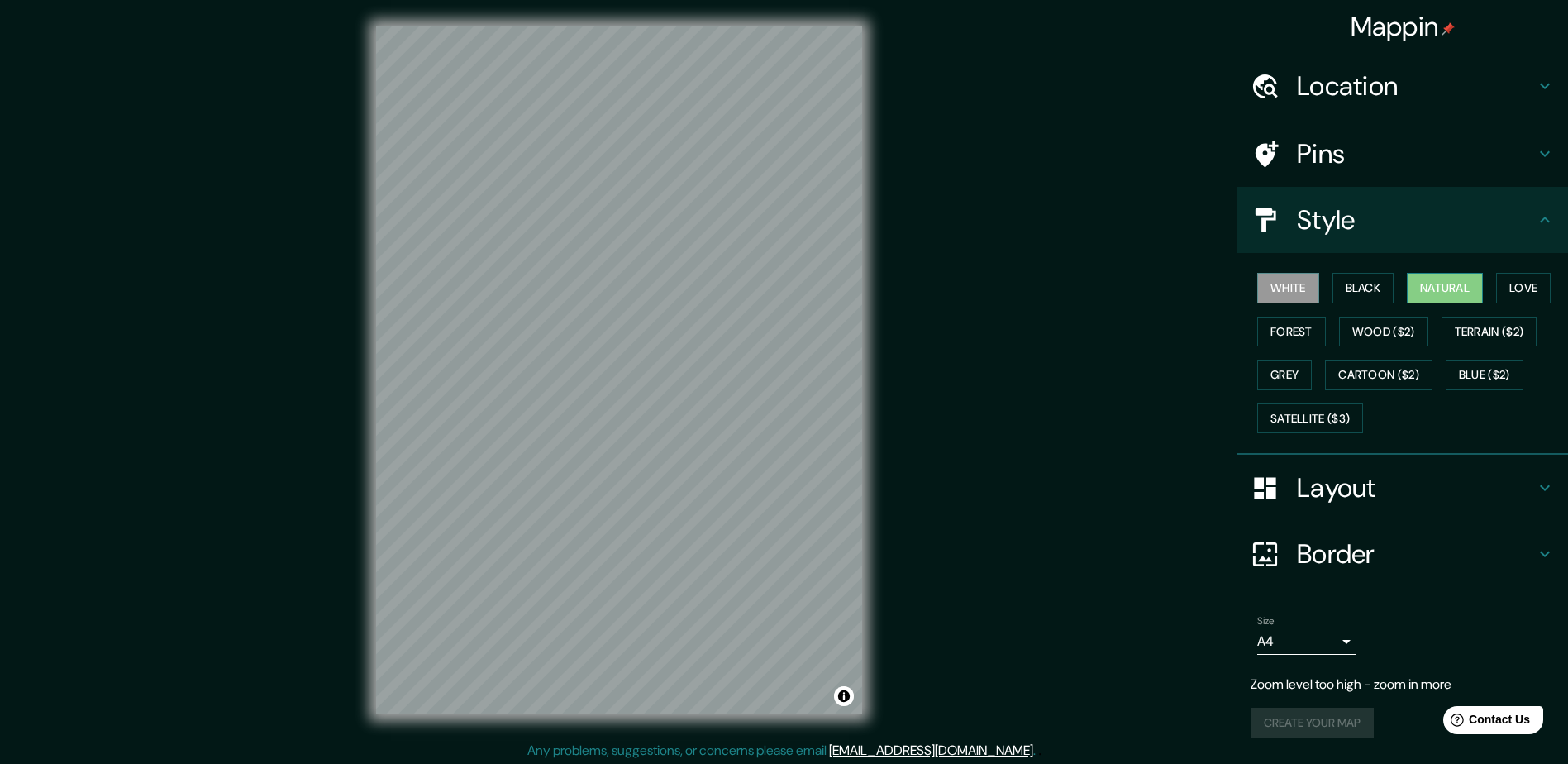
click at [1441, 290] on button "Natural" at bounding box center [1444, 288] width 76 height 31
click at [1341, 488] on h4 "Layout" at bounding box center [1415, 487] width 238 height 33
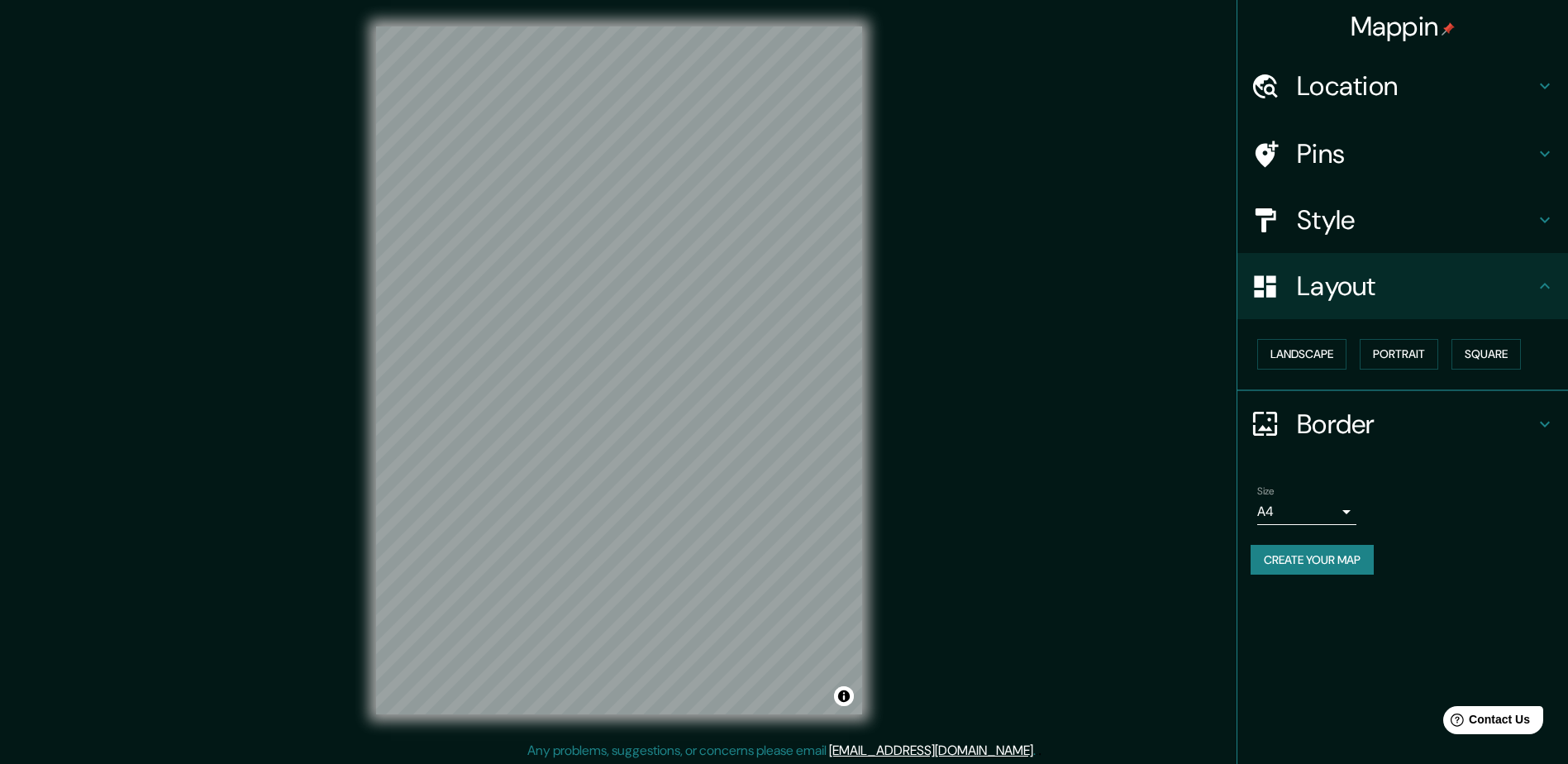
click at [1279, 338] on div "Landscape [GEOGRAPHIC_DATA]" at bounding box center [1409, 354] width 318 height 44
click at [1284, 344] on button "Landscape" at bounding box center [1301, 354] width 89 height 31
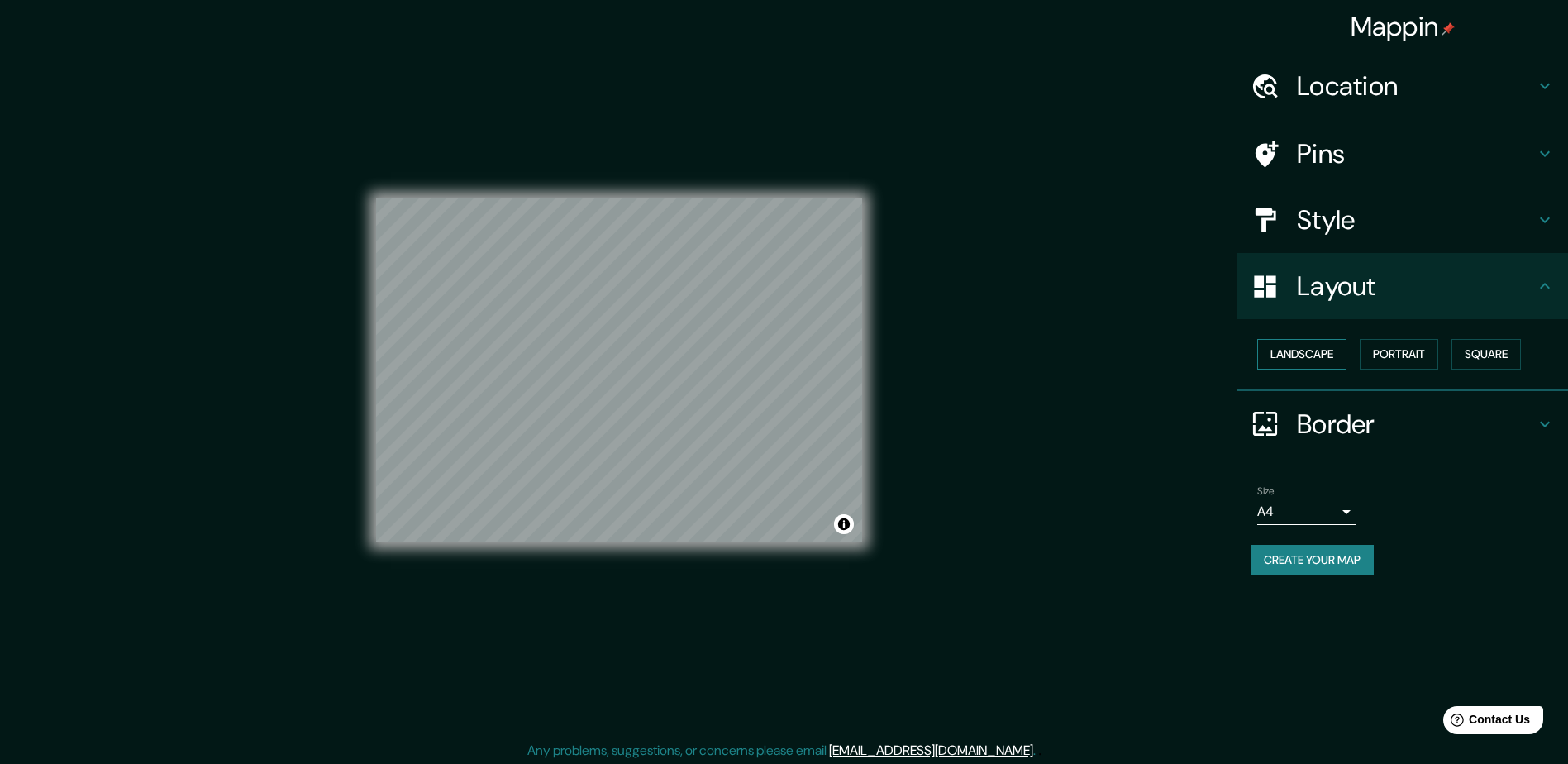
click at [1284, 344] on button "Landscape" at bounding box center [1301, 354] width 89 height 31
click at [1346, 351] on button "Landscape" at bounding box center [1301, 354] width 89 height 31
click at [1423, 353] on button "Portrait" at bounding box center [1398, 354] width 79 height 31
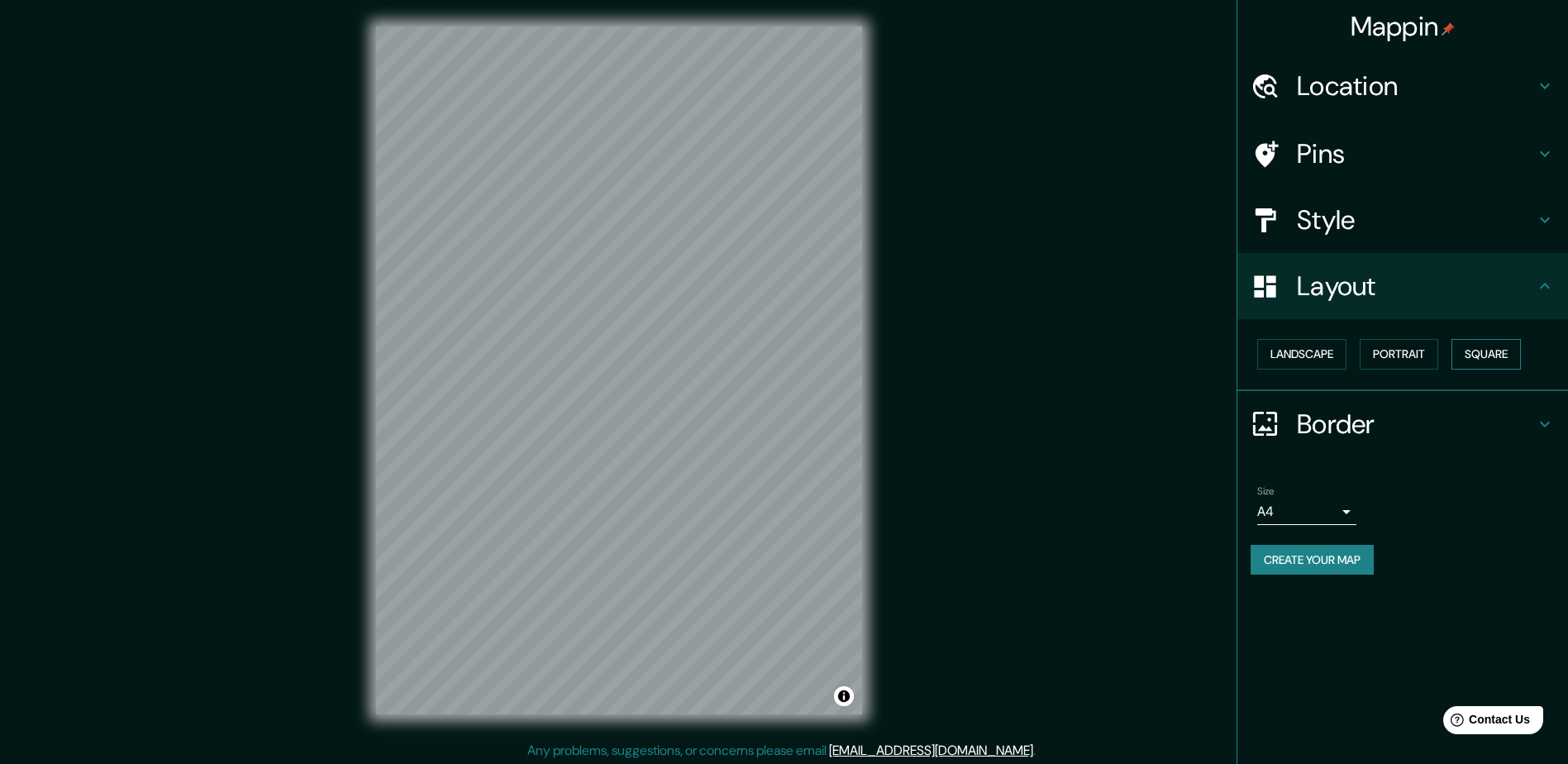
click at [1481, 352] on button "Square" at bounding box center [1485, 354] width 69 height 31
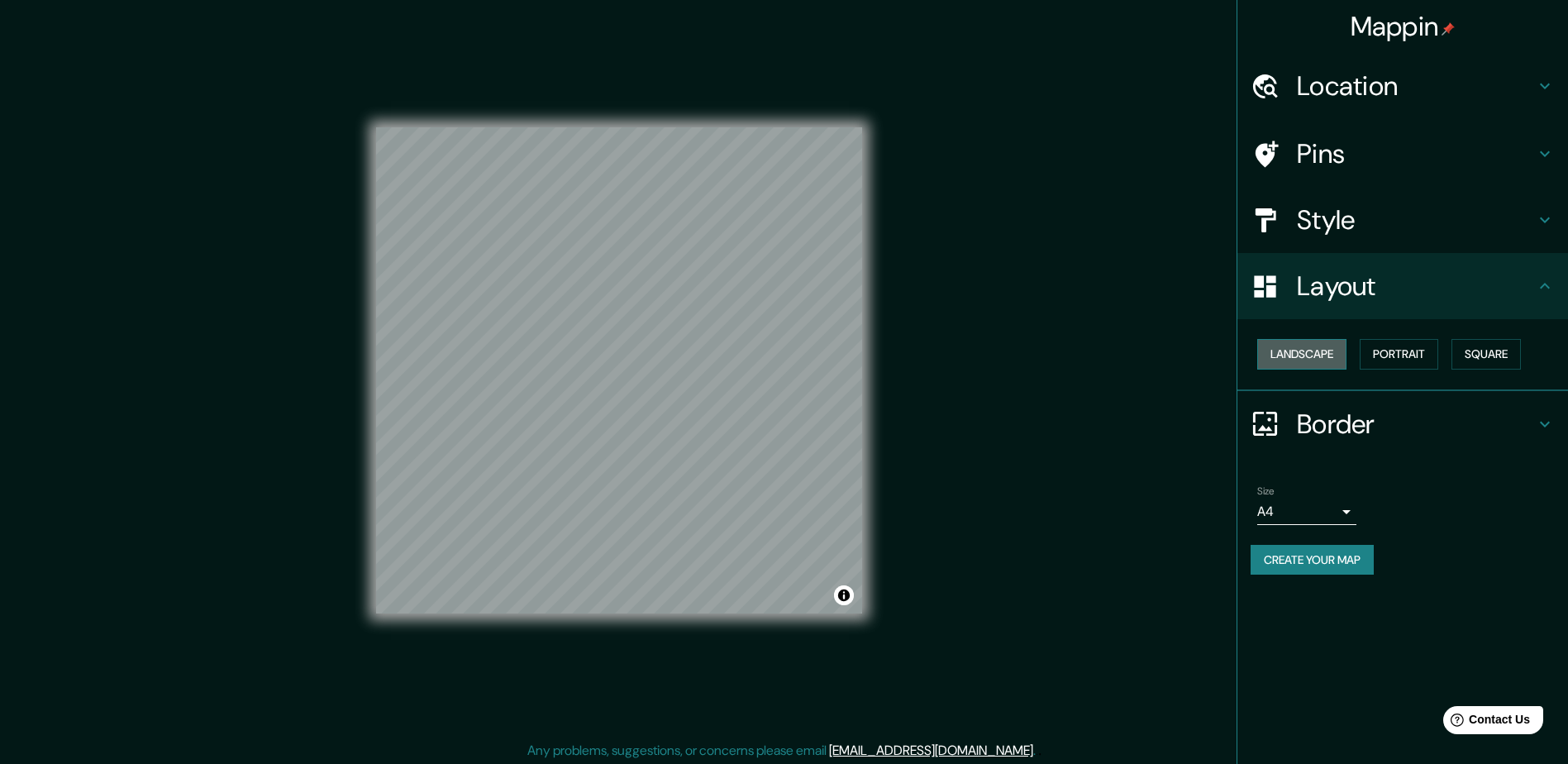
click at [1341, 354] on button "Landscape" at bounding box center [1301, 354] width 89 height 31
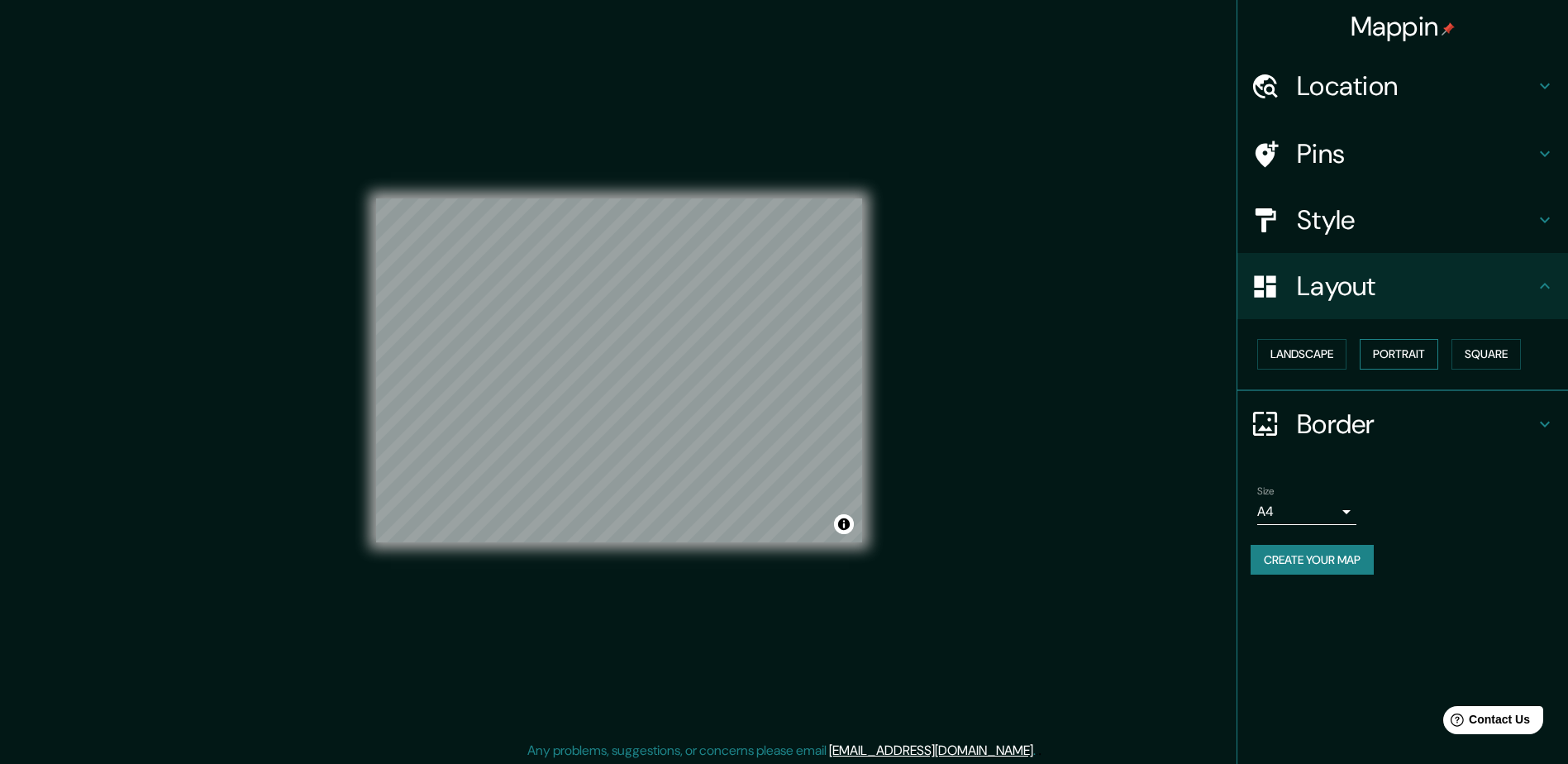
click at [1411, 365] on button "Portrait" at bounding box center [1398, 354] width 79 height 31
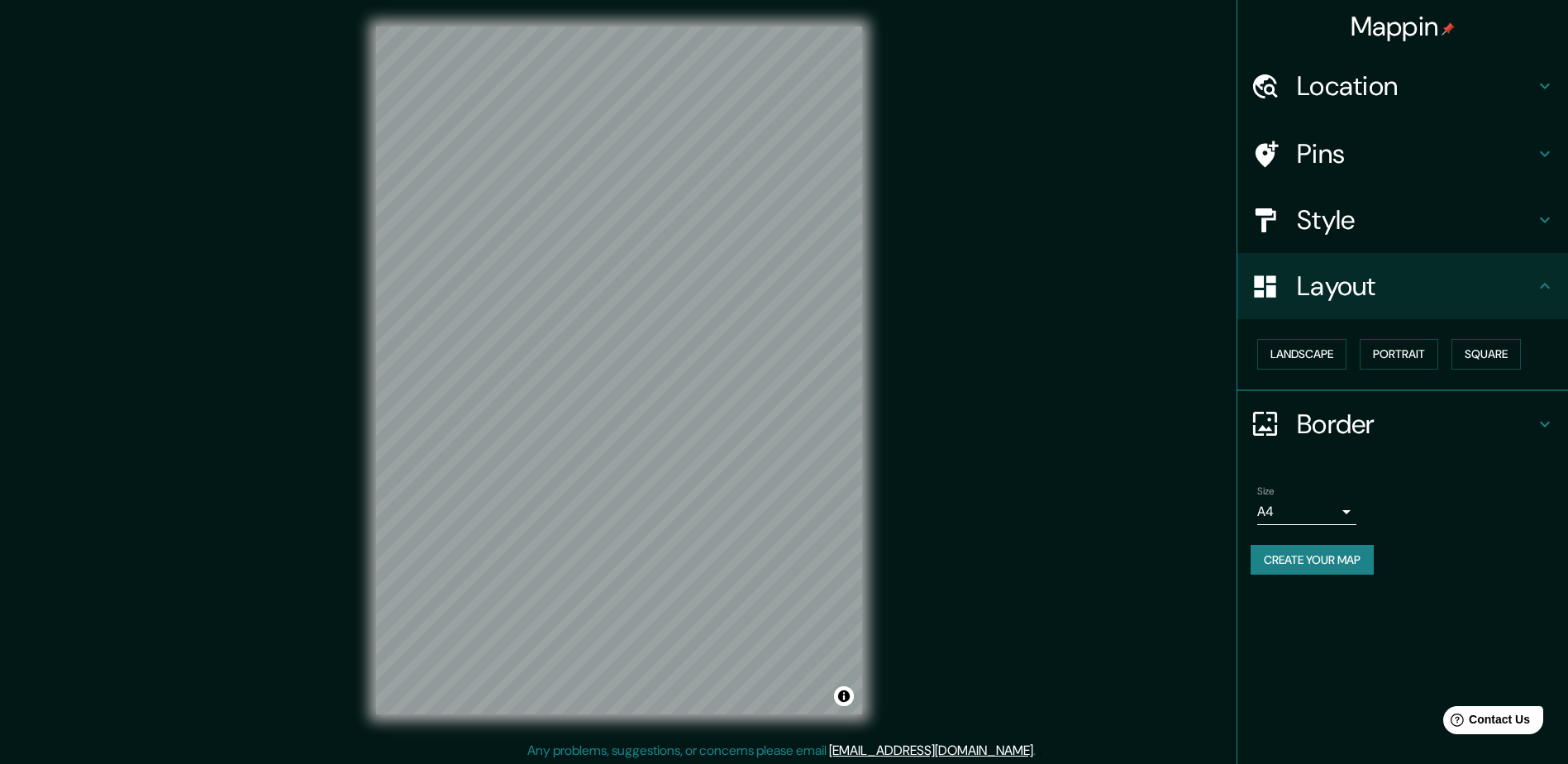
click at [1386, 209] on h4 "Style" at bounding box center [1415, 219] width 238 height 33
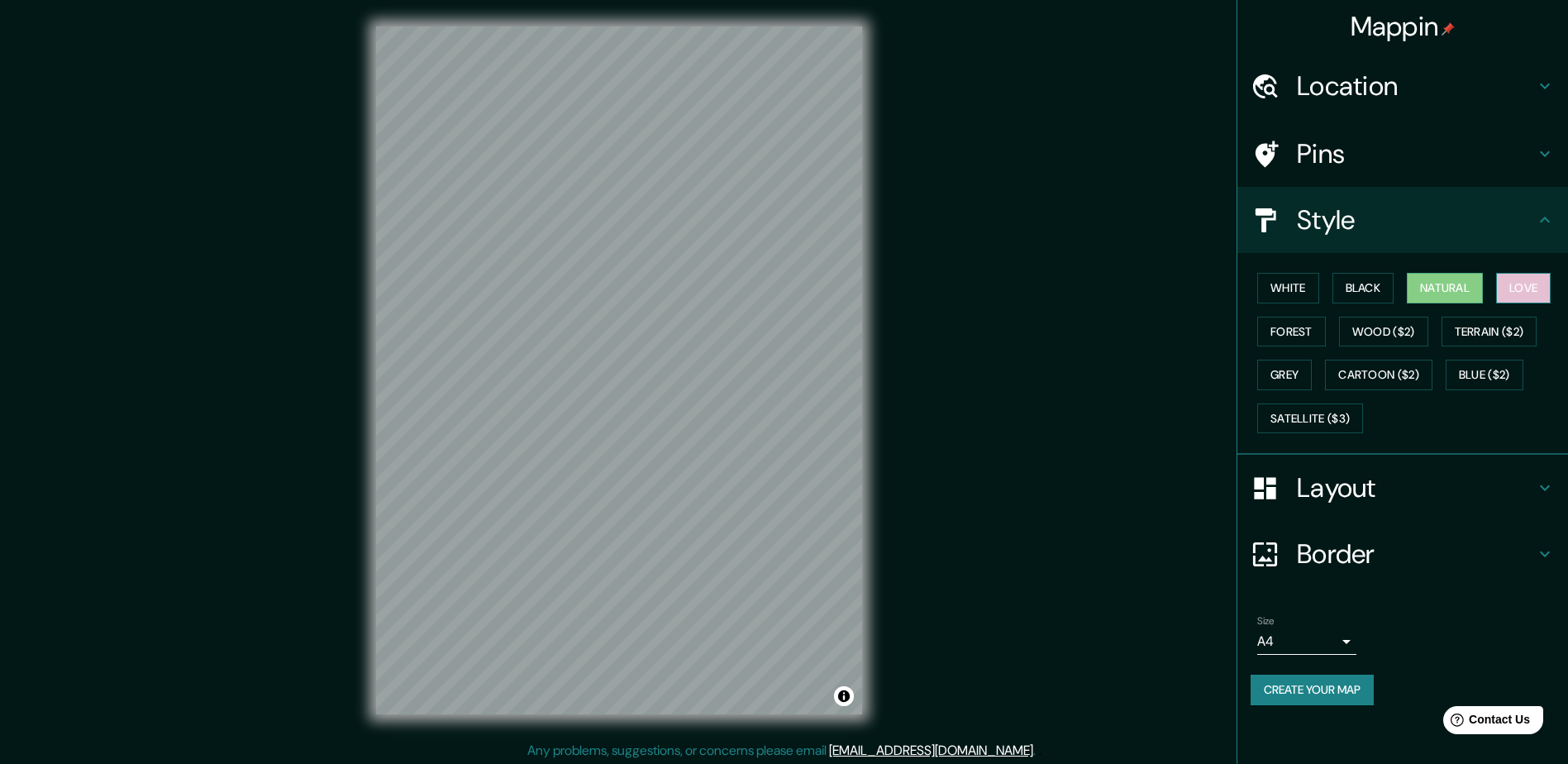
click at [1512, 290] on button "Love" at bounding box center [1523, 288] width 55 height 31
drag, startPoint x: 1361, startPoint y: 303, endPoint x: 1360, endPoint y: 292, distance: 11.0
click at [1360, 303] on button "Black" at bounding box center [1363, 288] width 62 height 31
click at [1285, 291] on button "White" at bounding box center [1288, 288] width 62 height 31
click at [1307, 329] on button "Forest" at bounding box center [1291, 332] width 69 height 31
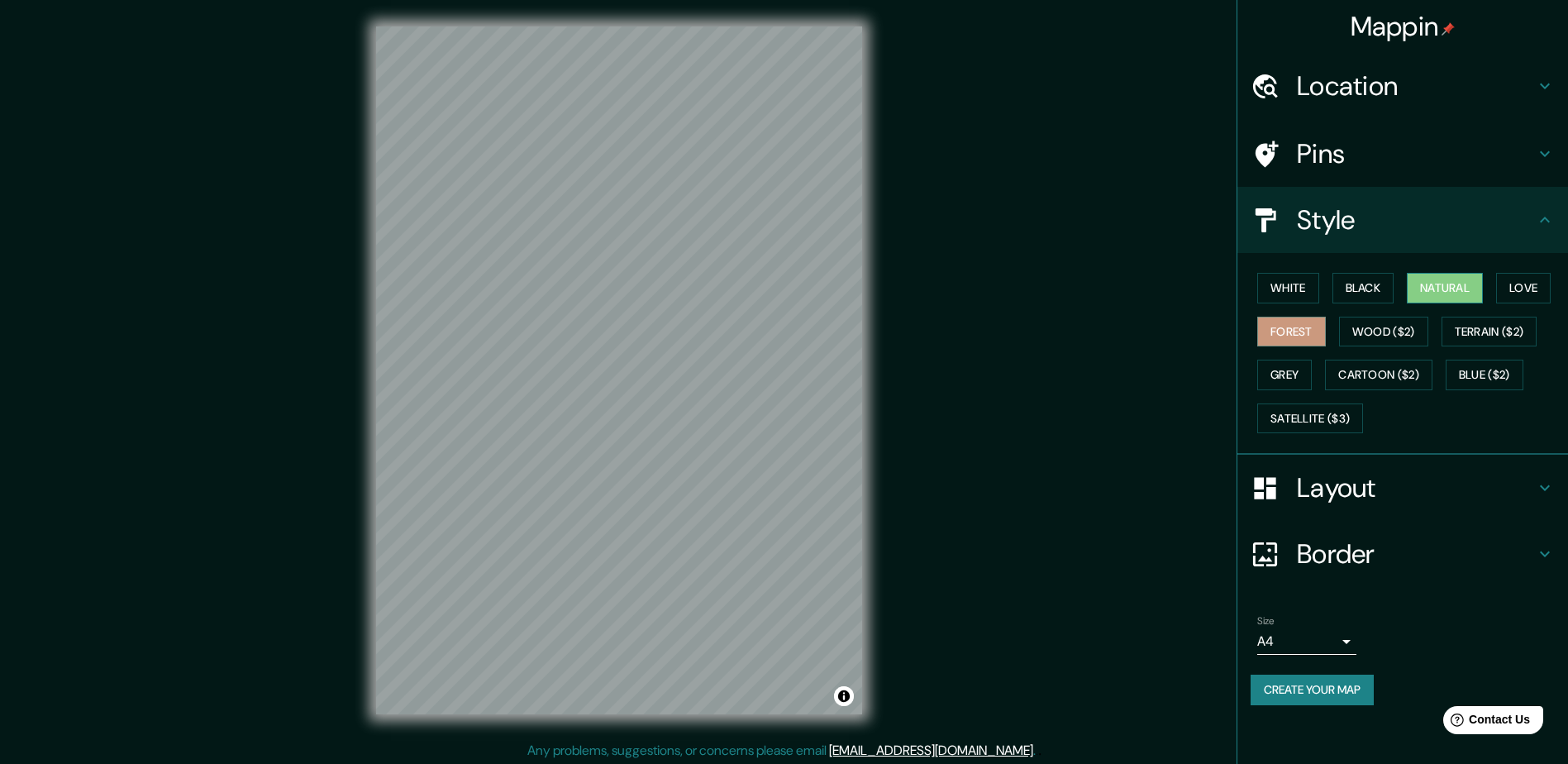
click at [1460, 294] on button "Natural" at bounding box center [1444, 288] width 76 height 31
click at [1333, 486] on h4 "Layout" at bounding box center [1415, 487] width 238 height 33
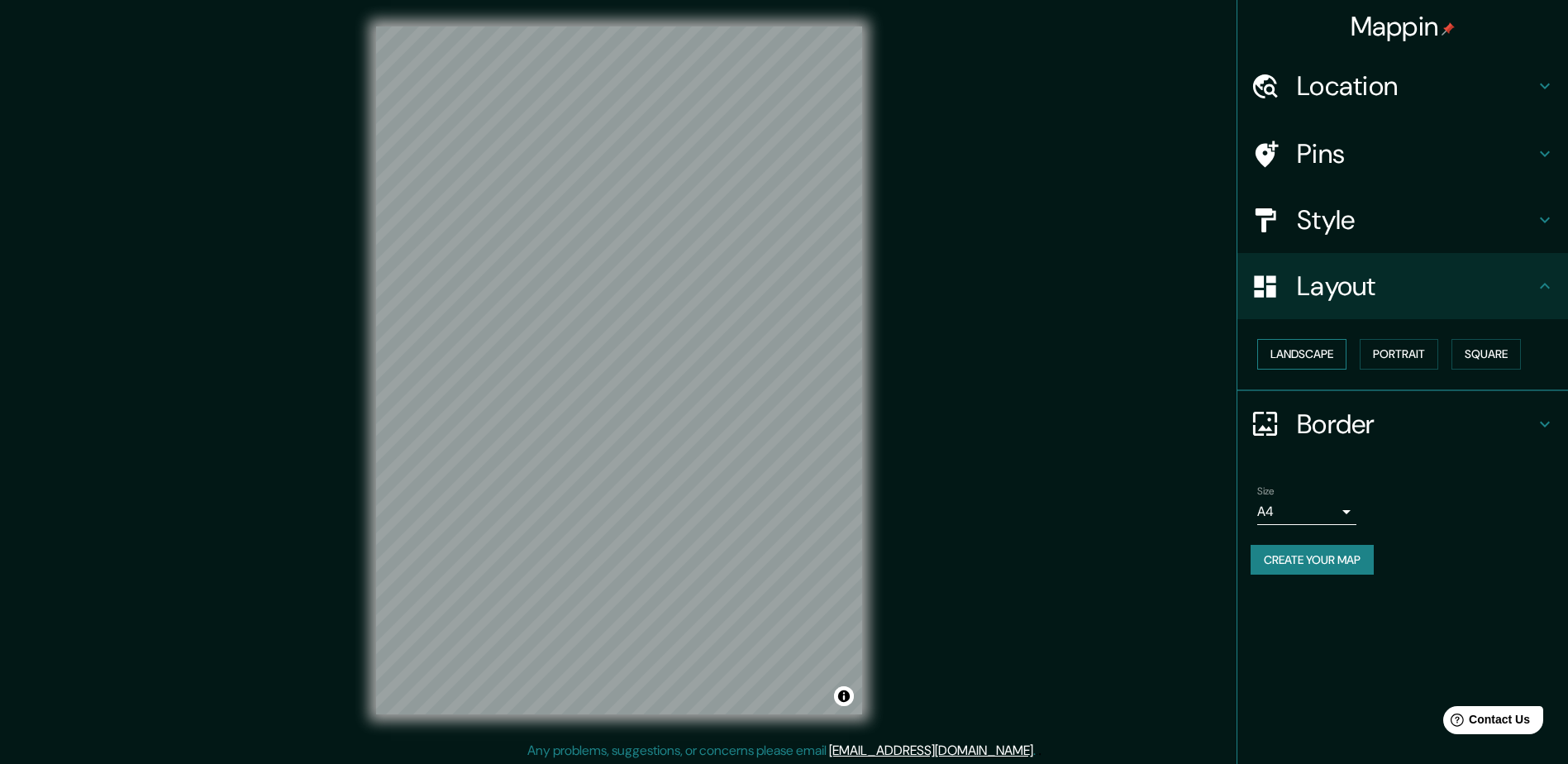
click at [1296, 363] on button "Landscape" at bounding box center [1301, 354] width 89 height 31
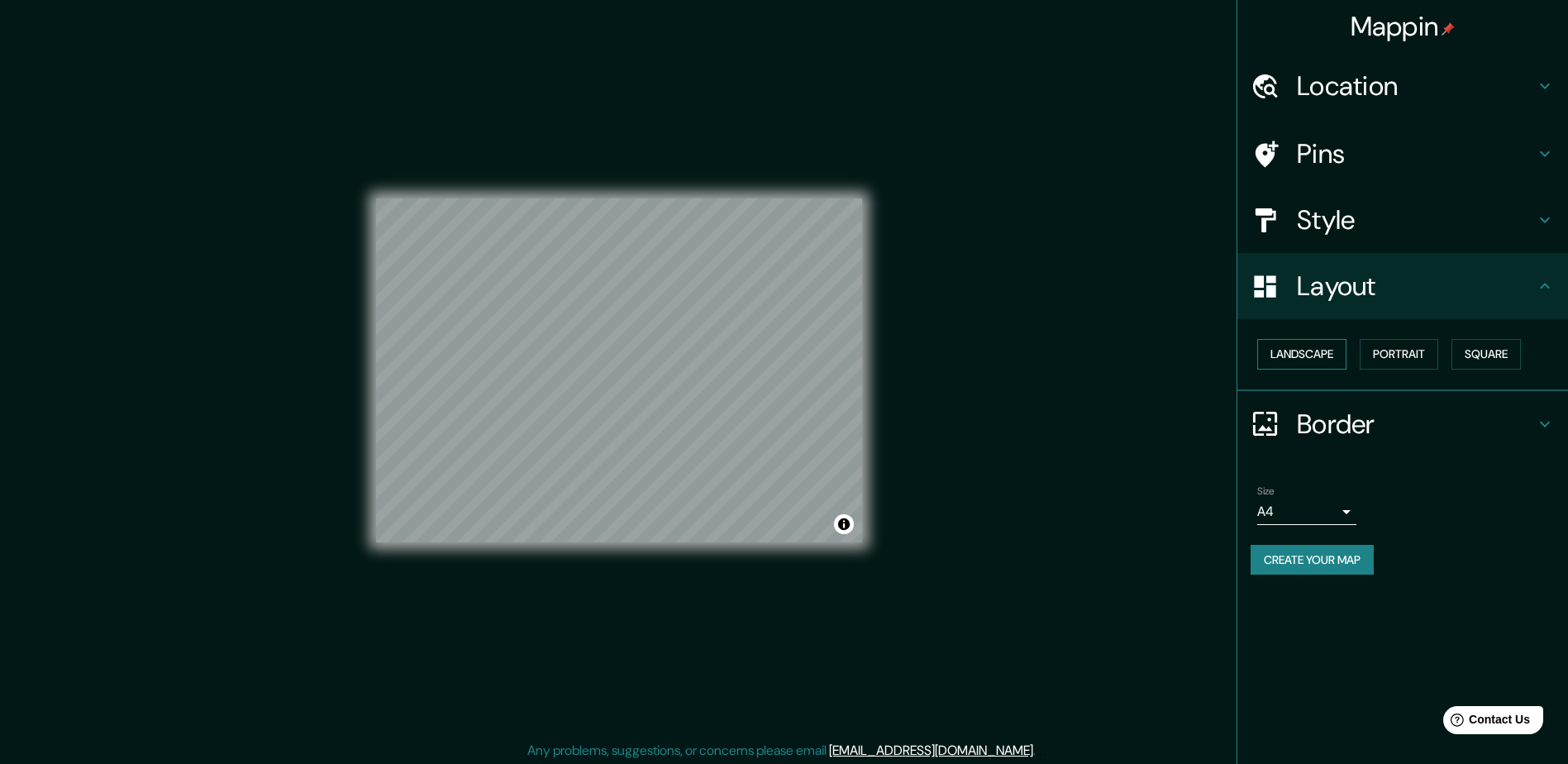
click at [1291, 342] on button "Landscape" at bounding box center [1301, 354] width 89 height 31
